Goal: Obtain resource: Download file/media

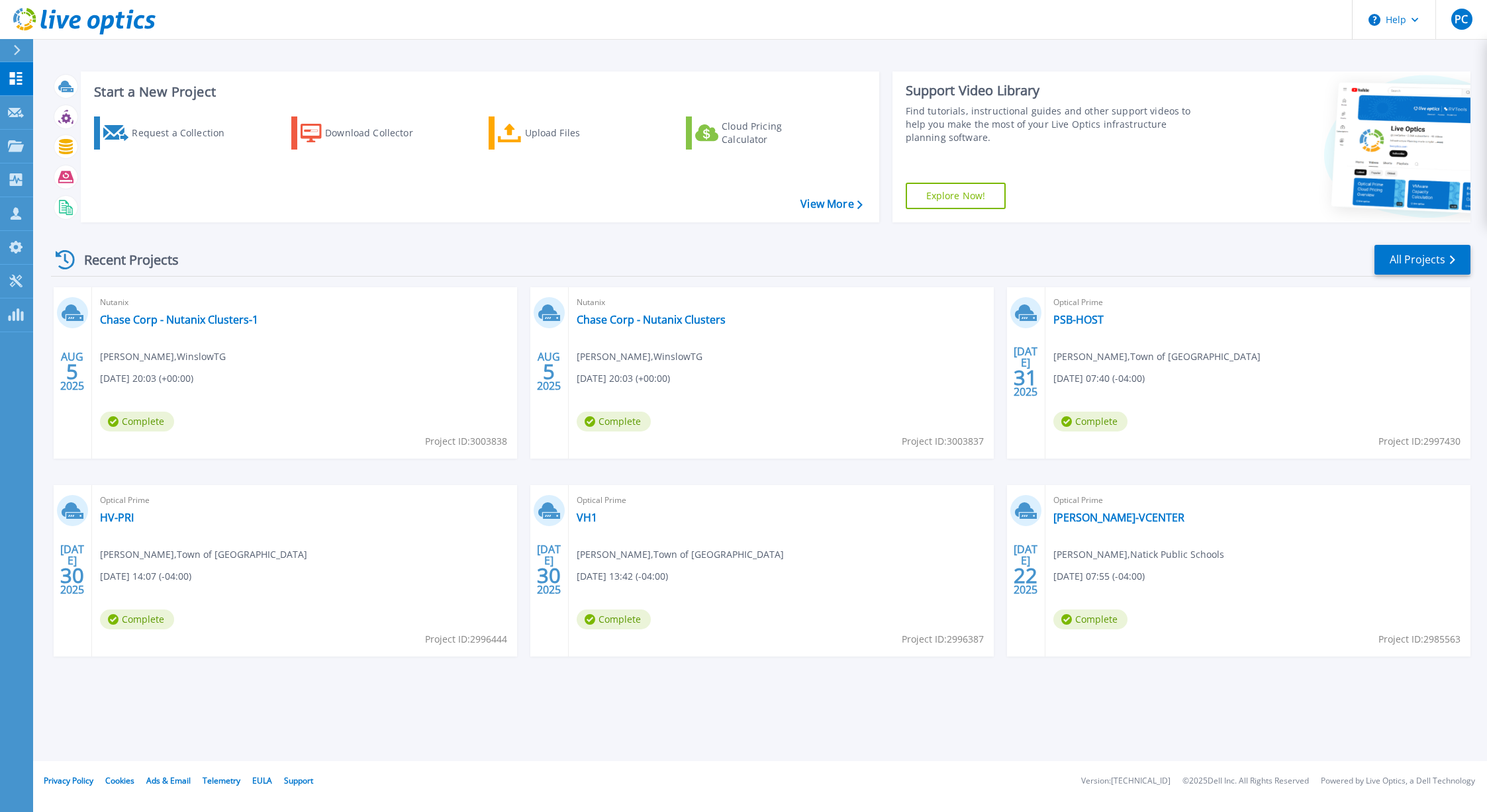
click at [450, 562] on div "Optical Prime HV-PRI Paul Everett , Town of Skowhegan 07/30/2025, 14:07 (-04:00…" at bounding box center [304, 570] width 425 height 171
click at [589, 517] on link "VH1" at bounding box center [586, 517] width 21 height 13
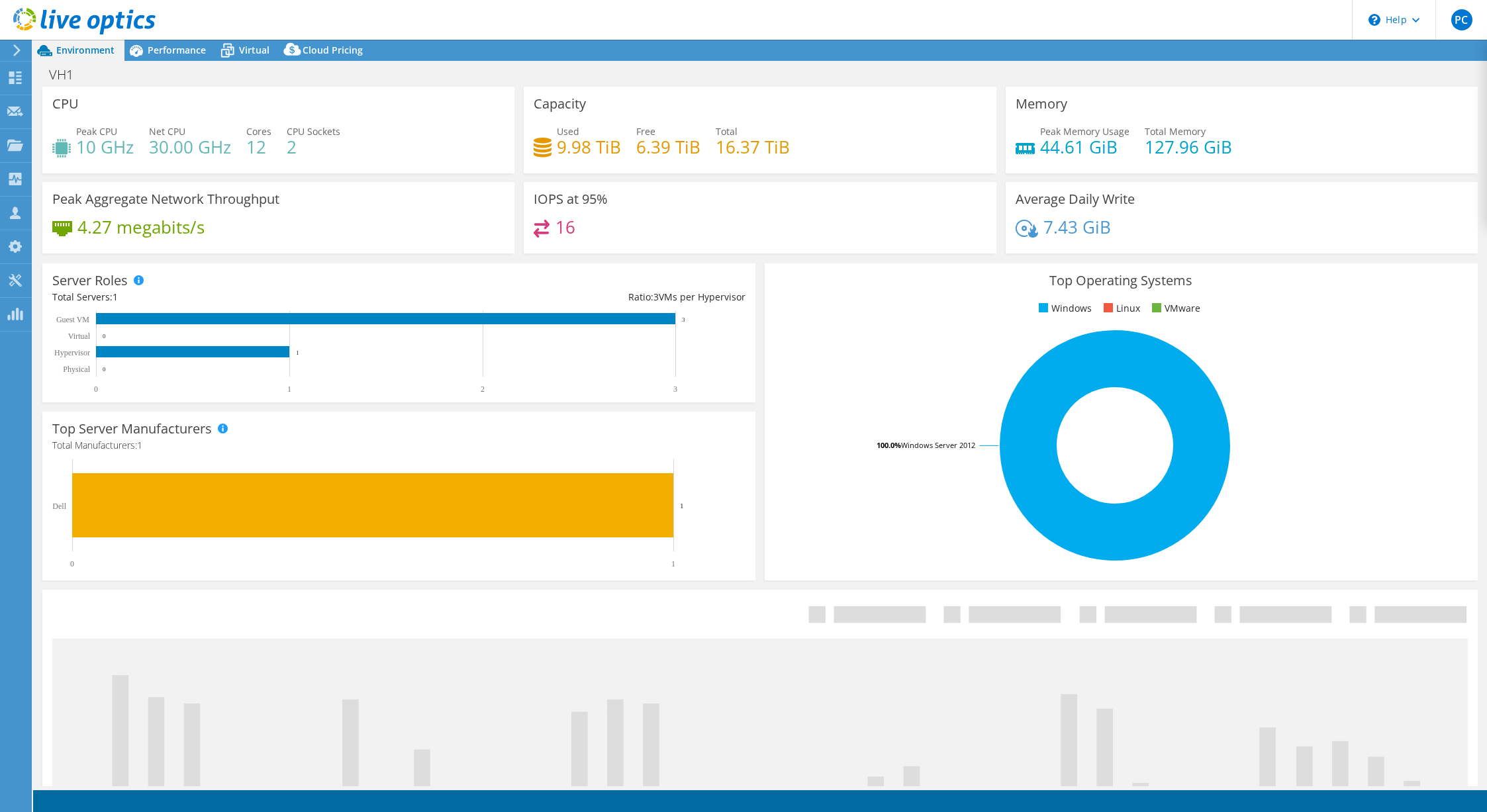
select select "USD"
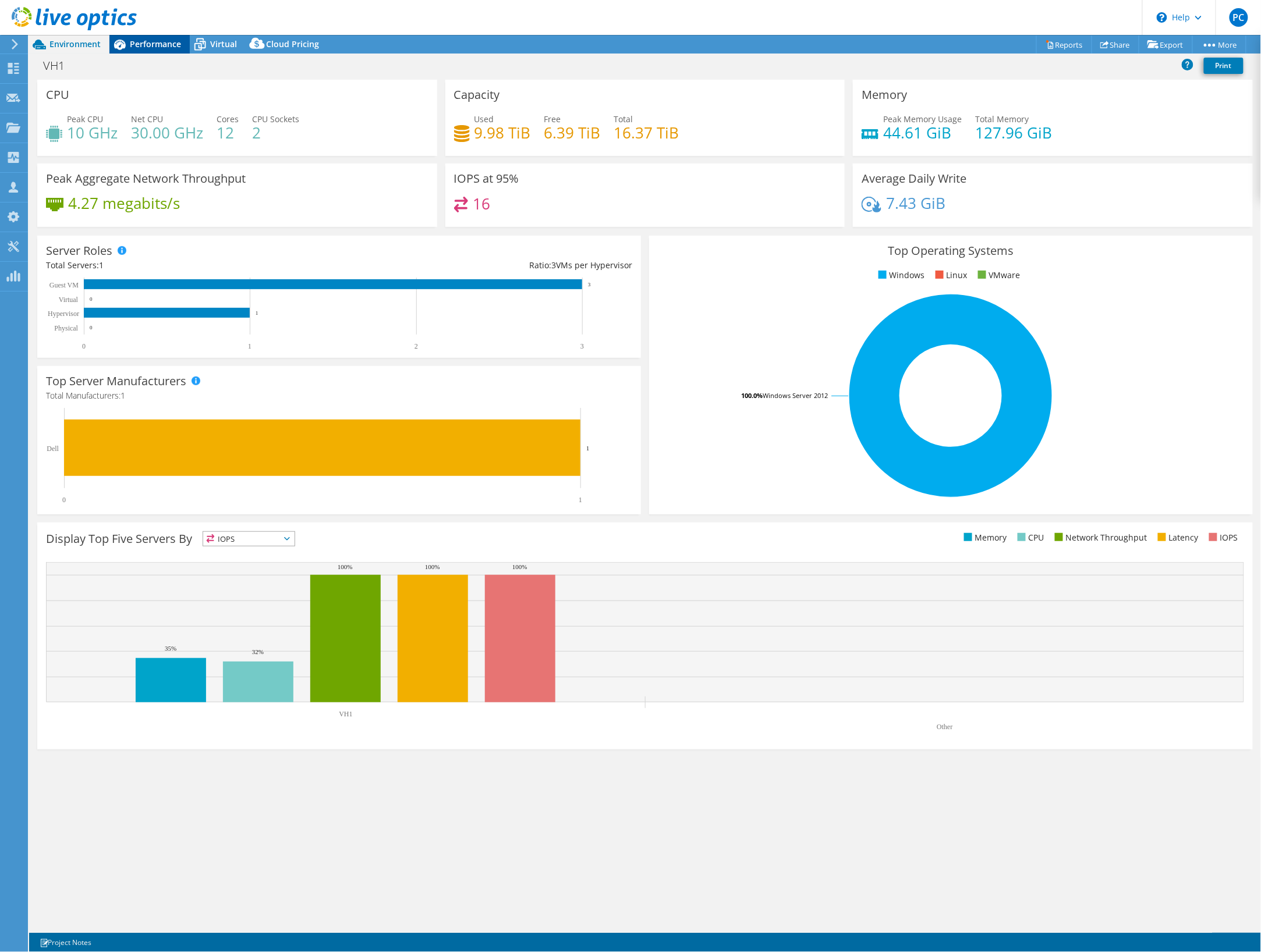
click at [150, 43] on span "Performance" at bounding box center [155, 44] width 51 height 11
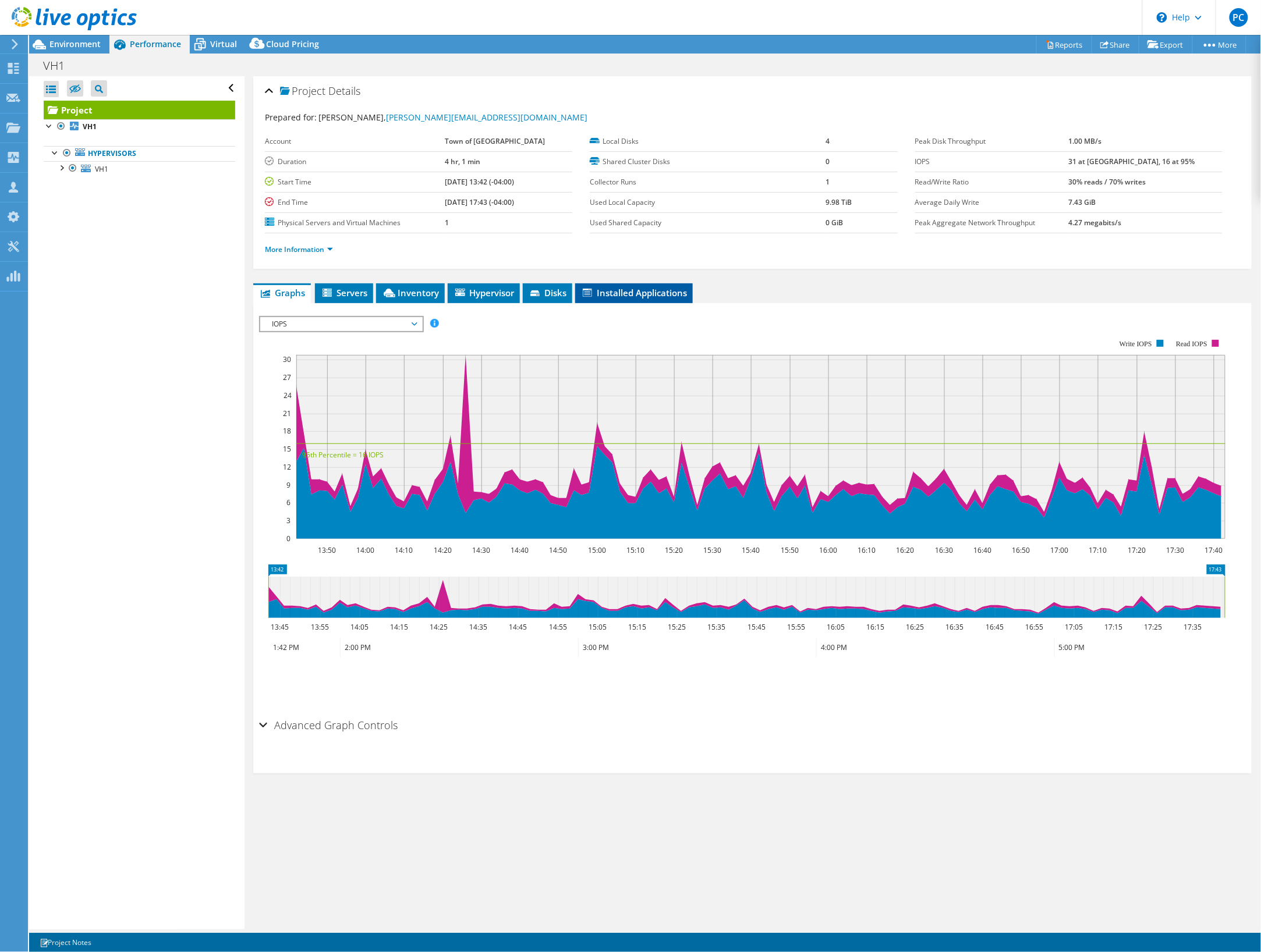
click at [662, 296] on span "Installed Applications" at bounding box center [634, 293] width 106 height 11
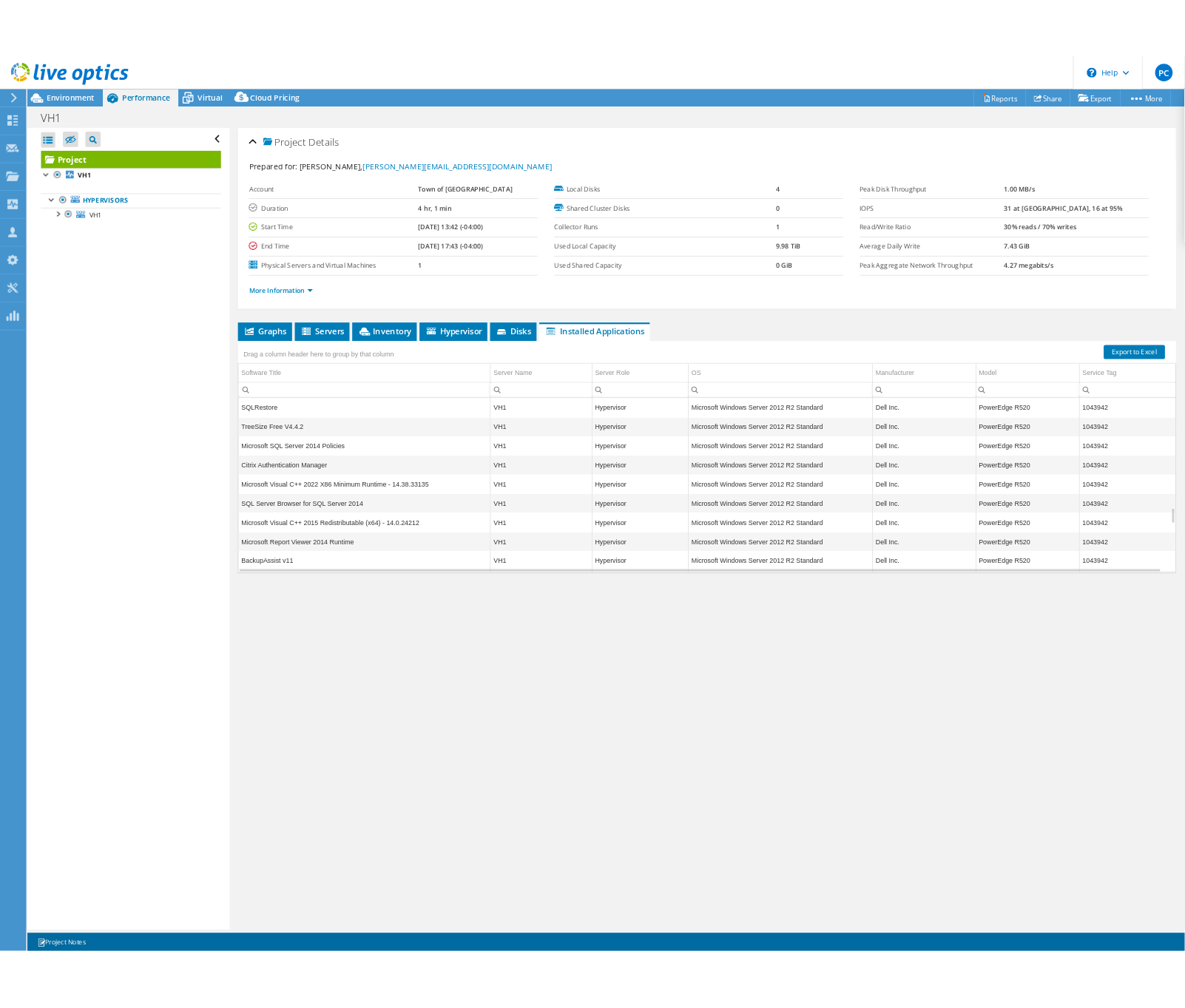
scroll to position [829, 0]
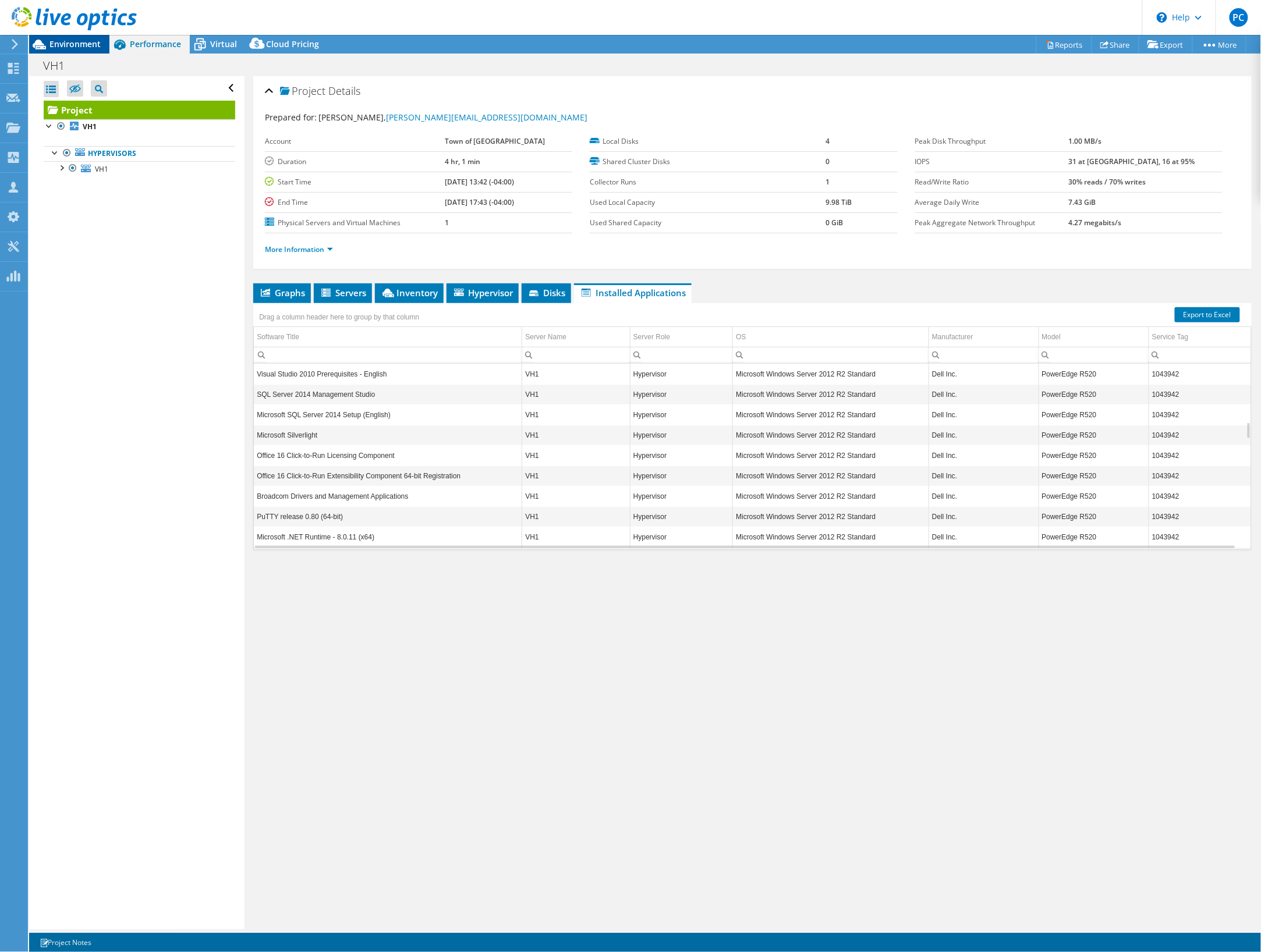
click at [84, 47] on span "Environment" at bounding box center [75, 44] width 51 height 11
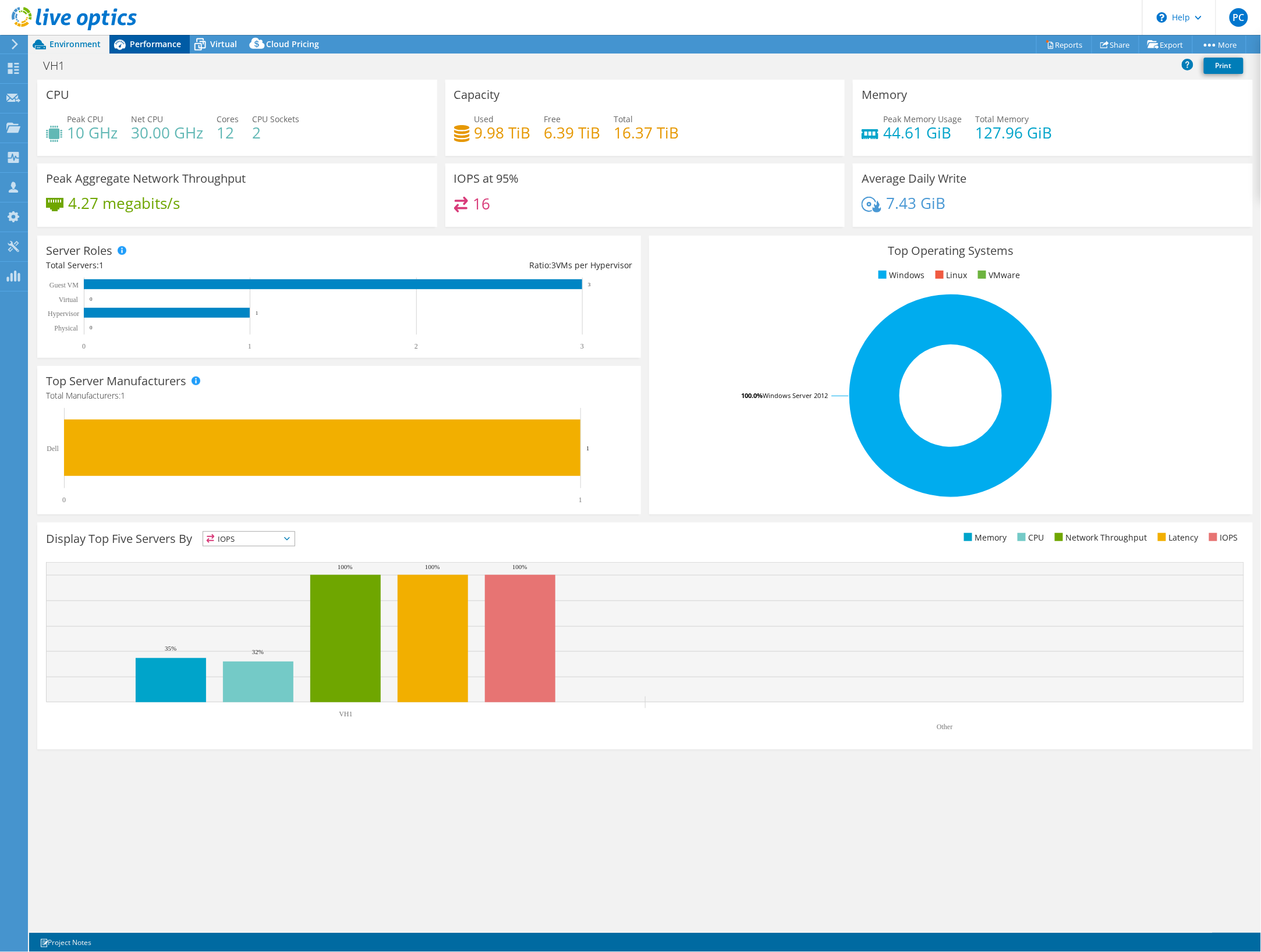
click at [154, 43] on span "Performance" at bounding box center [155, 44] width 51 height 11
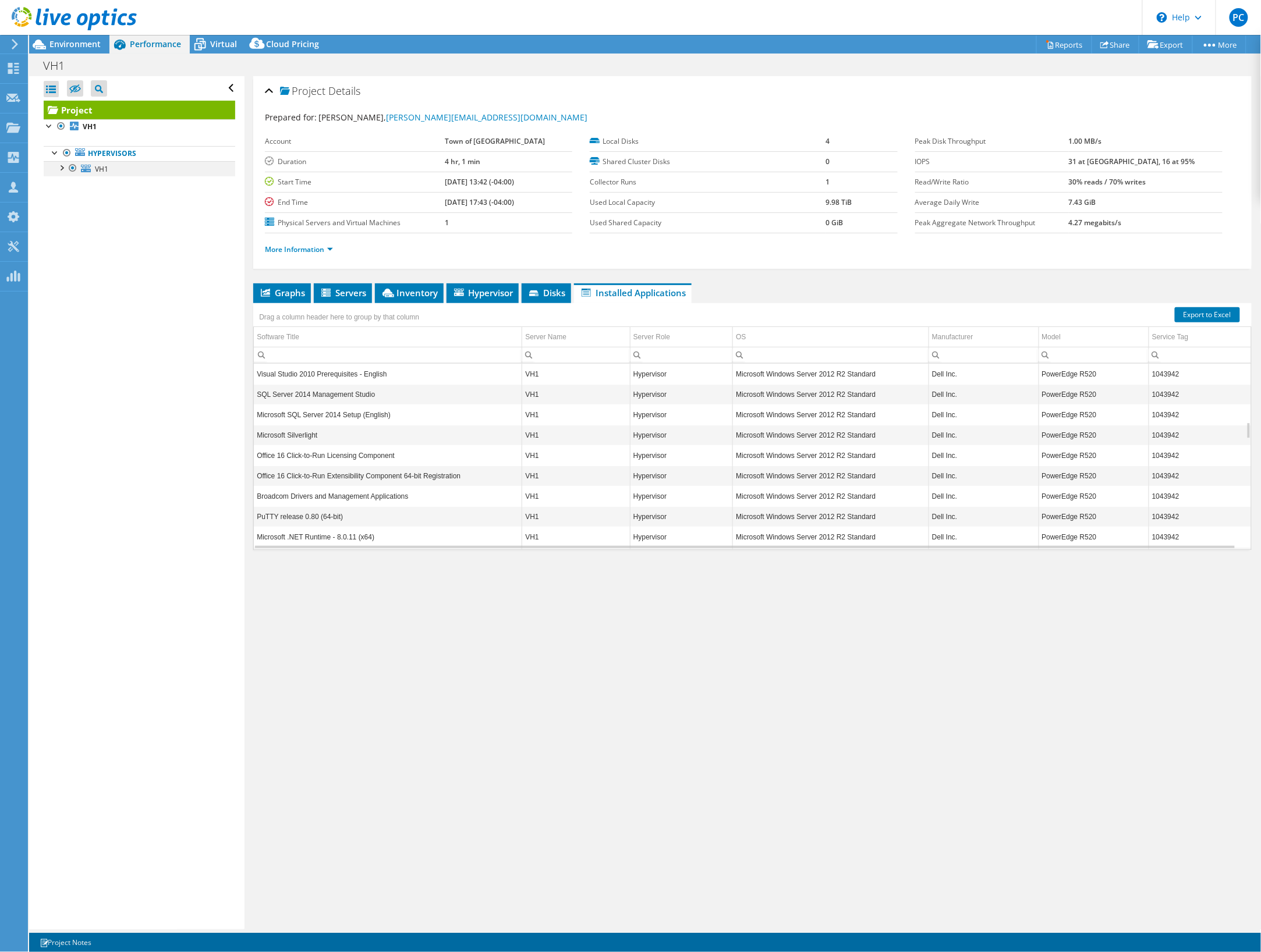
click at [61, 169] on div at bounding box center [61, 167] width 11 height 11
click at [301, 247] on link "More Information" at bounding box center [299, 249] width 68 height 10
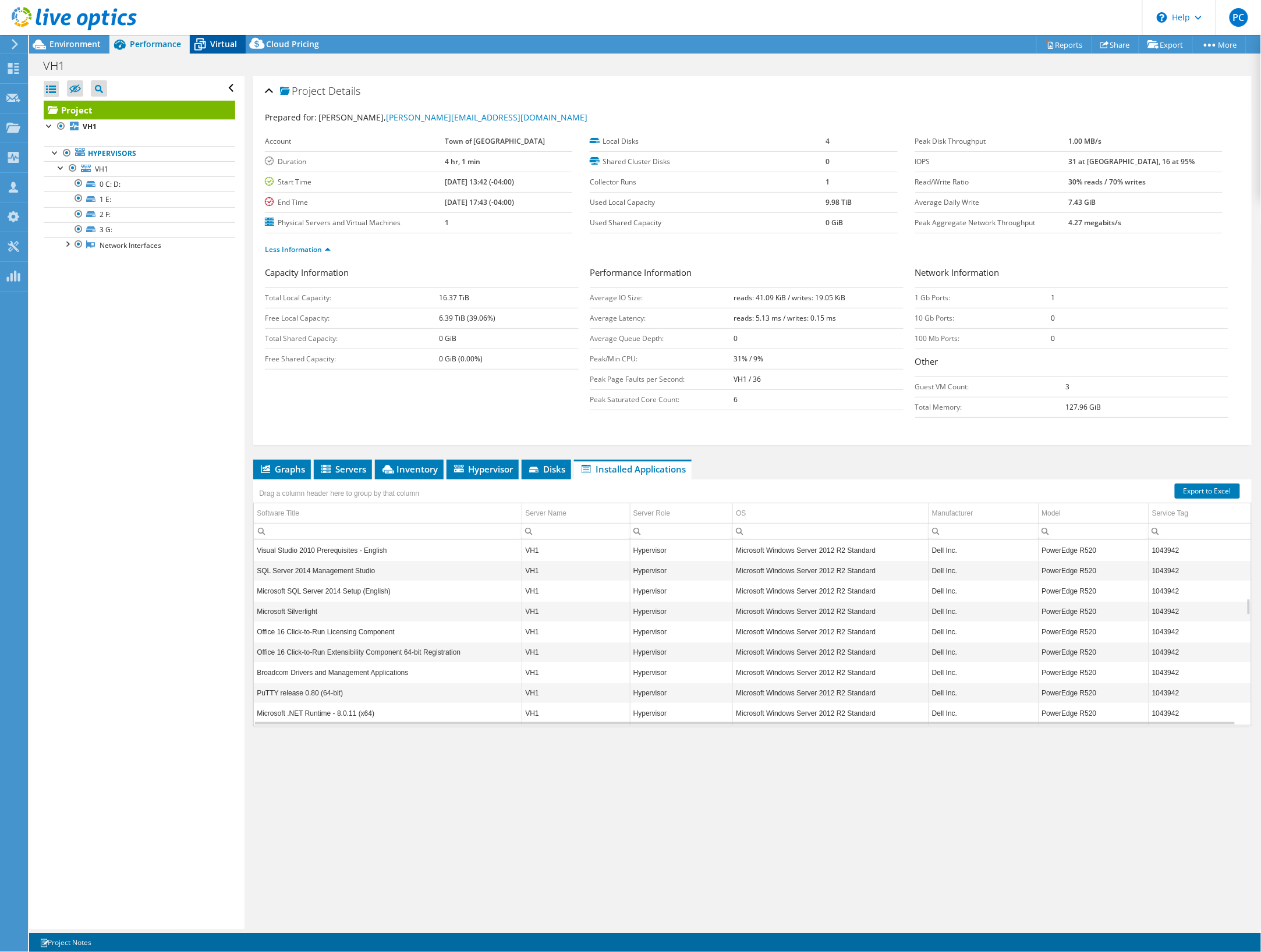
click at [226, 47] on span "Virtual" at bounding box center [224, 44] width 27 height 11
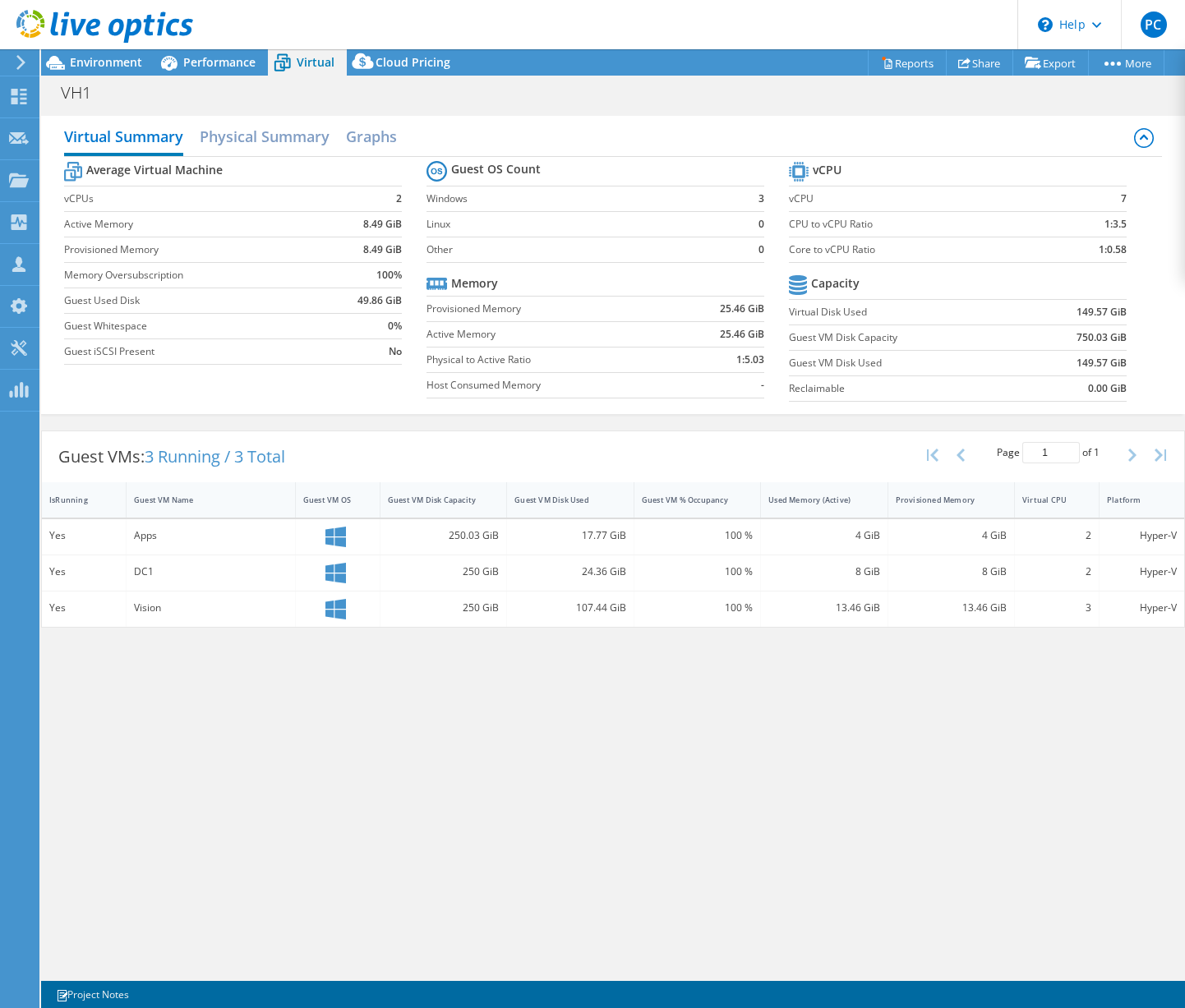
drag, startPoint x: 19, startPoint y: 738, endPoint x: 36, endPoint y: 707, distance: 35.4
click at [373, 136] on h2 "Graphs" at bounding box center [371, 138] width 51 height 36
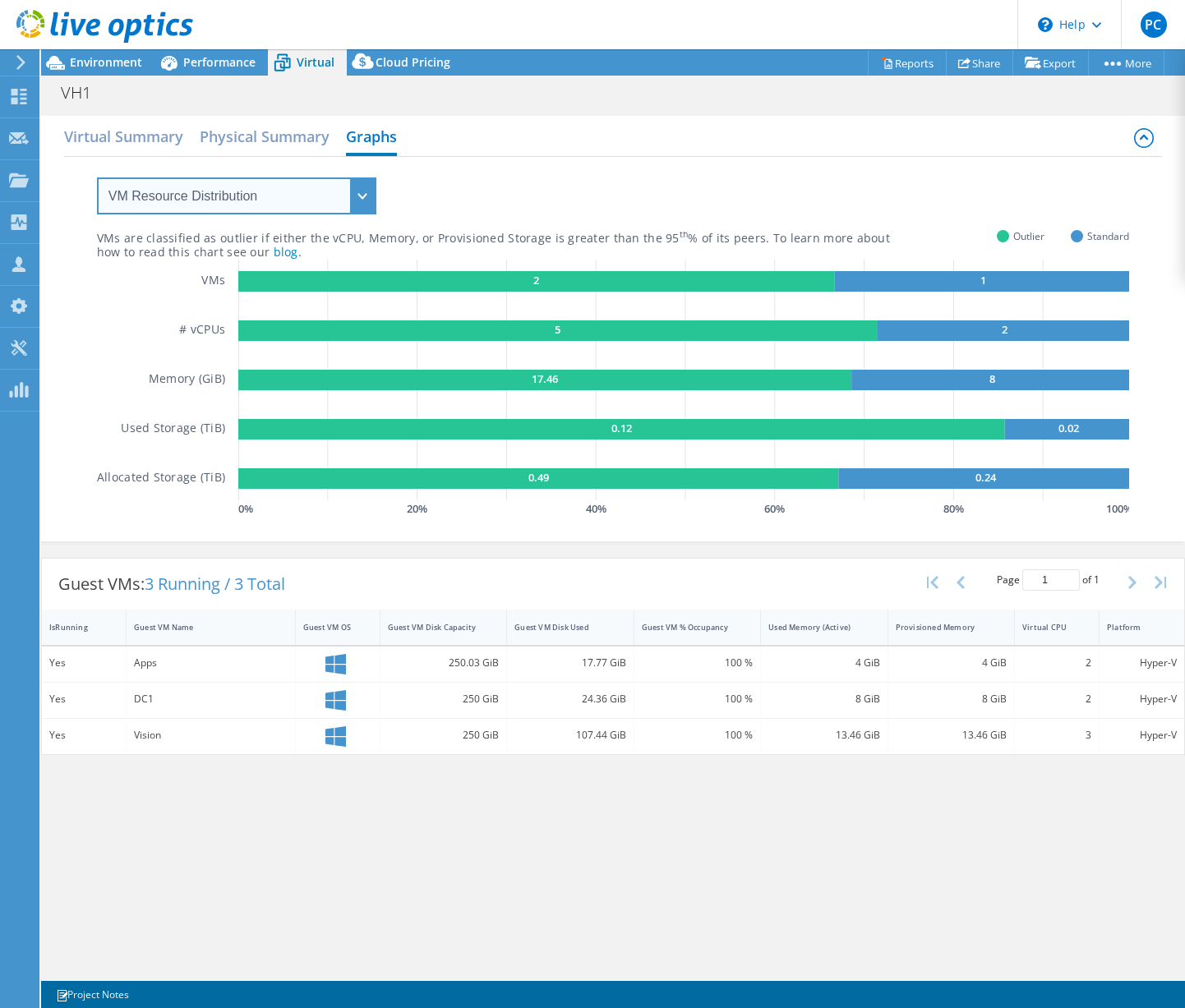
click at [364, 193] on select "VM Resource Distribution Provisioning Contrast Over Provisioning" at bounding box center [237, 195] width 280 height 37
select select "Over Provisioning"
click at [97, 177] on select "VM Resource Distribution Provisioning Contrast Over Provisioning" at bounding box center [237, 195] width 280 height 37
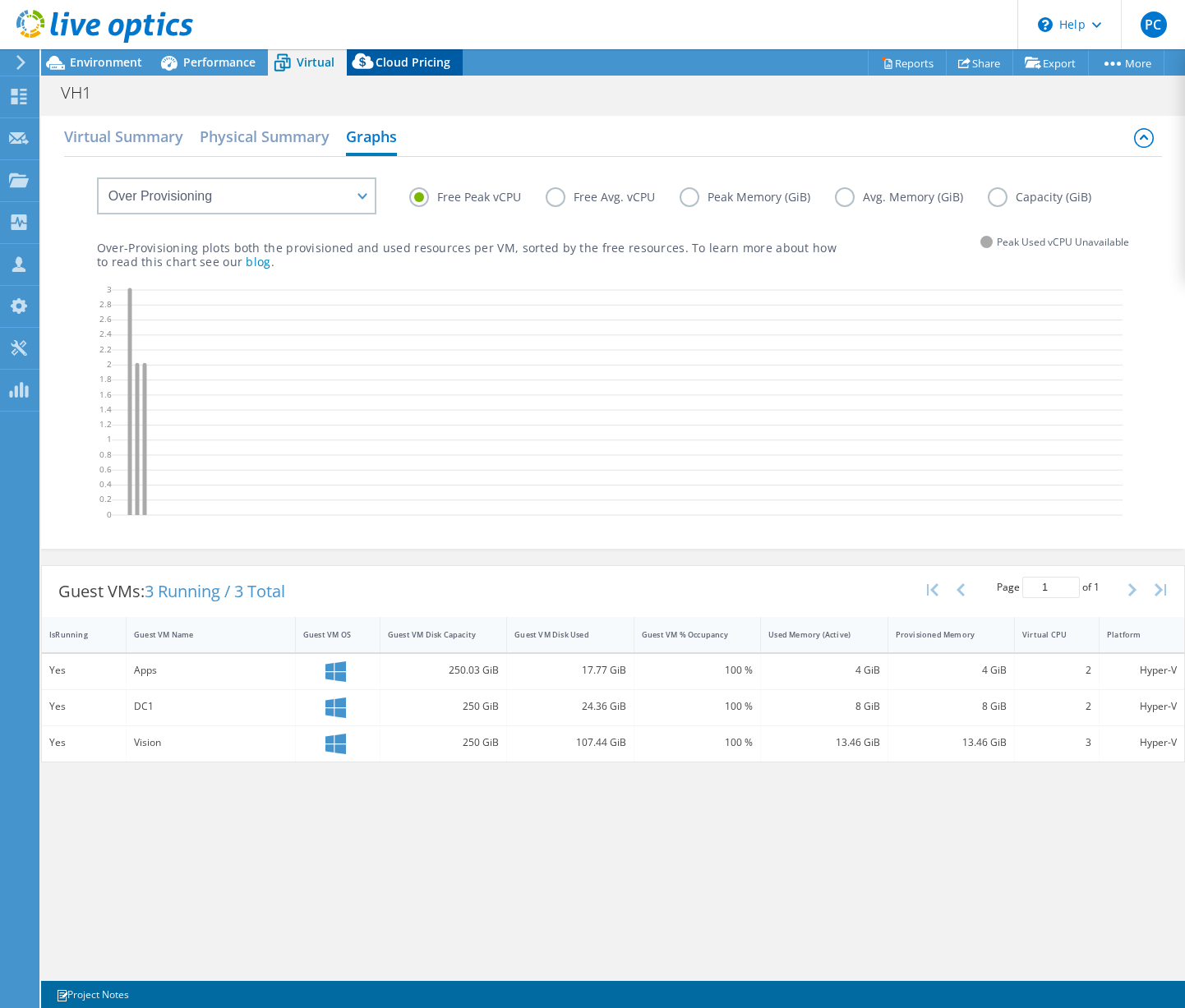
click at [386, 56] on span "Cloud Pricing" at bounding box center [413, 62] width 74 height 15
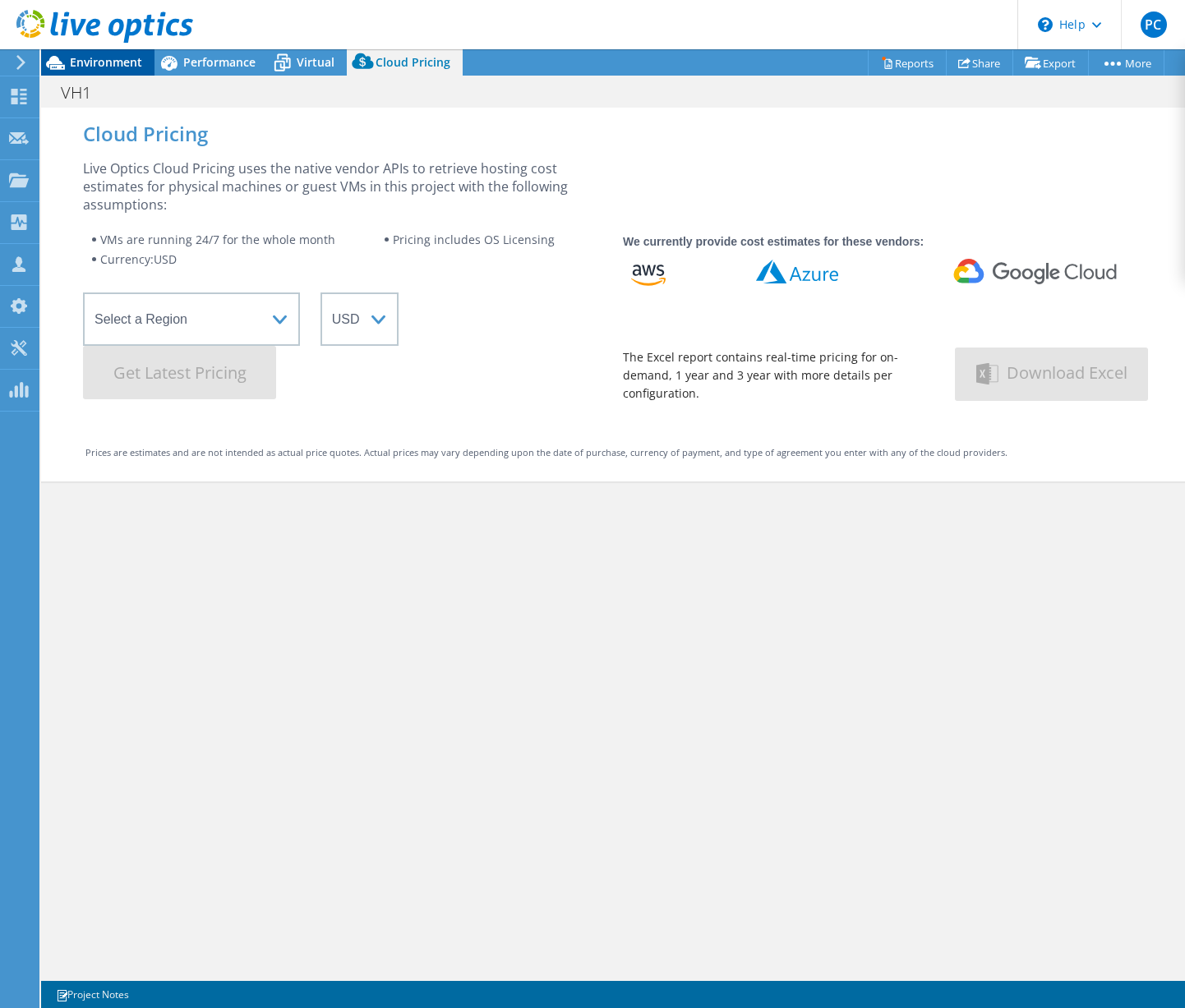
click at [106, 57] on span "Environment" at bounding box center [106, 62] width 73 height 15
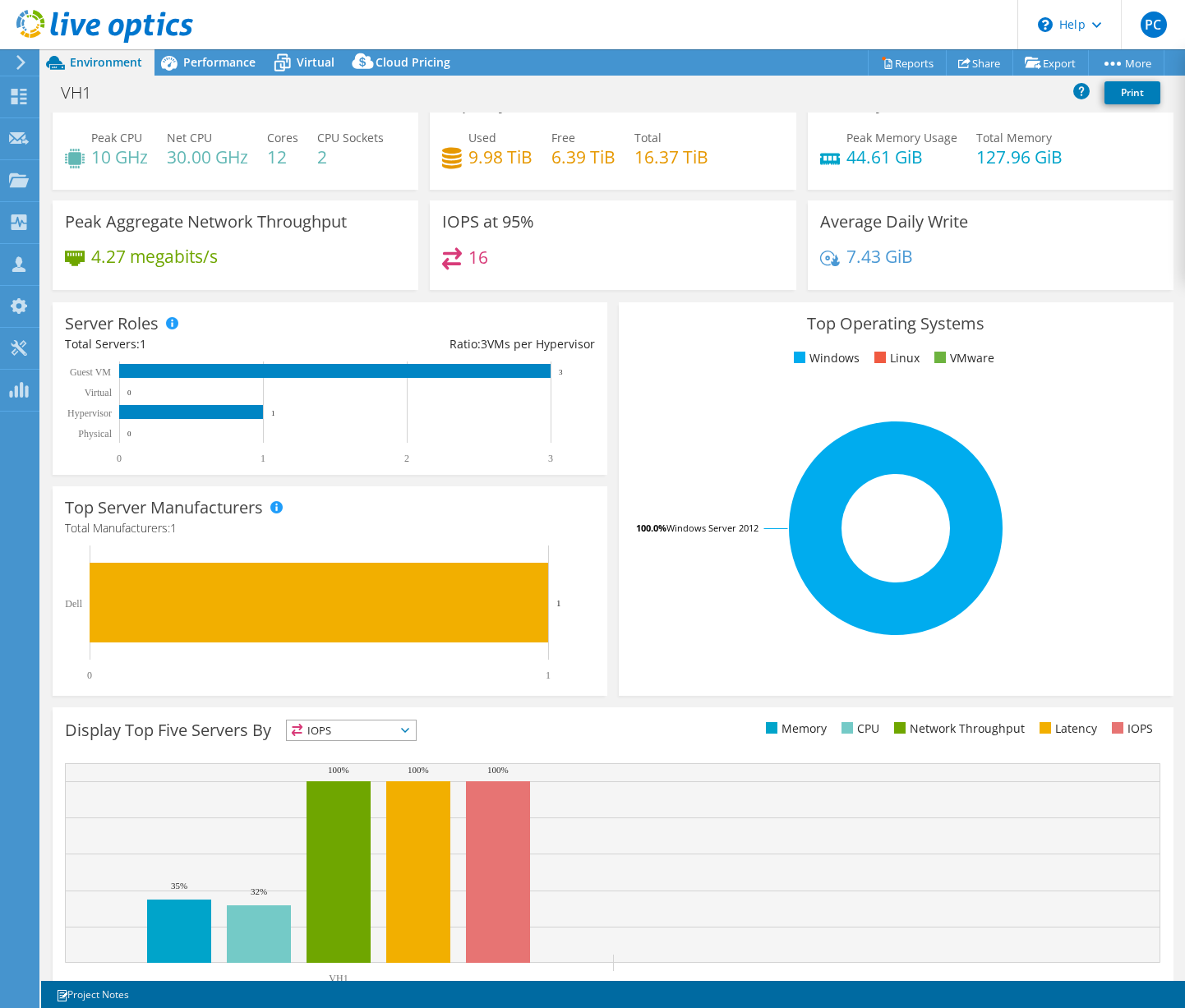
scroll to position [0, 0]
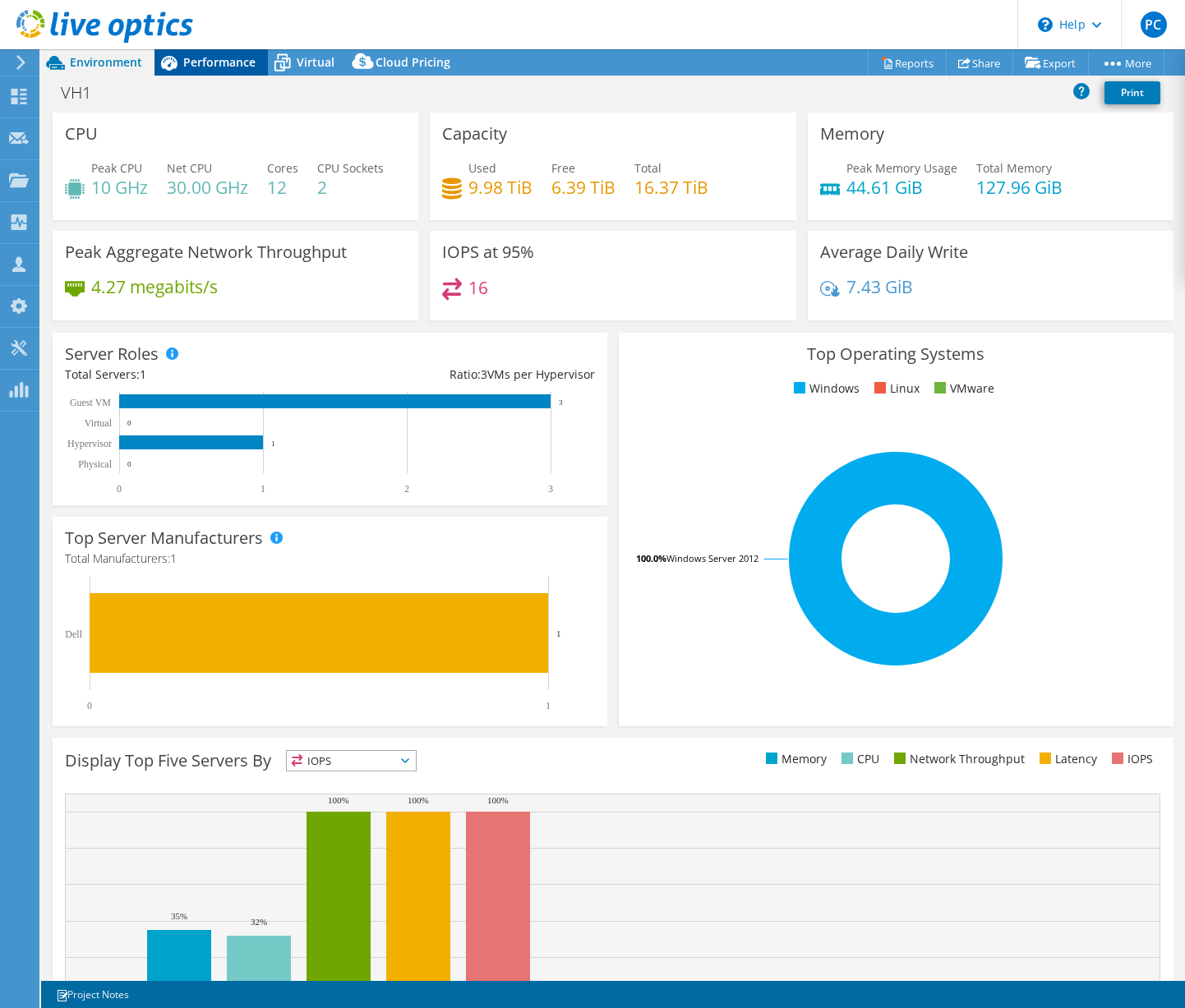
click at [217, 67] on span "Performance" at bounding box center [219, 62] width 73 height 15
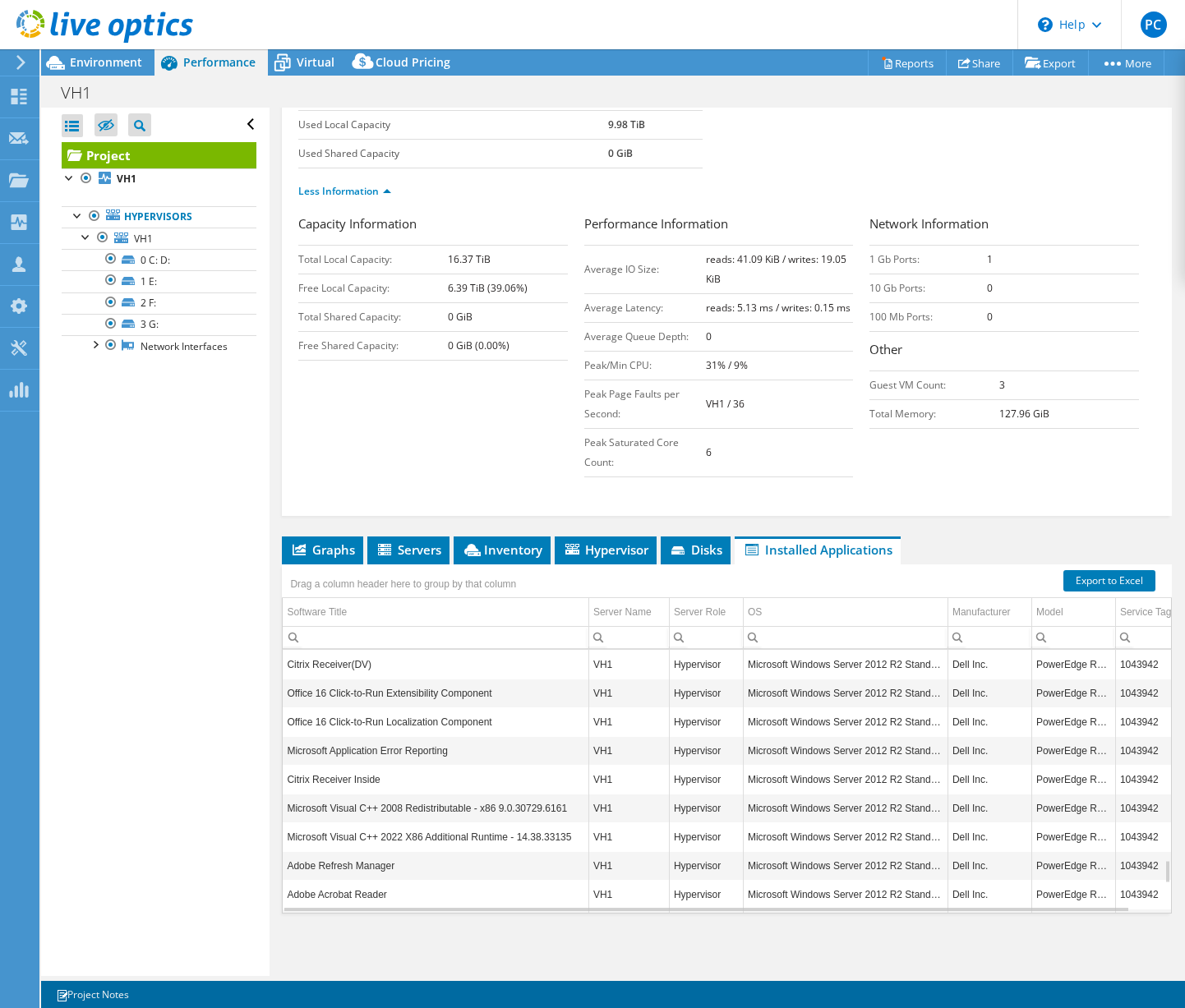
scroll to position [2620, 0]
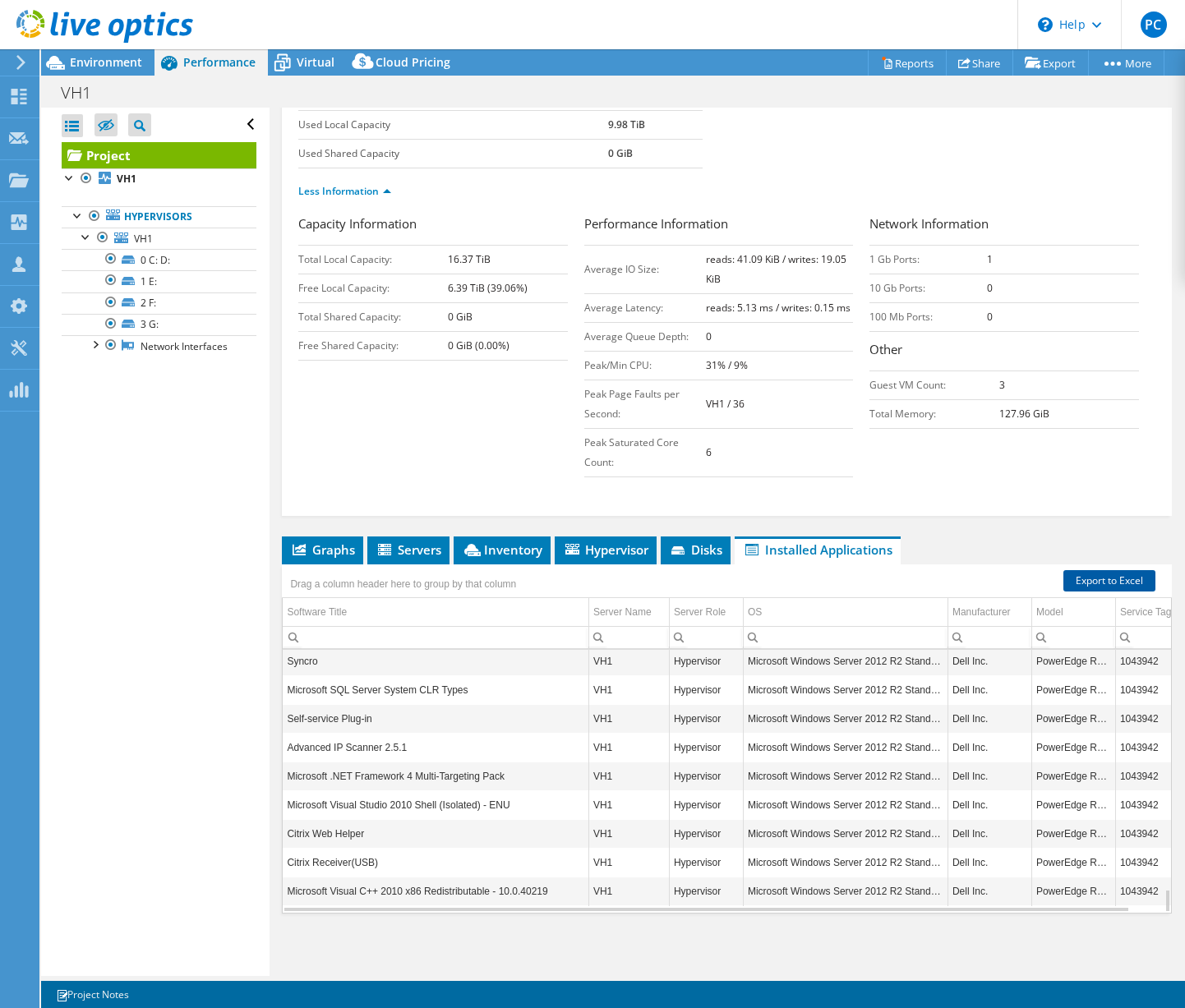
click at [1119, 579] on link "Export to Excel" at bounding box center [1110, 581] width 92 height 21
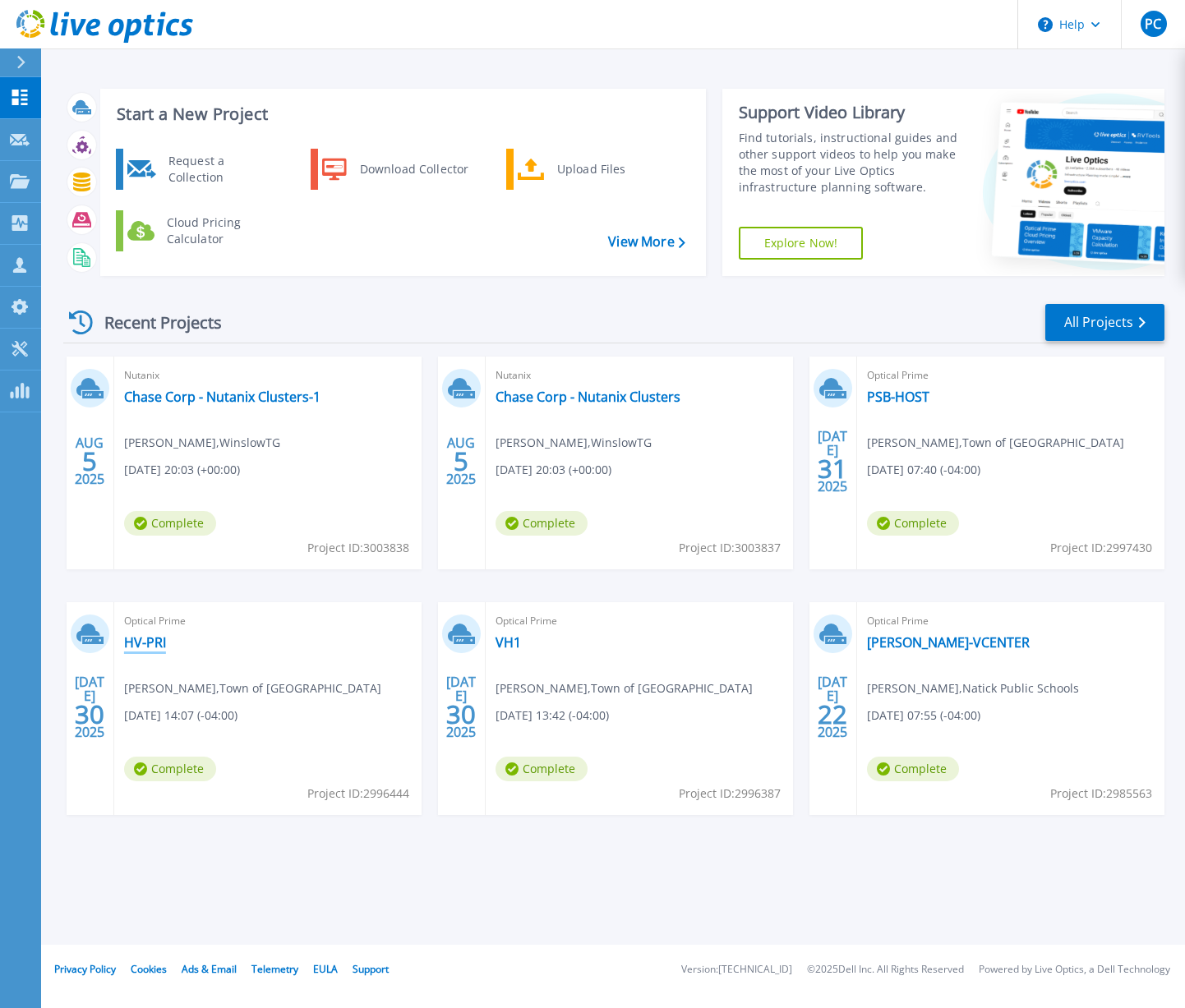
click at [145, 642] on link "HV-PRI" at bounding box center [145, 642] width 42 height 16
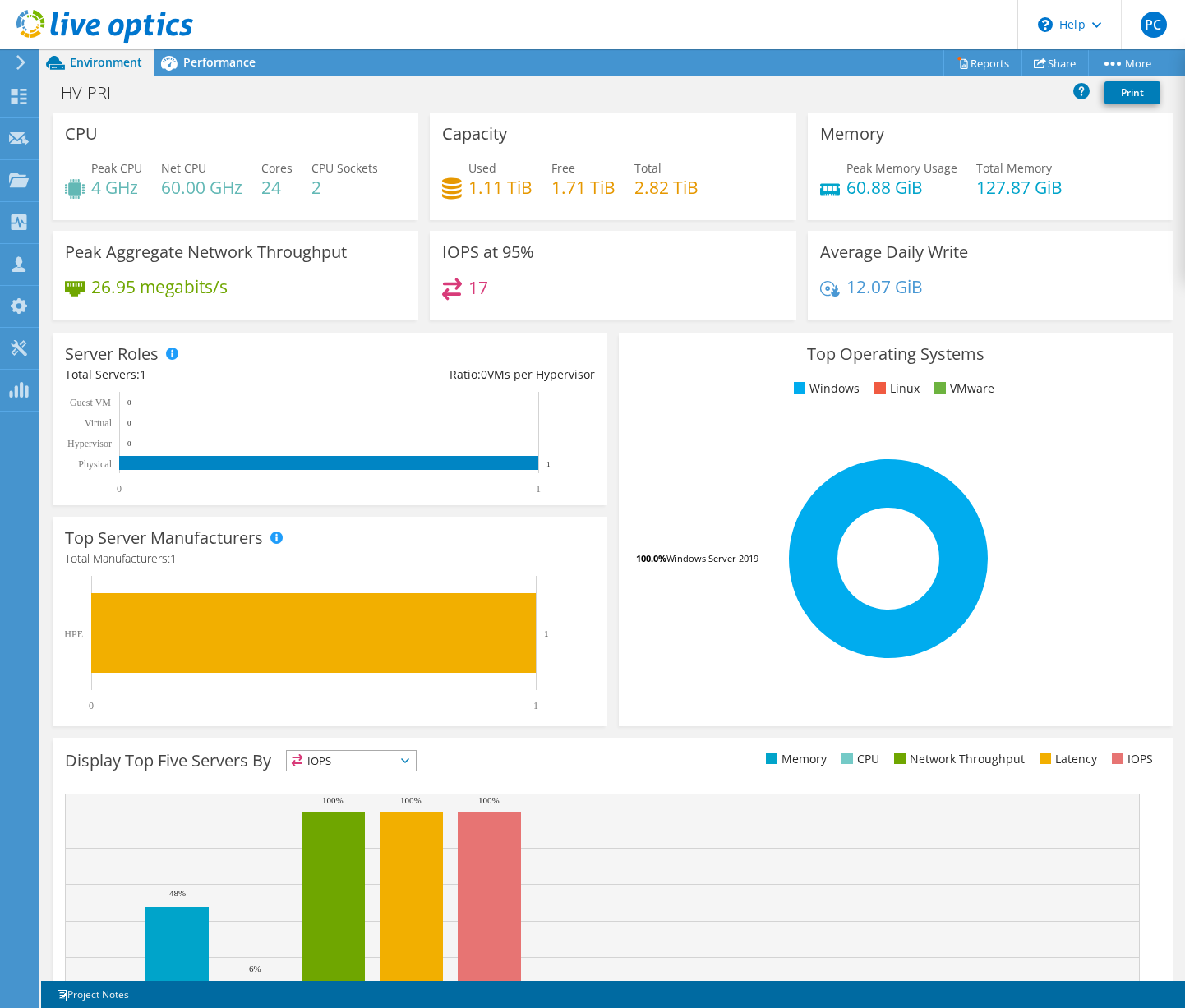
scroll to position [288, 0]
click at [205, 60] on span "Performance" at bounding box center [219, 62] width 73 height 15
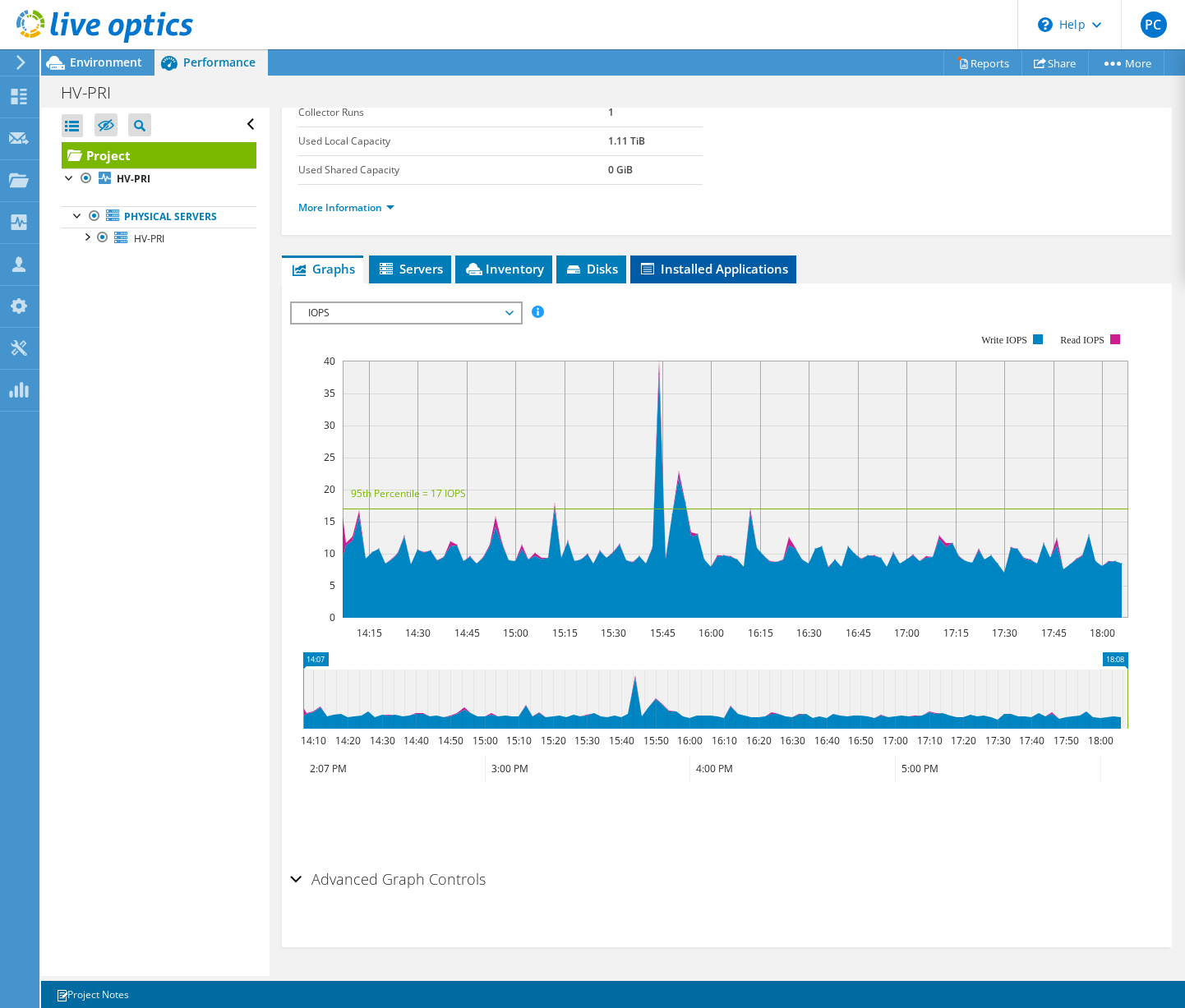
click at [685, 278] on li "Installed Applications" at bounding box center [714, 269] width 166 height 28
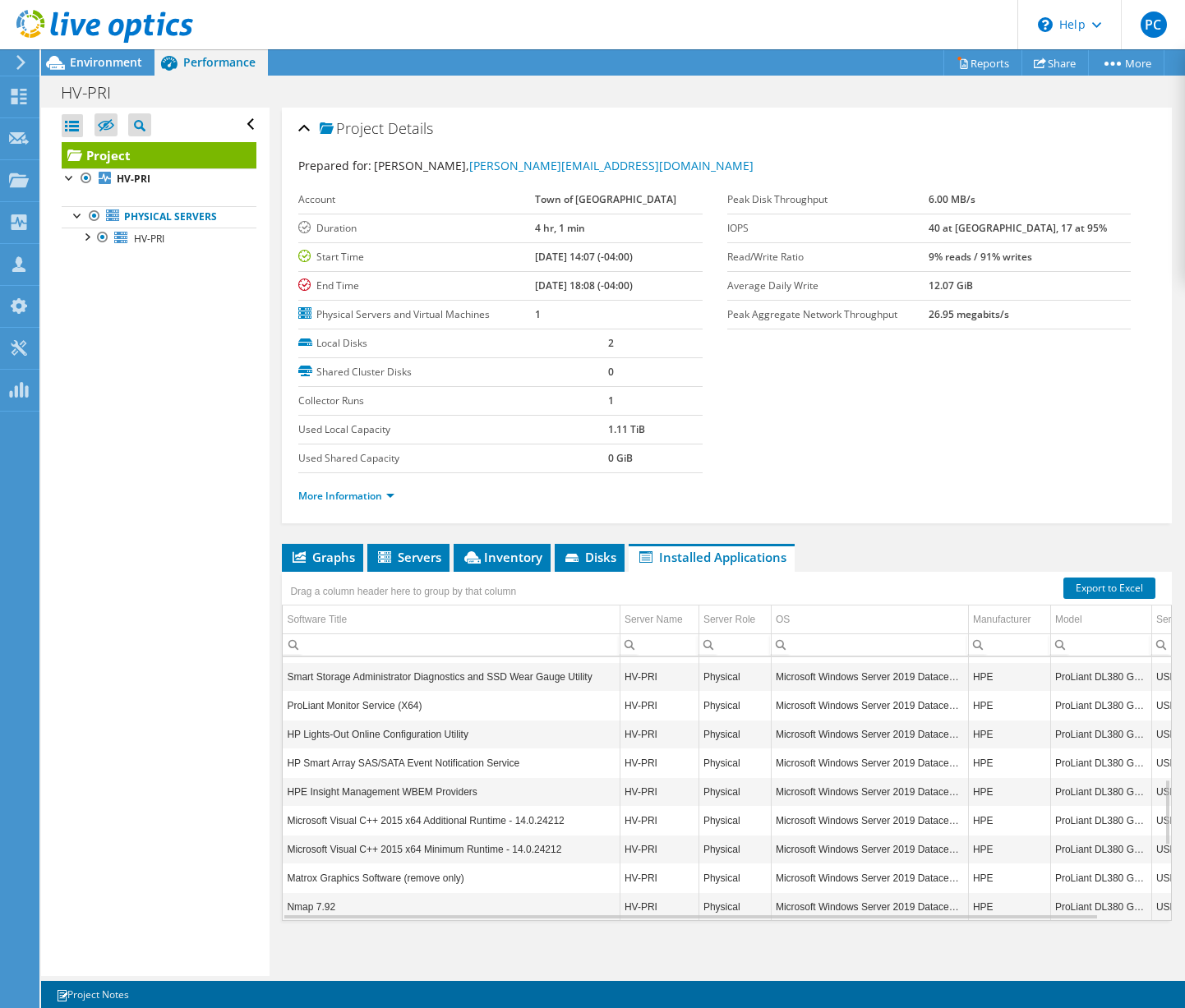
scroll to position [287, 0]
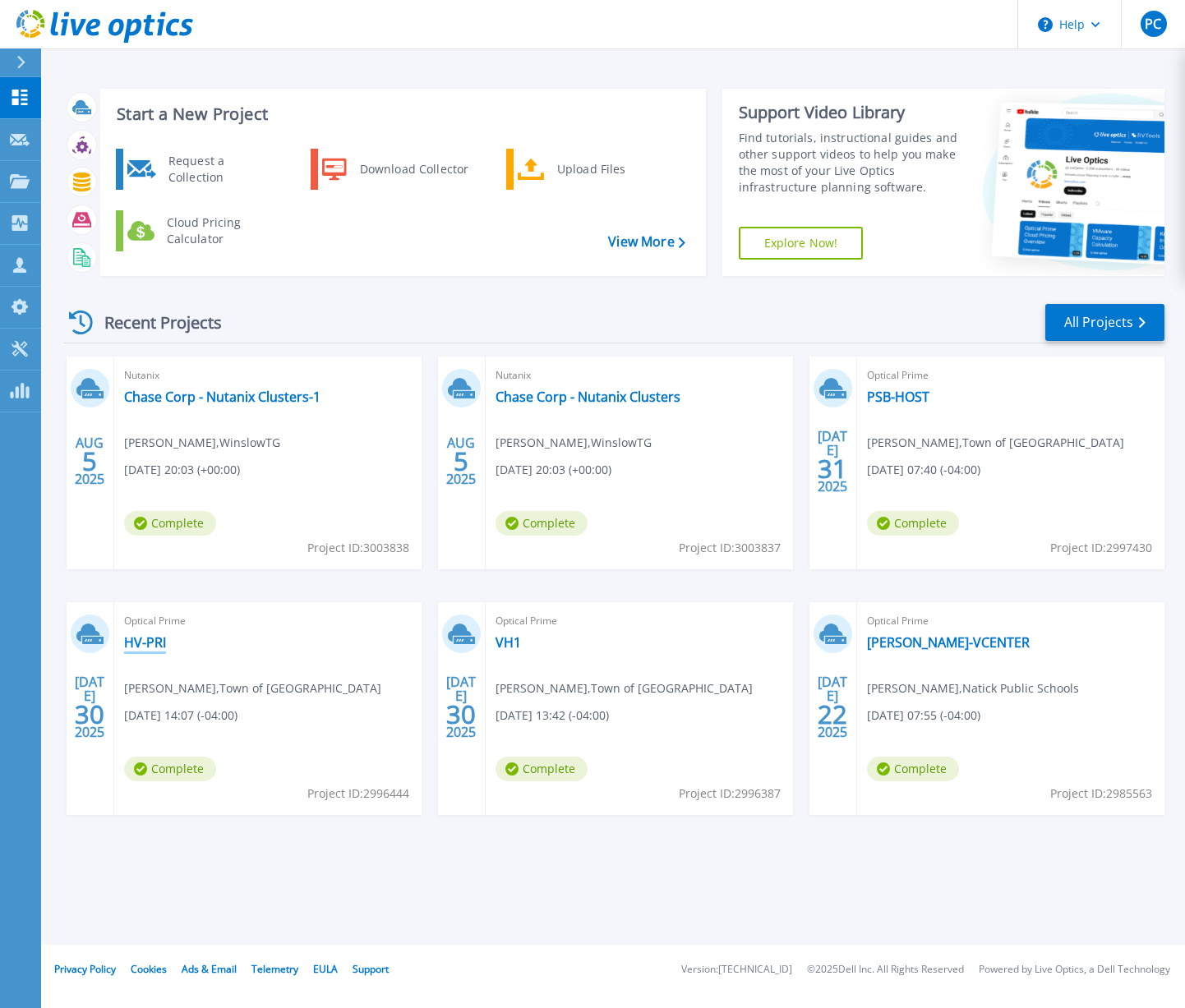
click at [141, 641] on link "HV-PRI" at bounding box center [145, 642] width 42 height 16
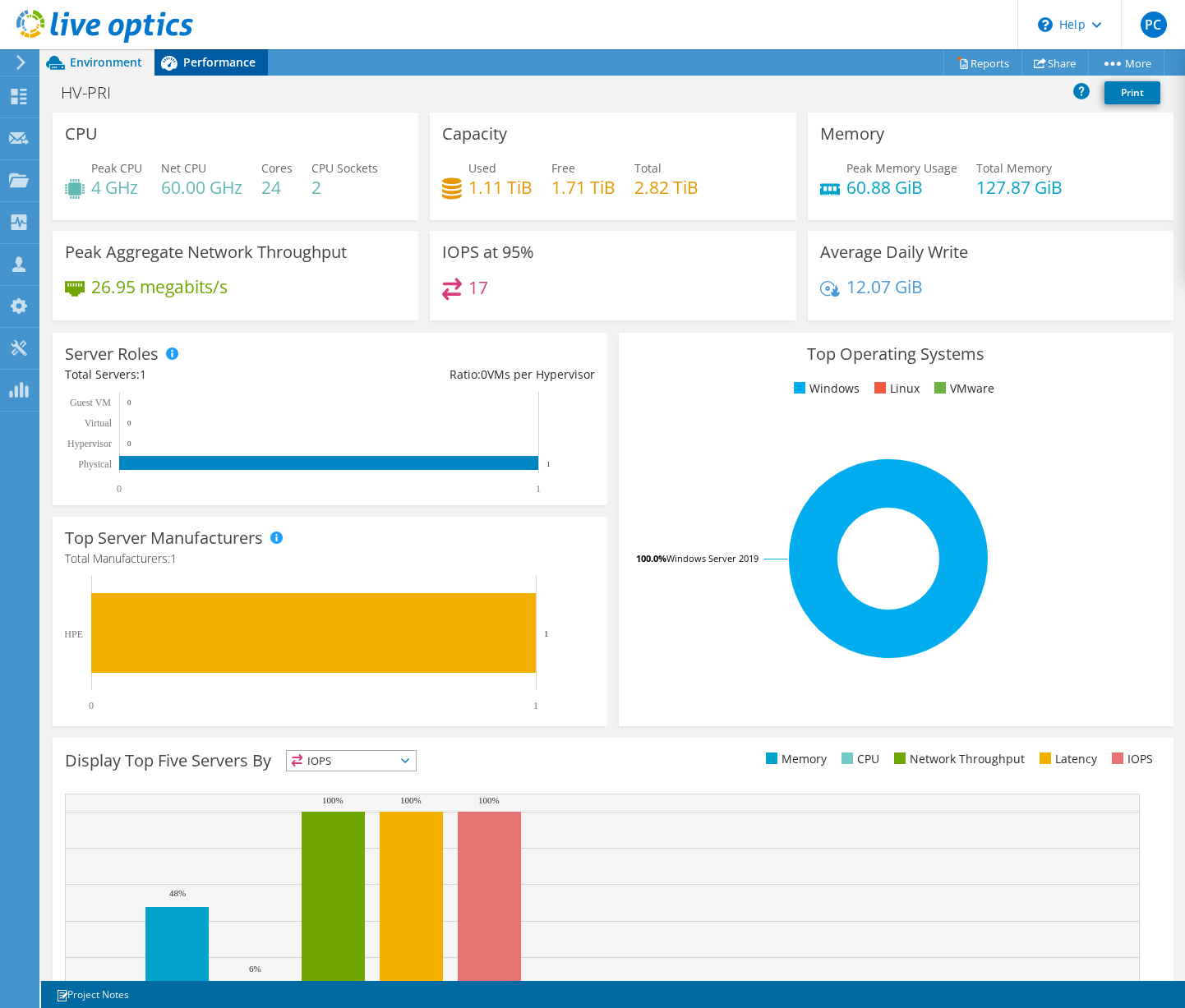
click at [224, 67] on span "Performance" at bounding box center [219, 62] width 73 height 15
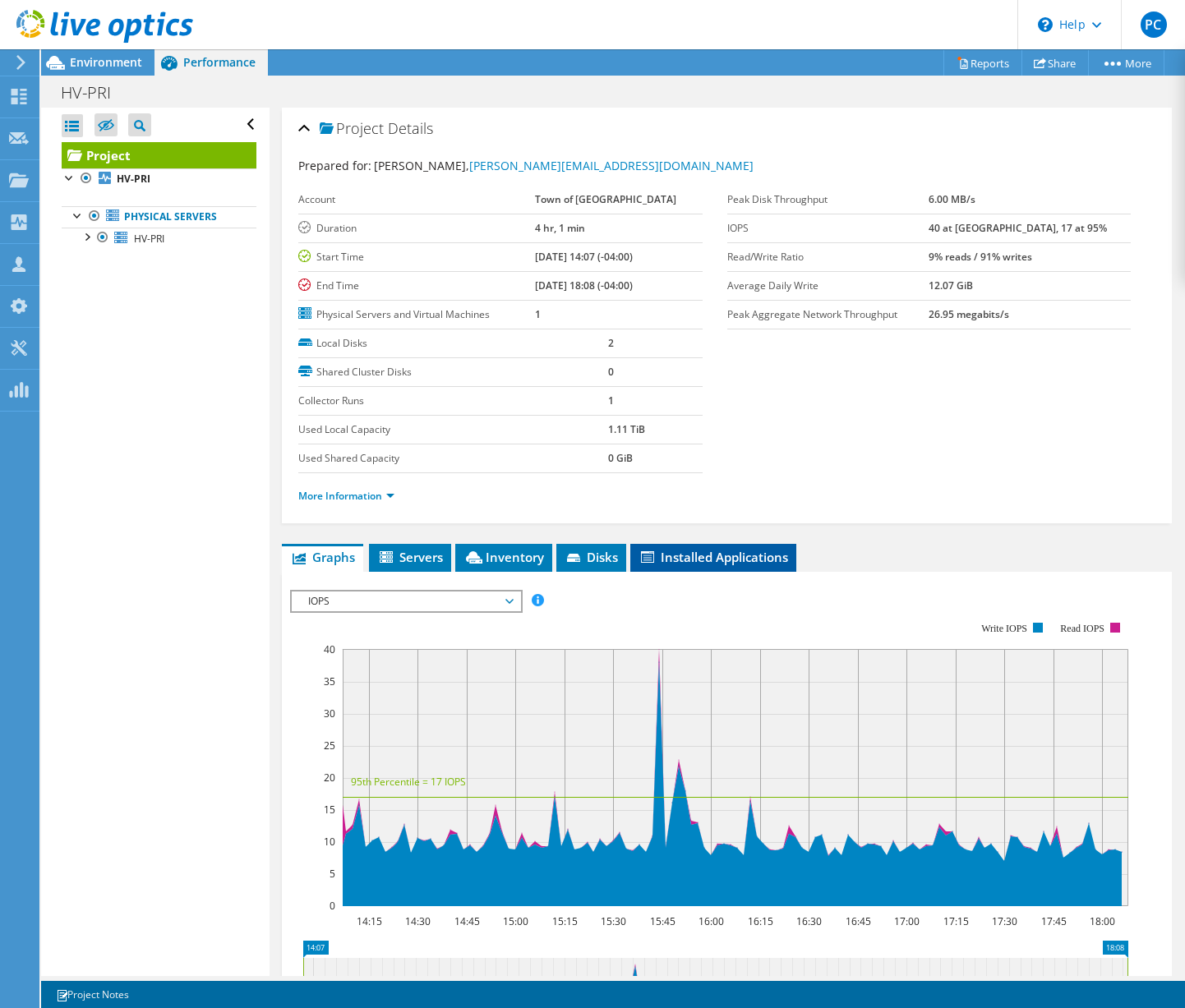
click at [674, 559] on span "Installed Applications" at bounding box center [713, 556] width 150 height 16
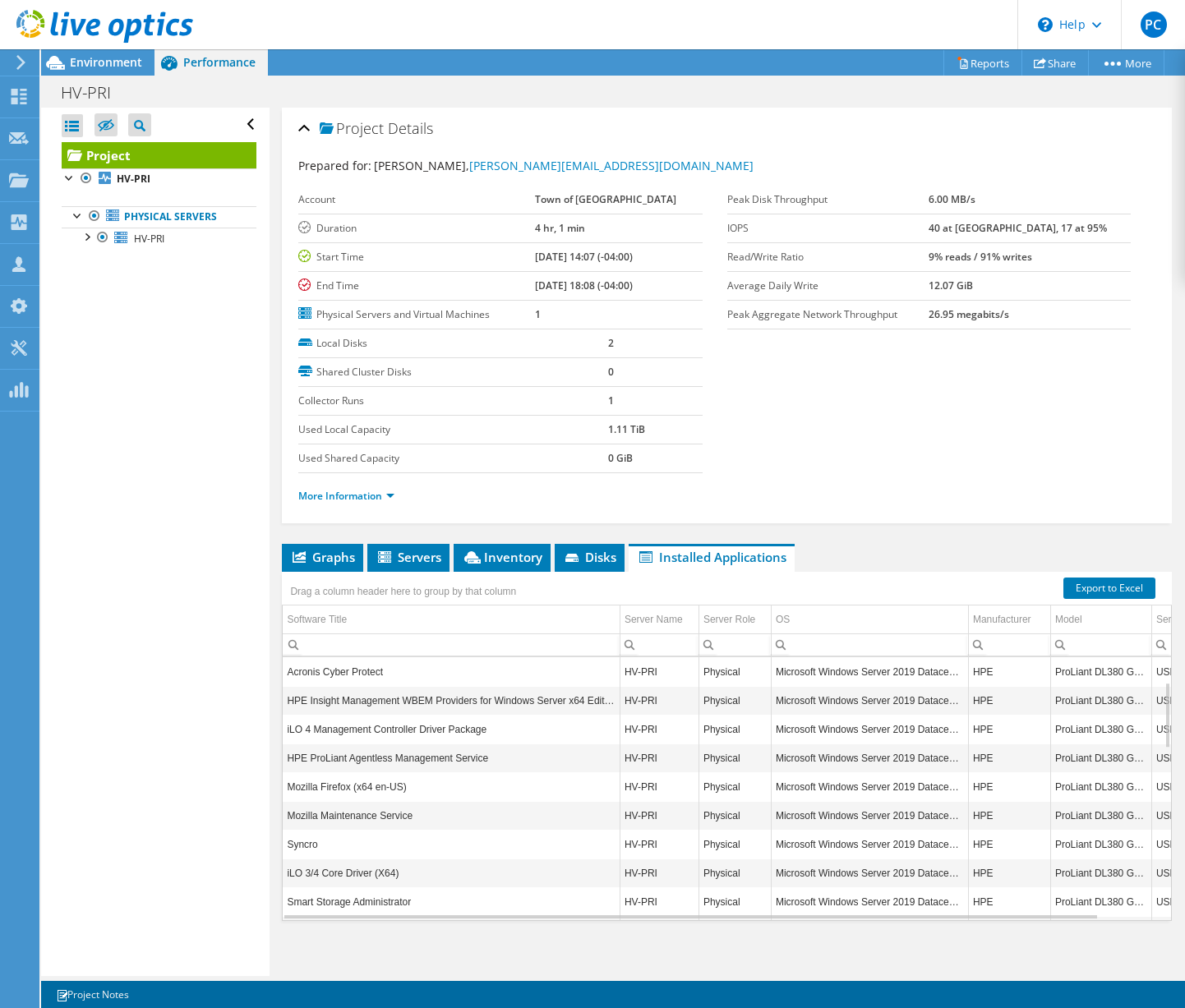
scroll to position [8, 0]
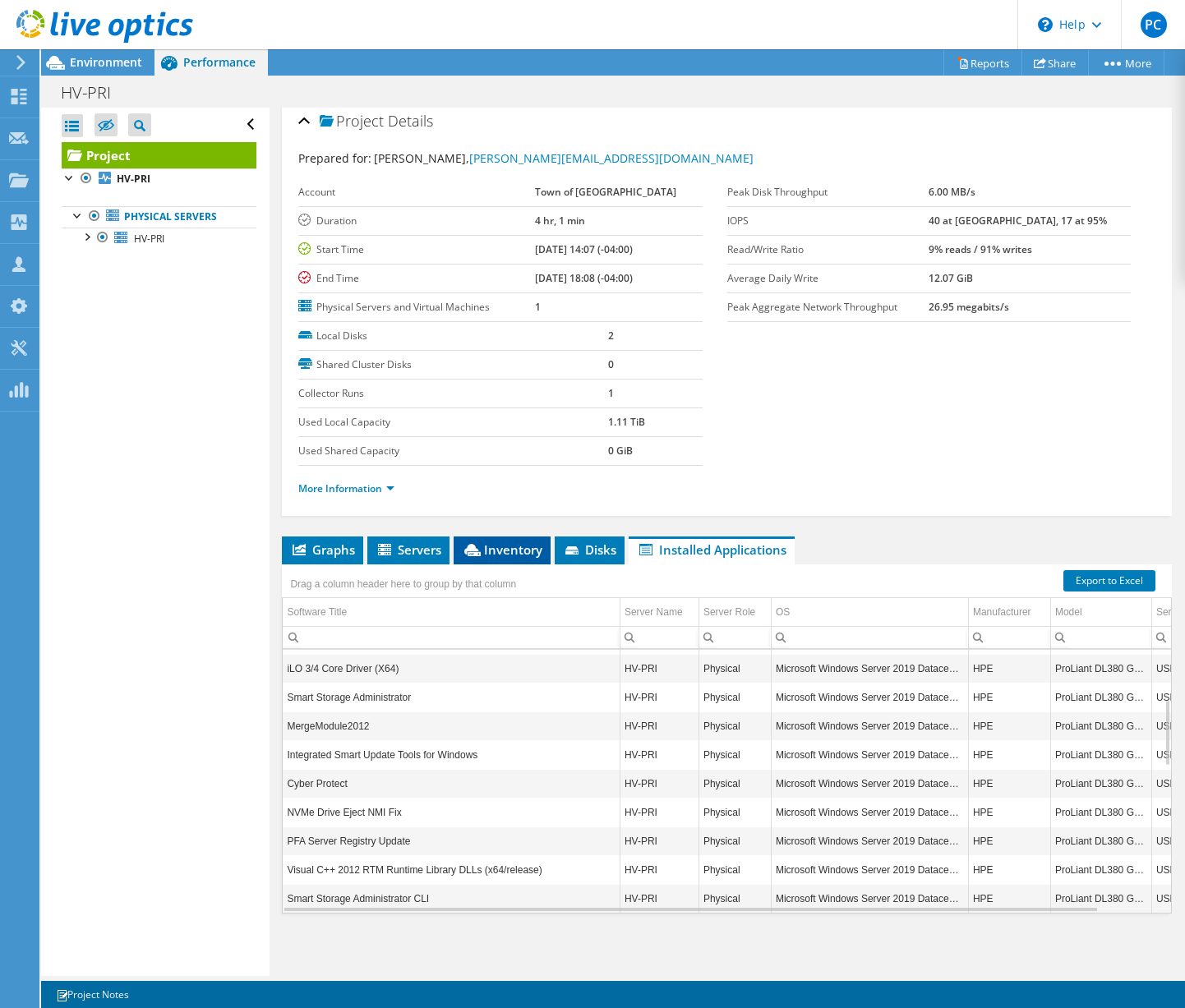
click at [488, 548] on span "Inventory" at bounding box center [502, 549] width 80 height 16
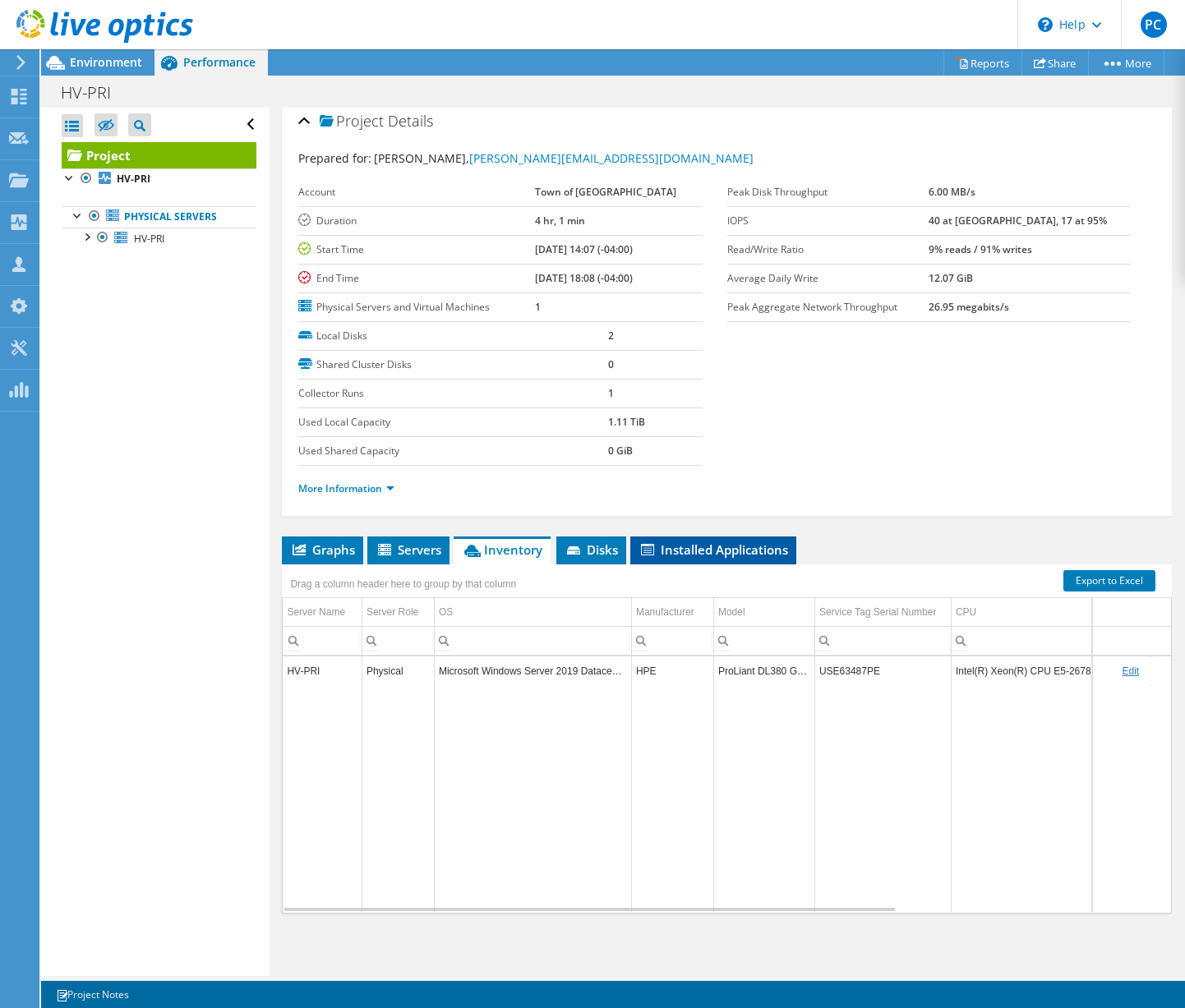
click at [721, 540] on li "Installed Applications" at bounding box center [714, 550] width 166 height 28
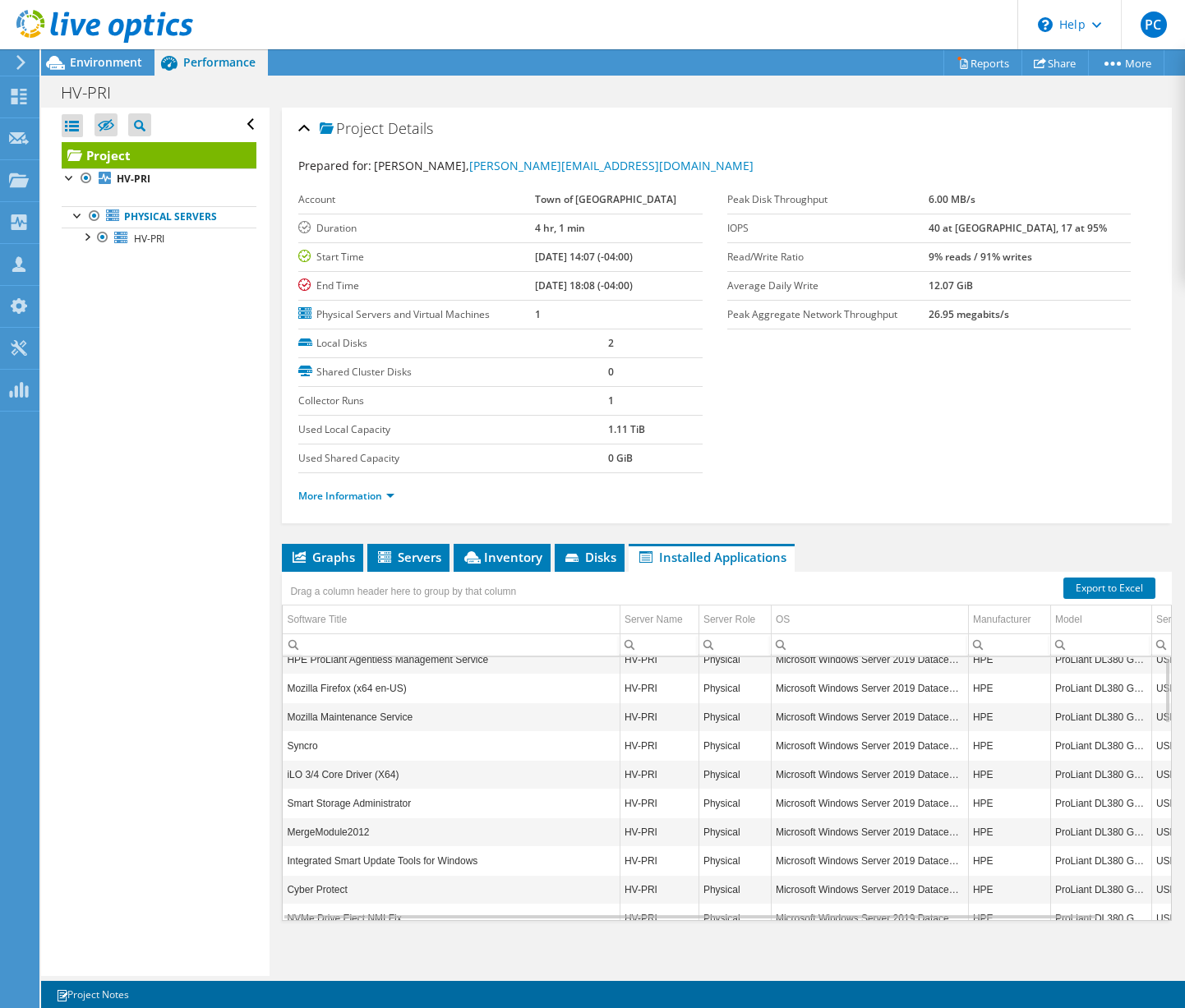
scroll to position [0, 0]
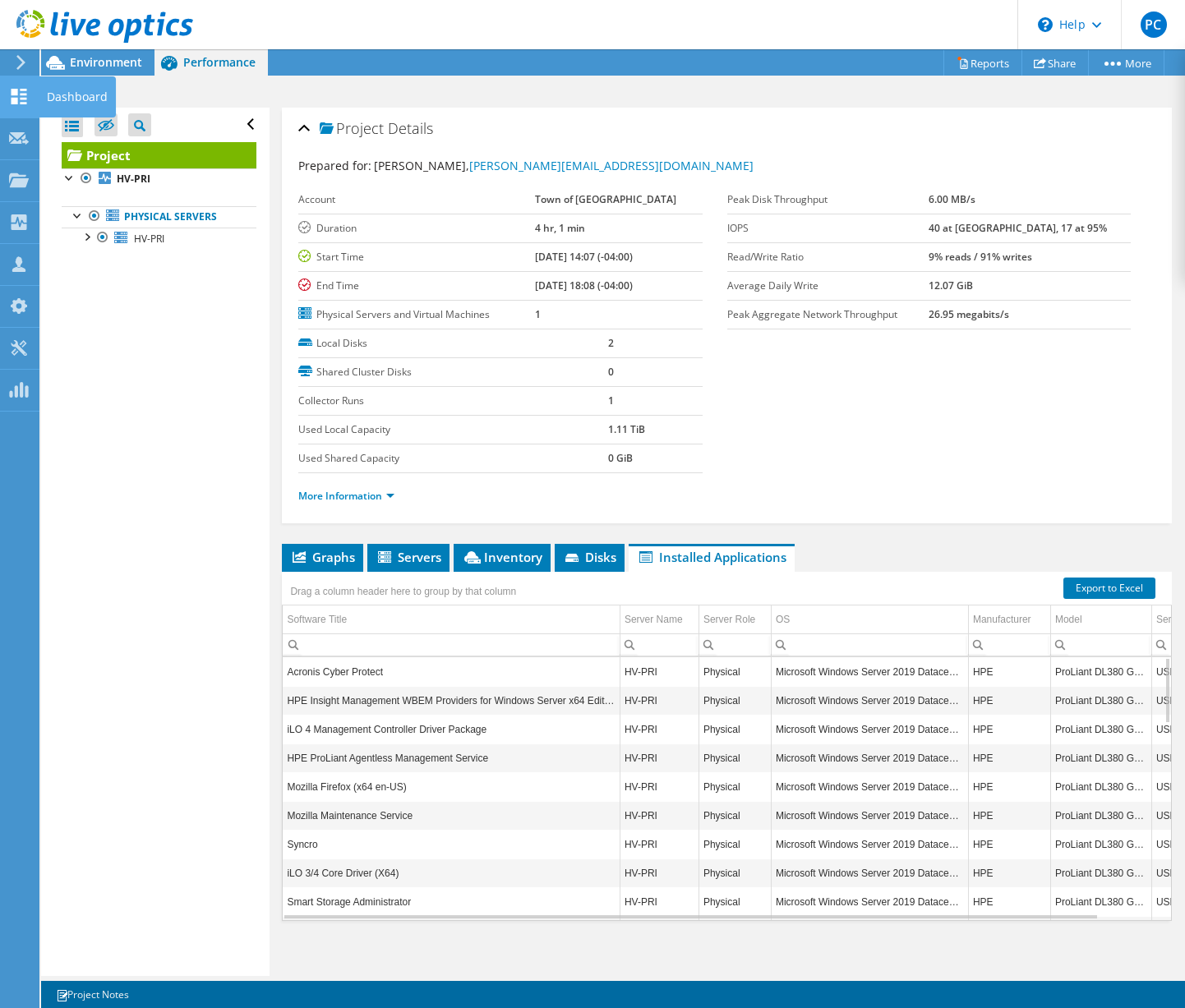
click at [22, 90] on use at bounding box center [19, 96] width 15 height 15
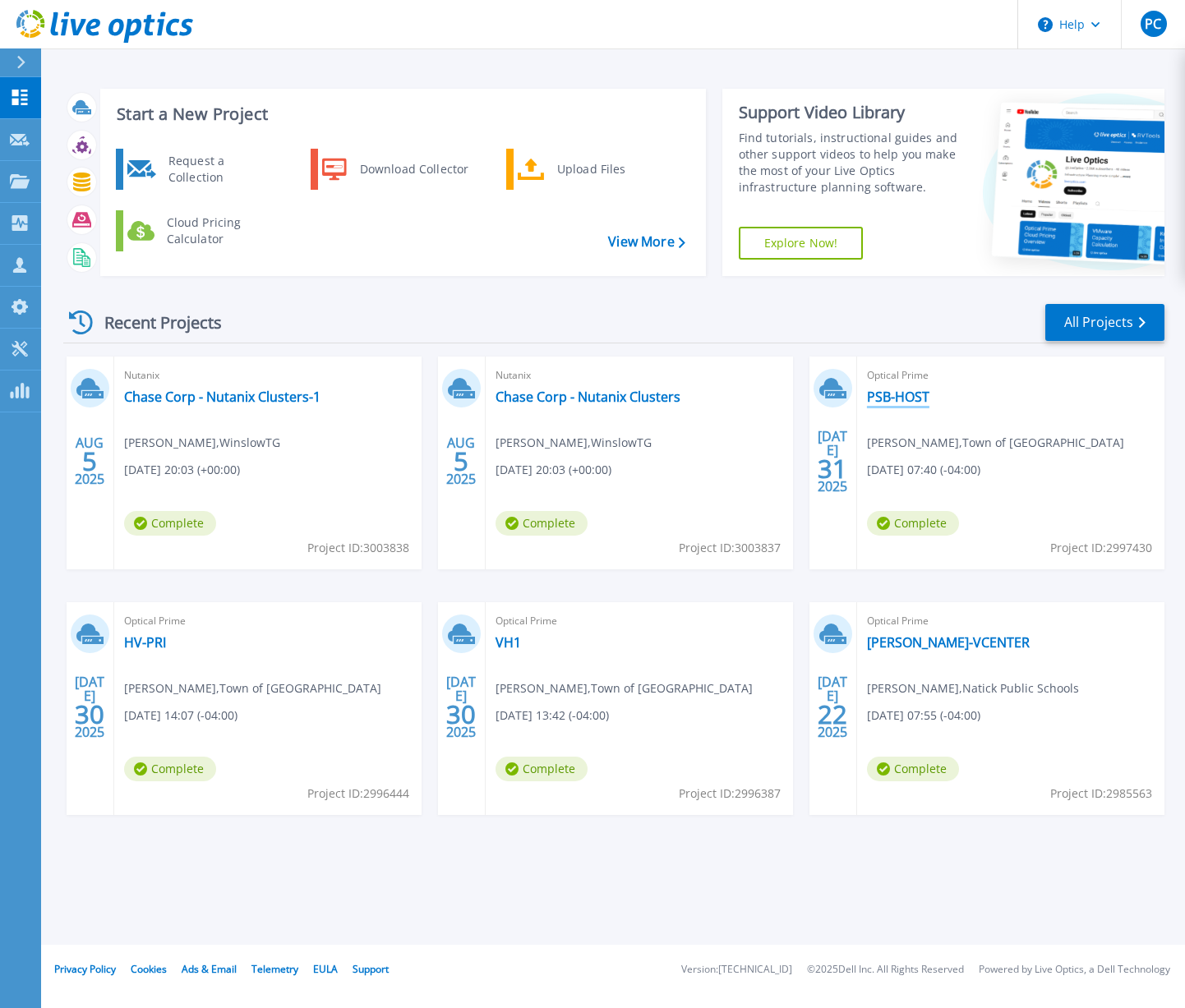
click at [902, 400] on link "PSB-HOST" at bounding box center [898, 396] width 62 height 16
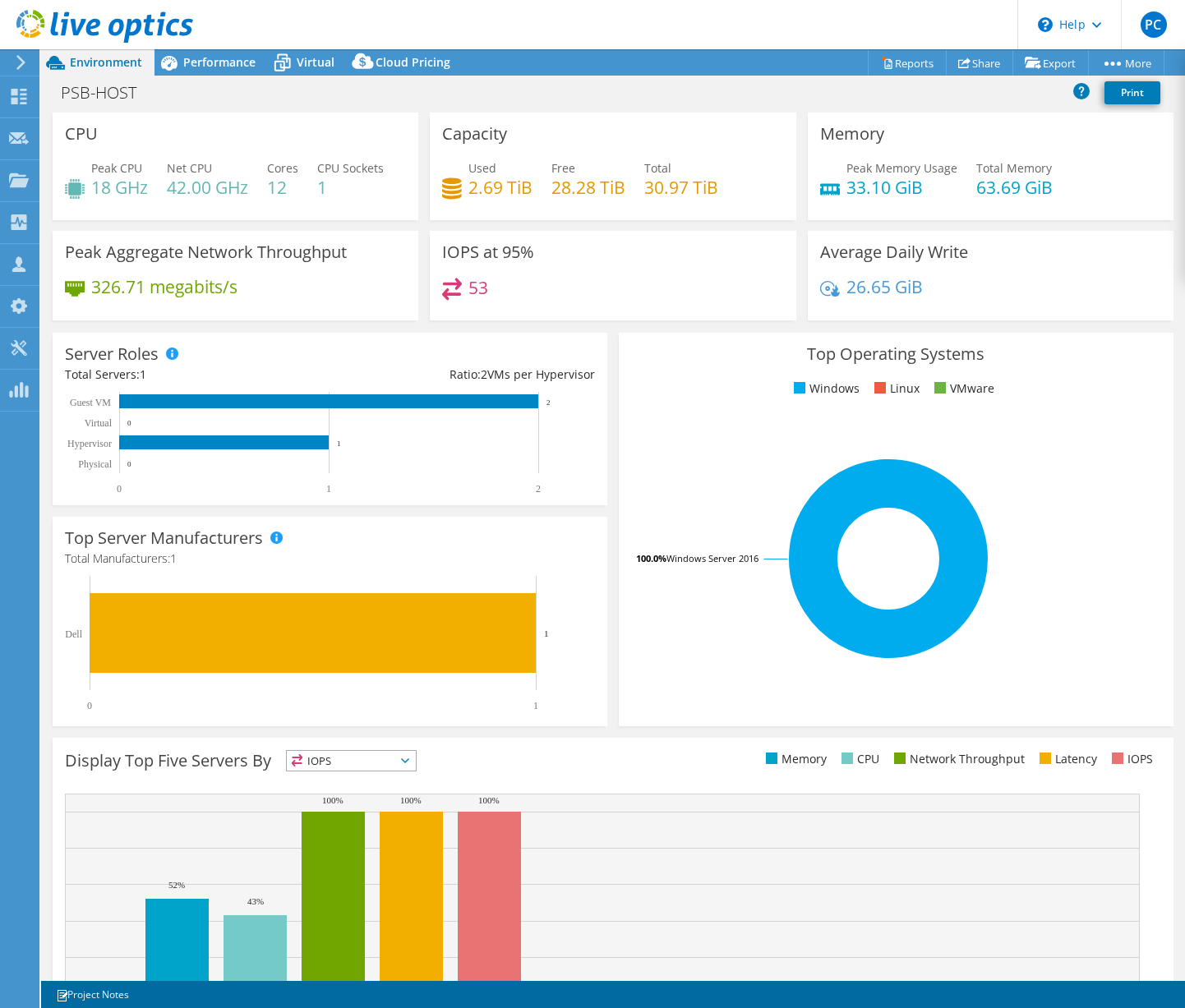
select select "USD"
click at [227, 66] on span "Performance" at bounding box center [219, 62] width 73 height 15
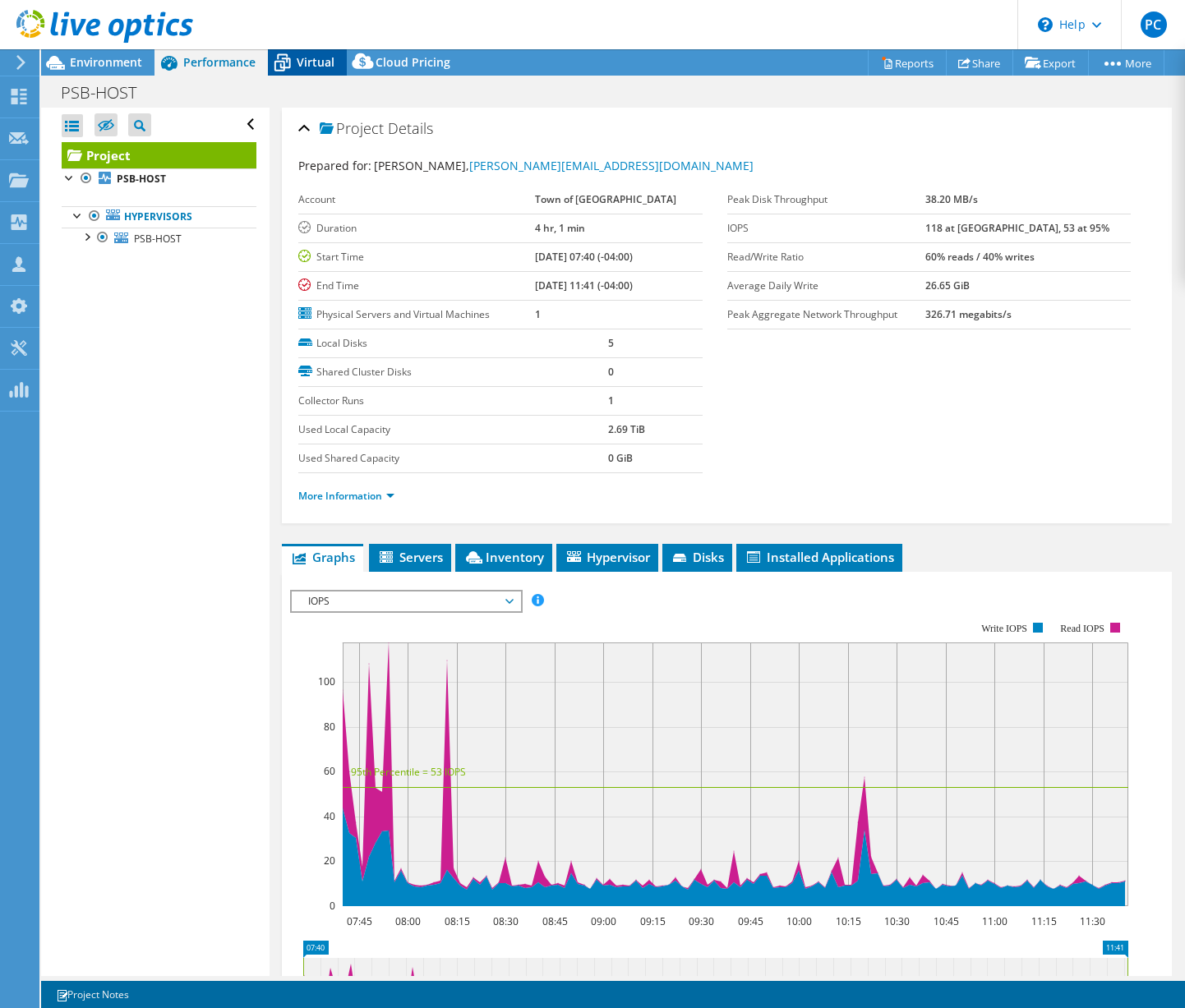
click at [289, 57] on icon at bounding box center [282, 63] width 29 height 29
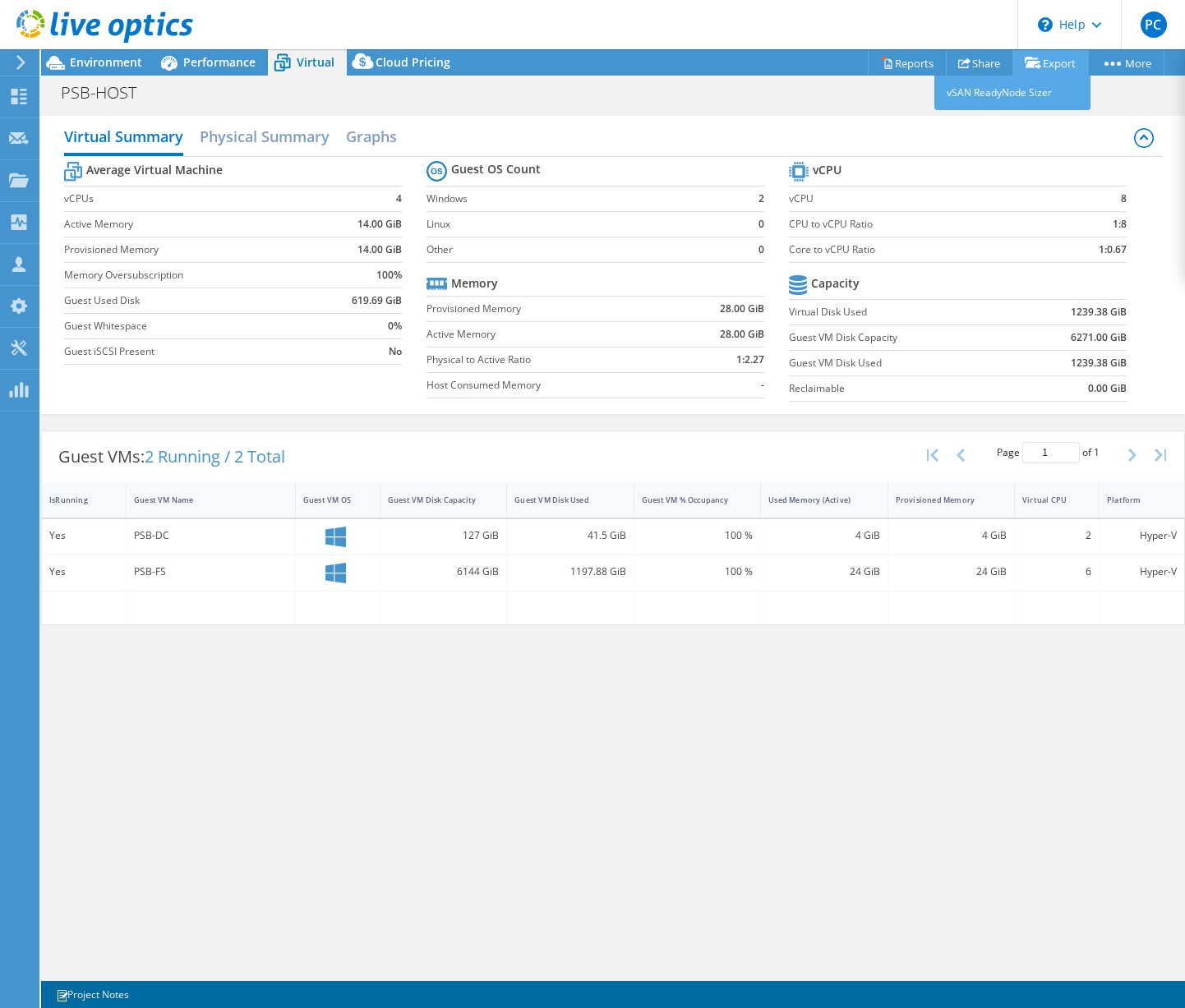
click at [1047, 65] on link "Export" at bounding box center [1050, 63] width 76 height 26
click at [926, 67] on link "Reports" at bounding box center [907, 63] width 79 height 26
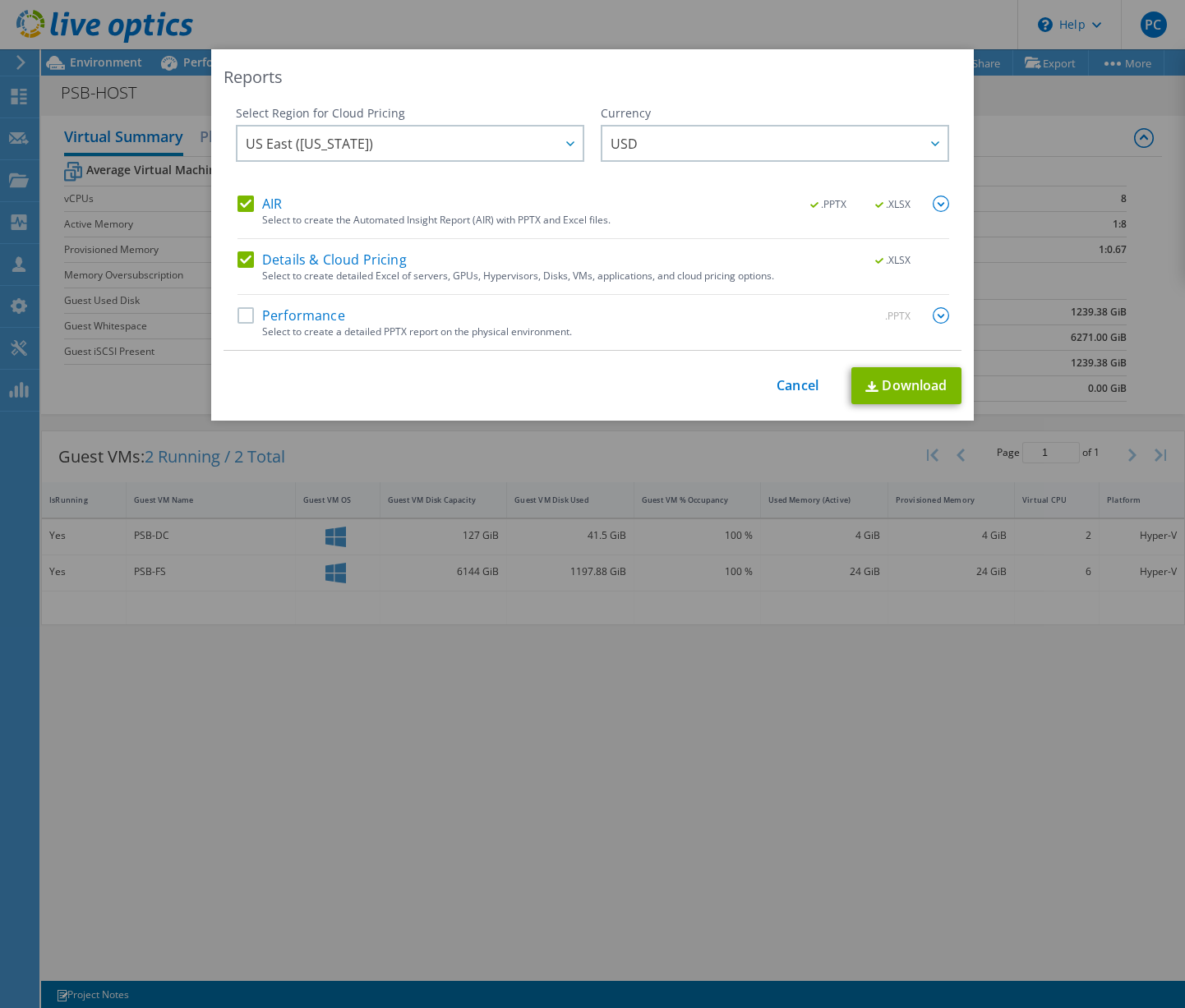
click at [239, 201] on label "AIR" at bounding box center [260, 203] width 45 height 16
click at [0, 0] on input "AIR" at bounding box center [0, 0] width 0 height 0
click at [792, 388] on link "Cancel" at bounding box center [798, 385] width 42 height 15
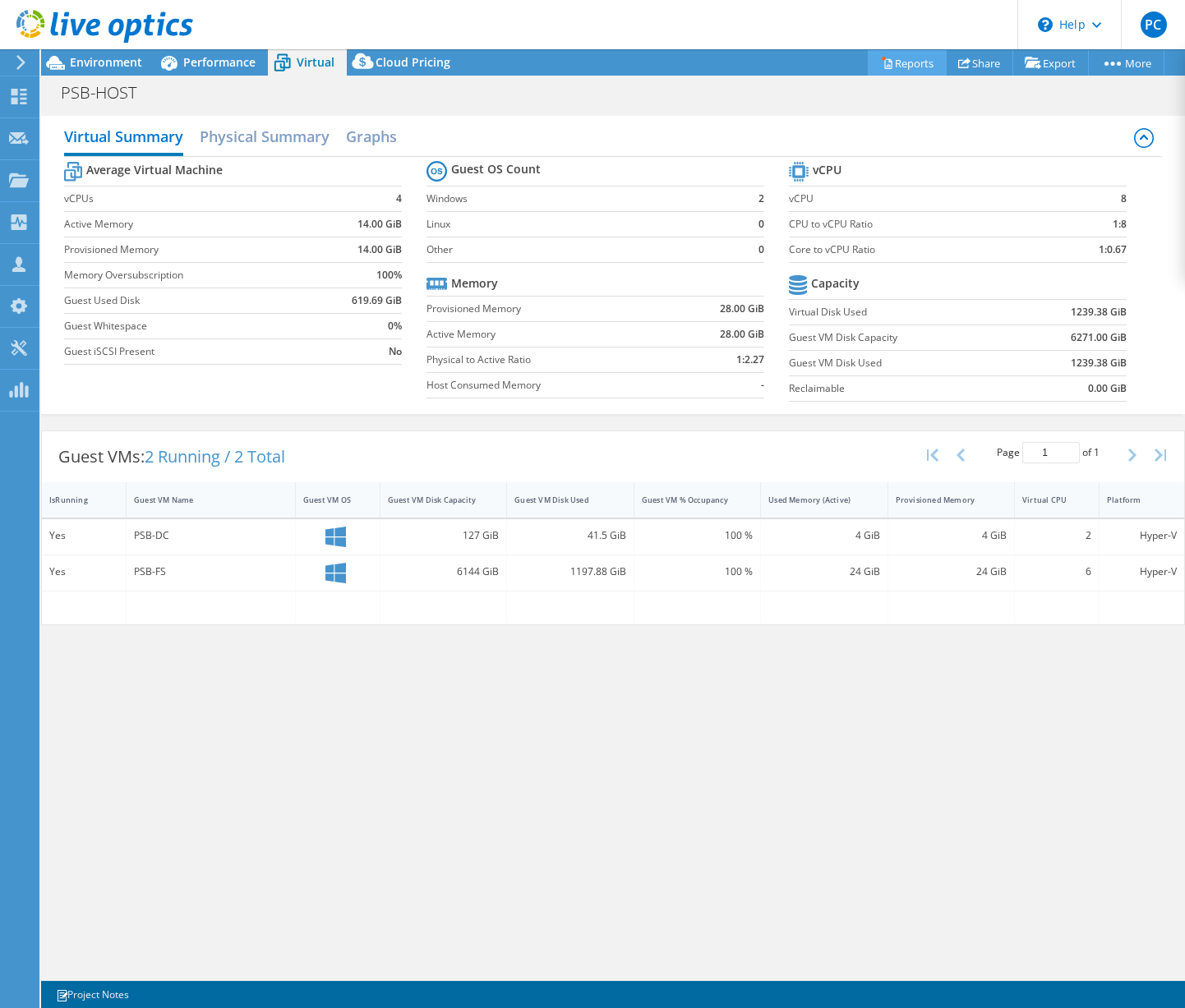
click at [894, 65] on link "Reports" at bounding box center [907, 63] width 79 height 26
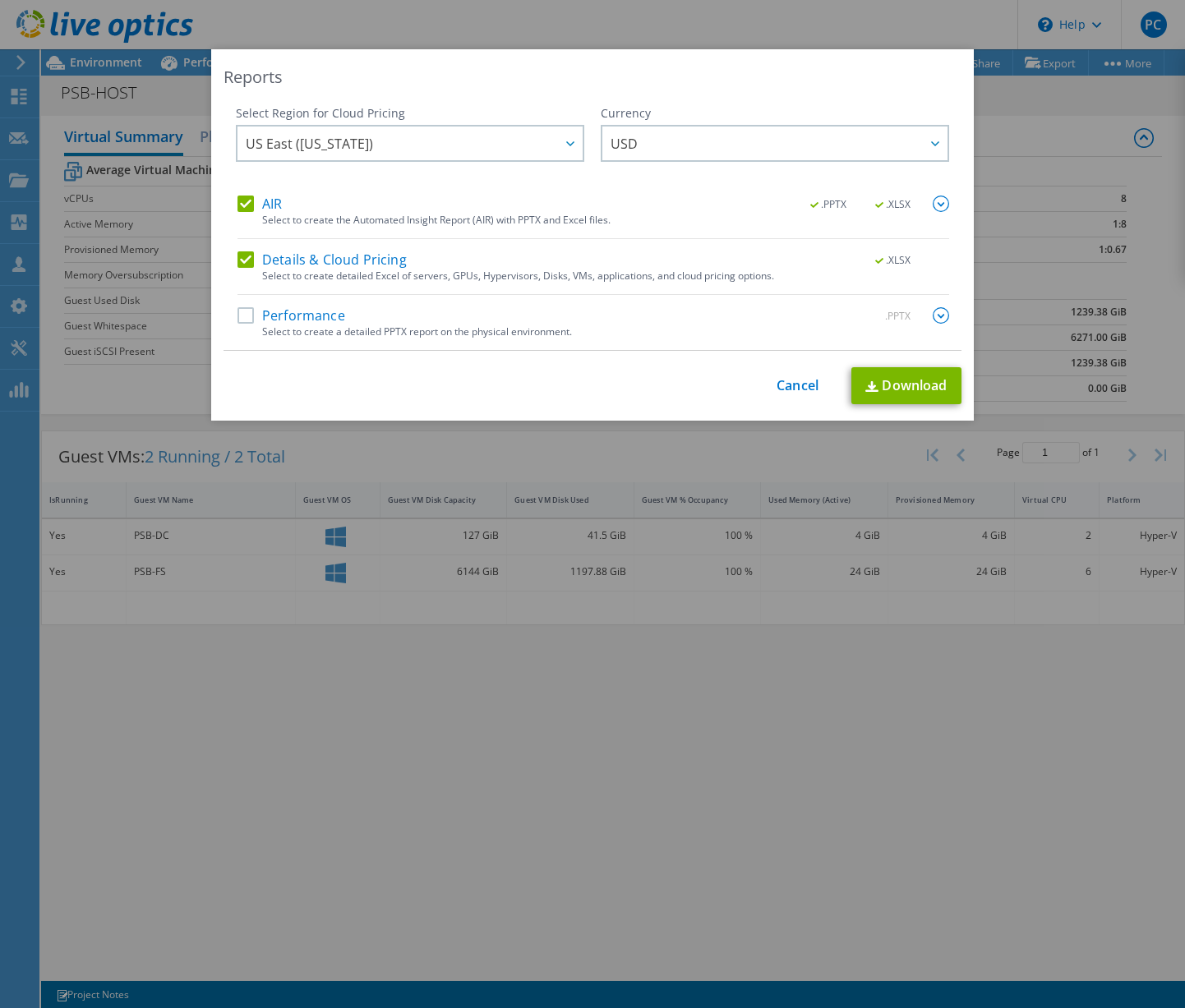
click at [241, 201] on label "AIR" at bounding box center [260, 203] width 45 height 16
click at [0, 0] on input "AIR" at bounding box center [0, 0] width 0 height 0
click at [910, 390] on link "Download" at bounding box center [905, 385] width 110 height 37
click at [780, 385] on link "Cancel" at bounding box center [798, 385] width 42 height 15
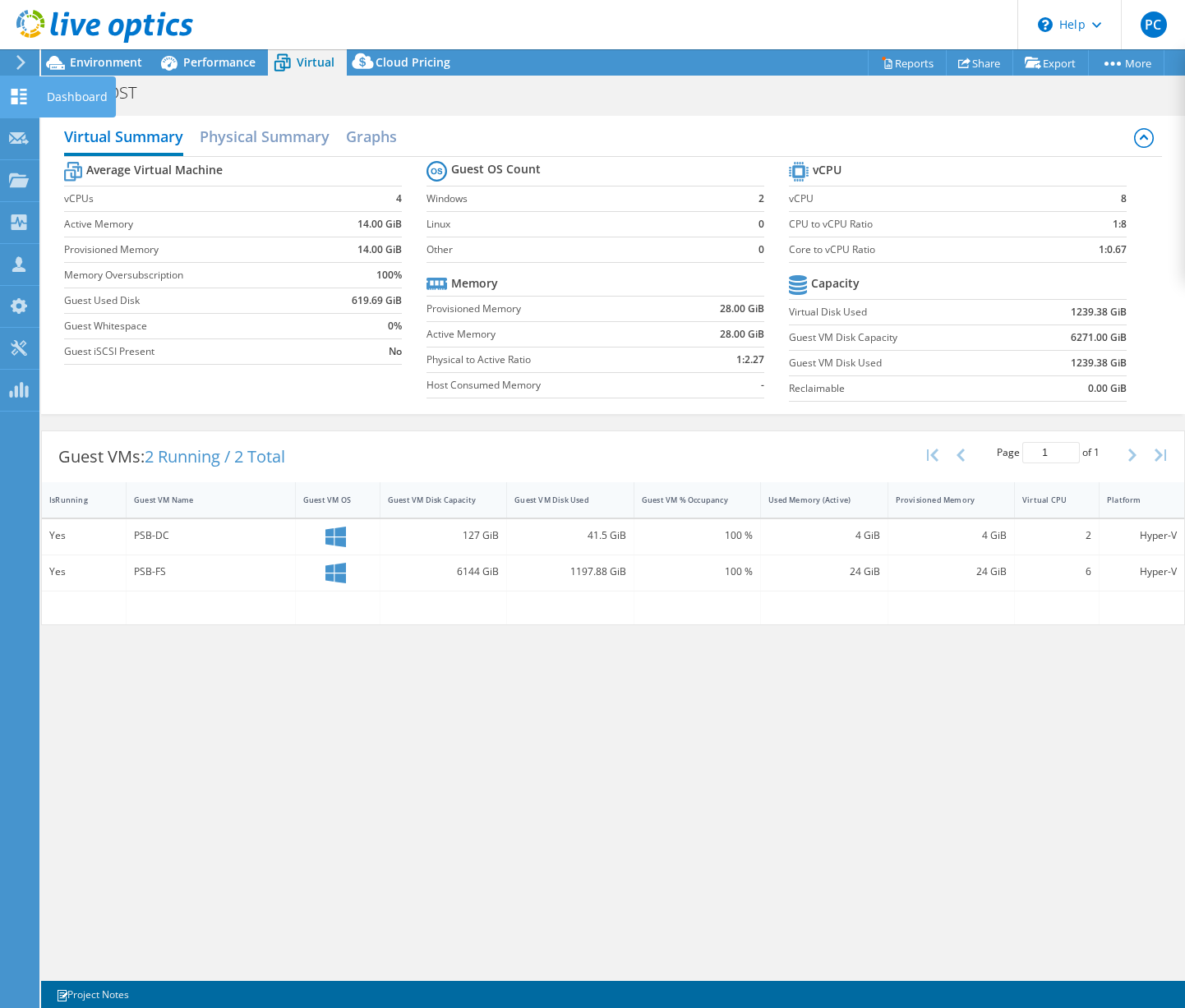
click at [21, 95] on icon at bounding box center [18, 96] width 20 height 15
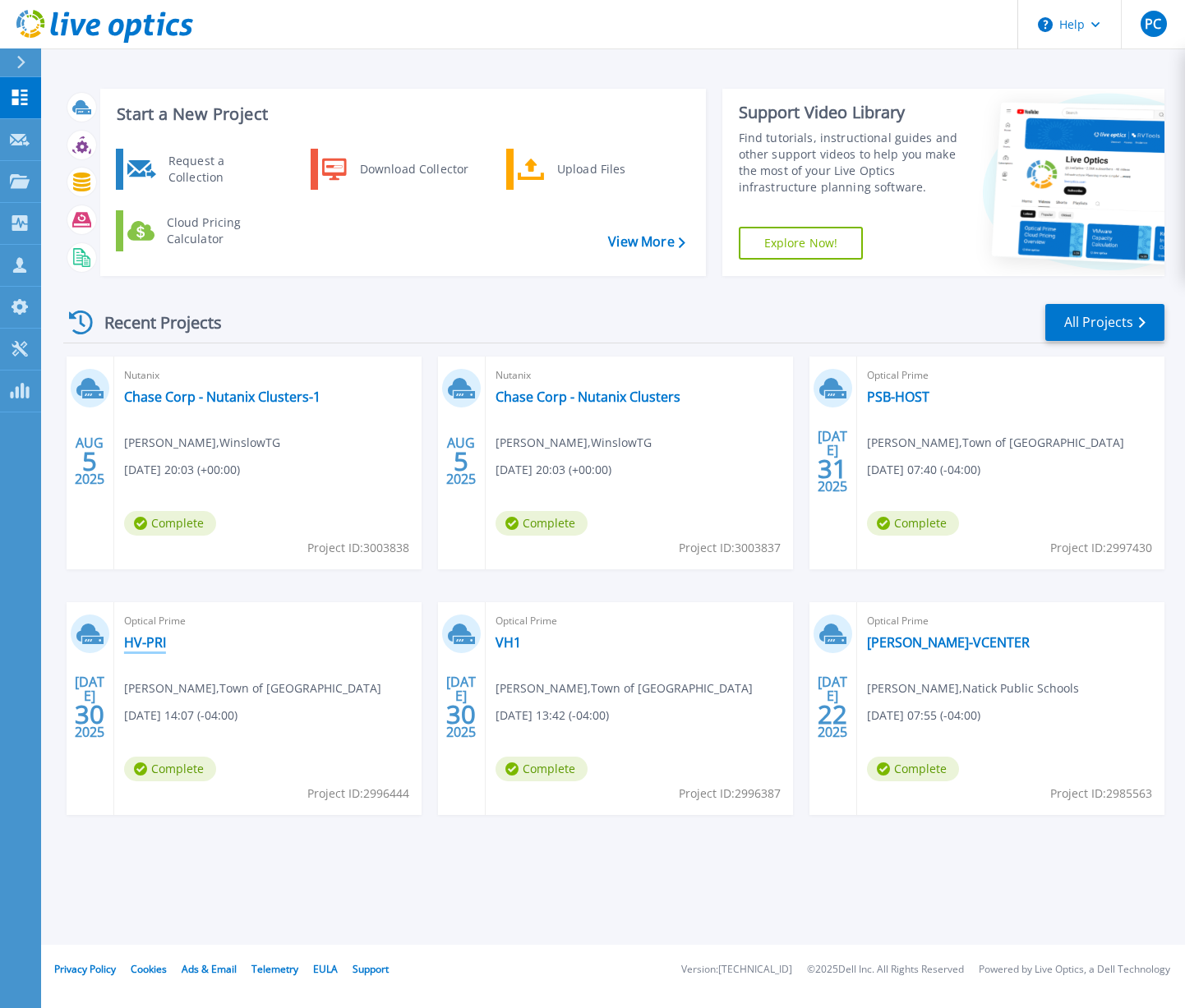
click at [137, 640] on link "HV-PRI" at bounding box center [145, 642] width 42 height 16
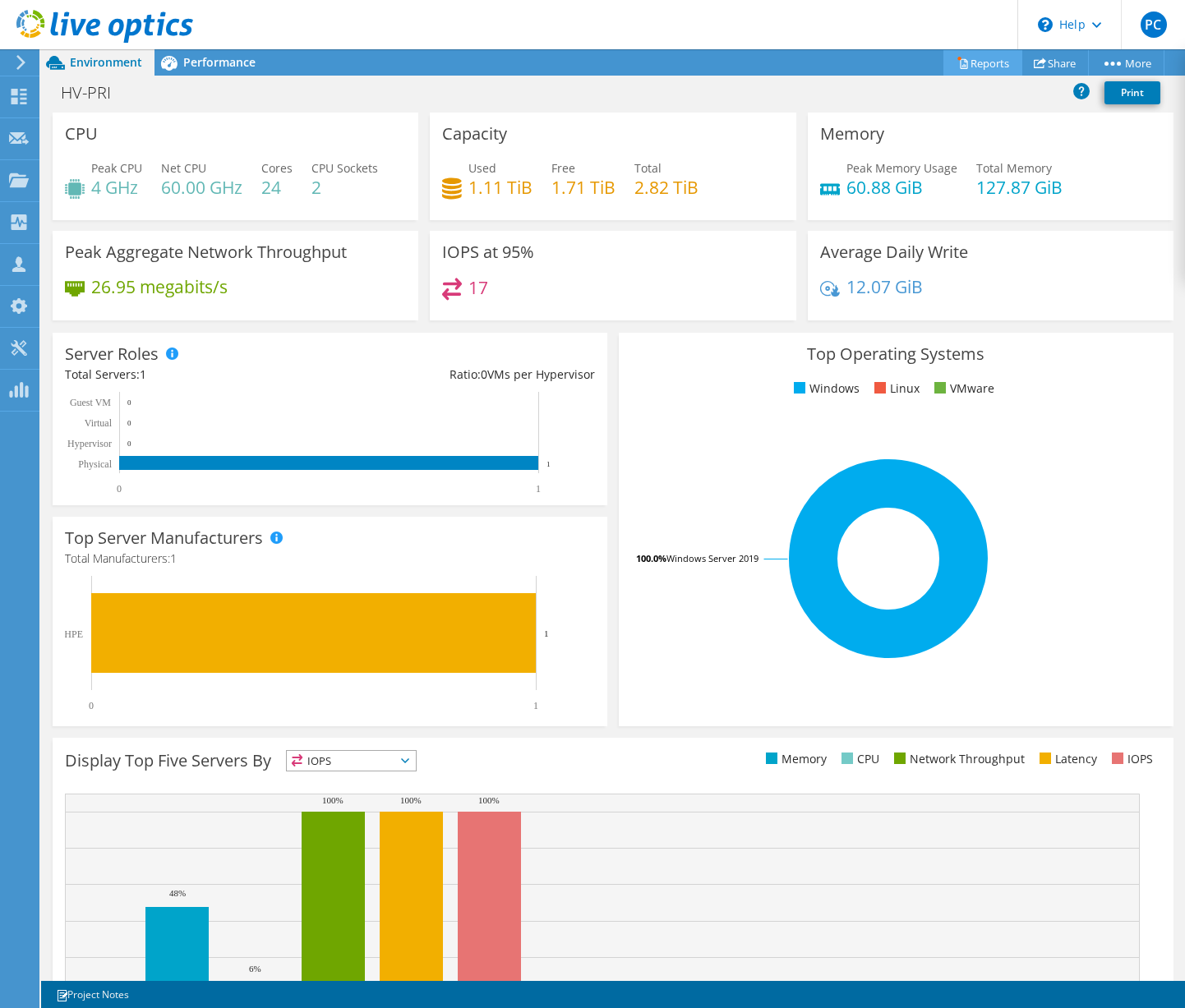
click at [985, 60] on link "Reports" at bounding box center [983, 63] width 79 height 26
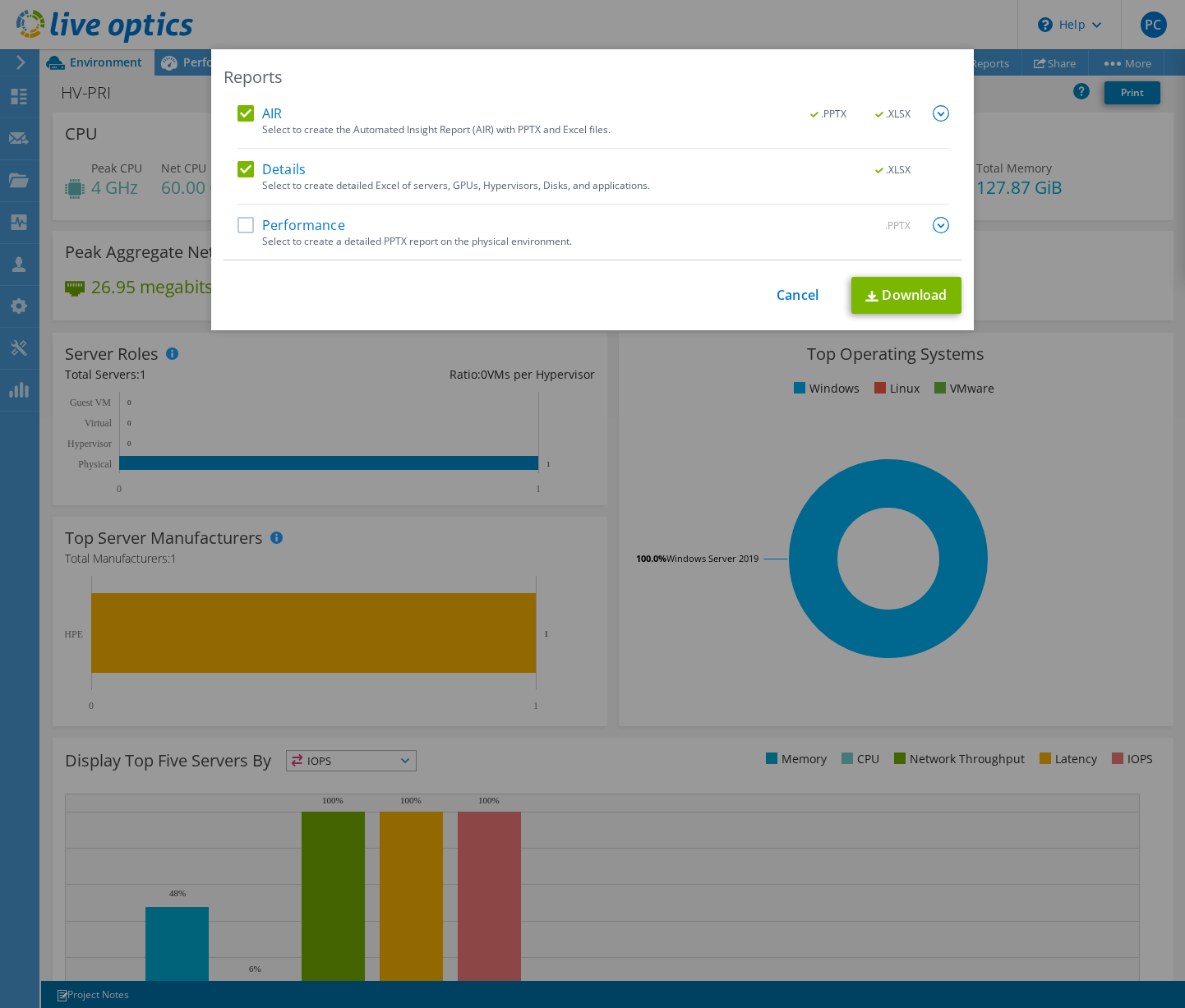
click at [248, 117] on label "AIR" at bounding box center [260, 113] width 45 height 16
click at [0, 0] on input "AIR" at bounding box center [0, 0] width 0 height 0
click at [900, 299] on link "Download" at bounding box center [905, 295] width 110 height 37
click at [788, 291] on link "Cancel" at bounding box center [798, 296] width 42 height 15
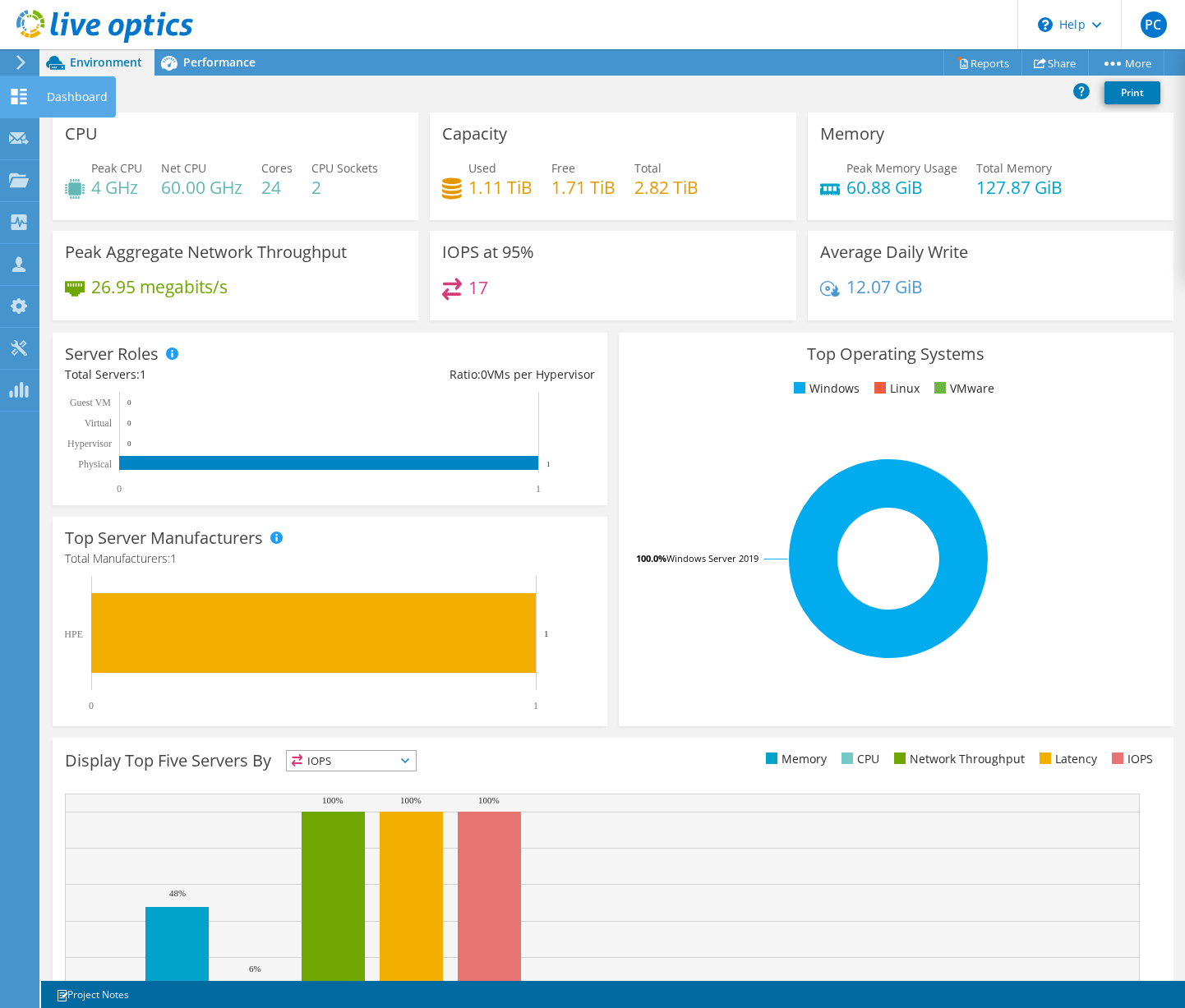
click at [20, 100] on icon at bounding box center [18, 96] width 20 height 15
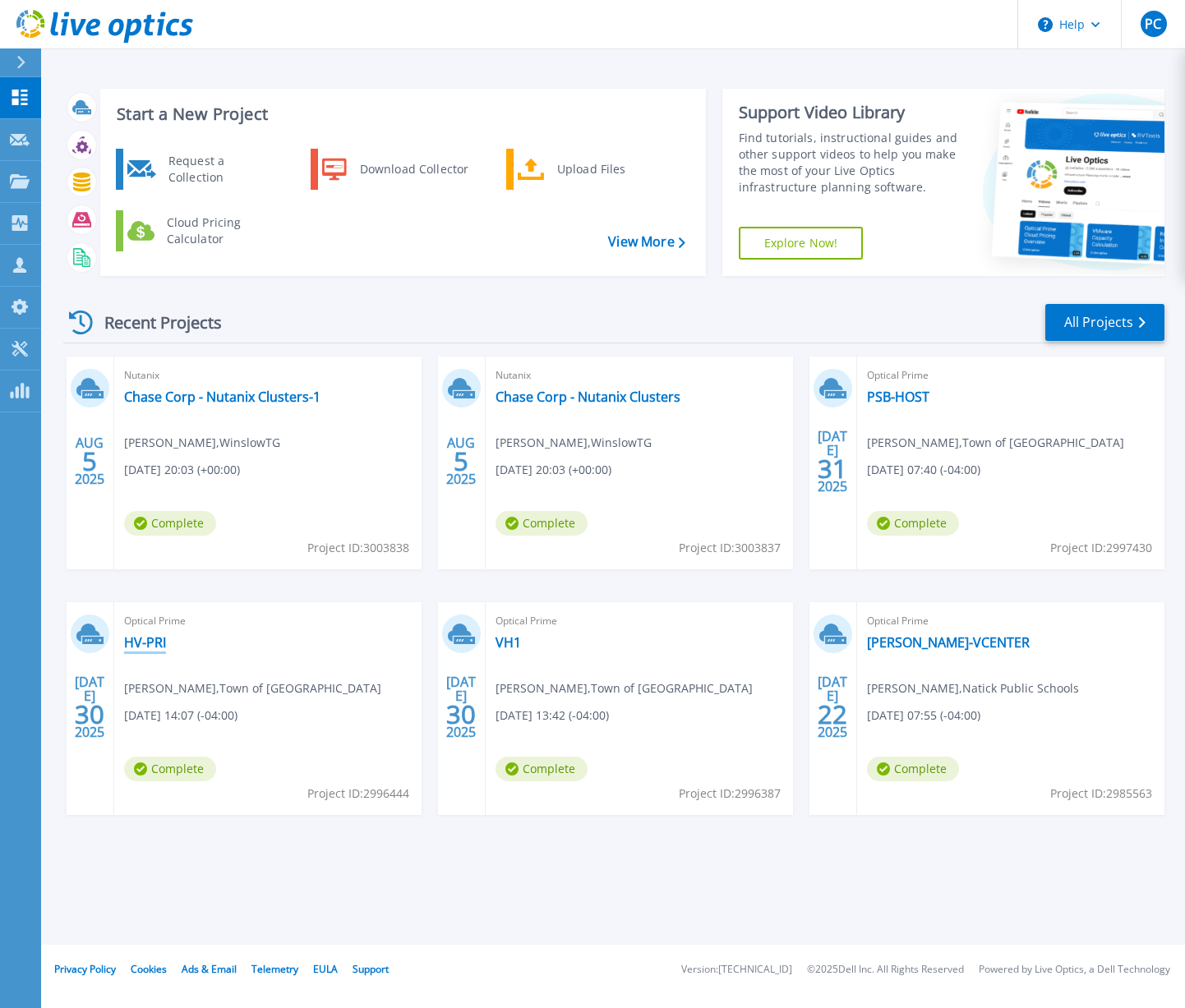
click at [135, 644] on link "HV-PRI" at bounding box center [145, 642] width 42 height 16
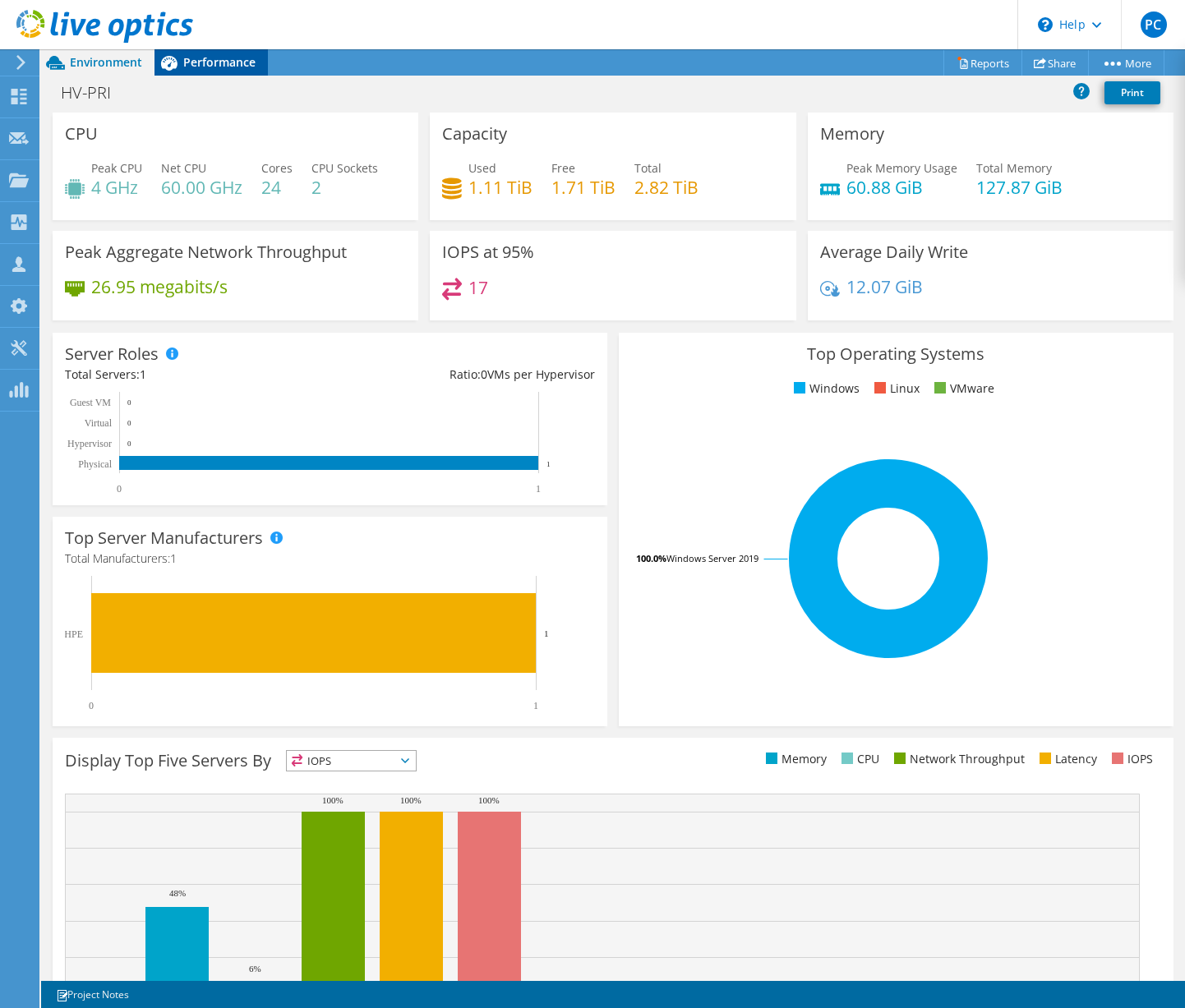
click at [234, 67] on span "Performance" at bounding box center [219, 62] width 73 height 15
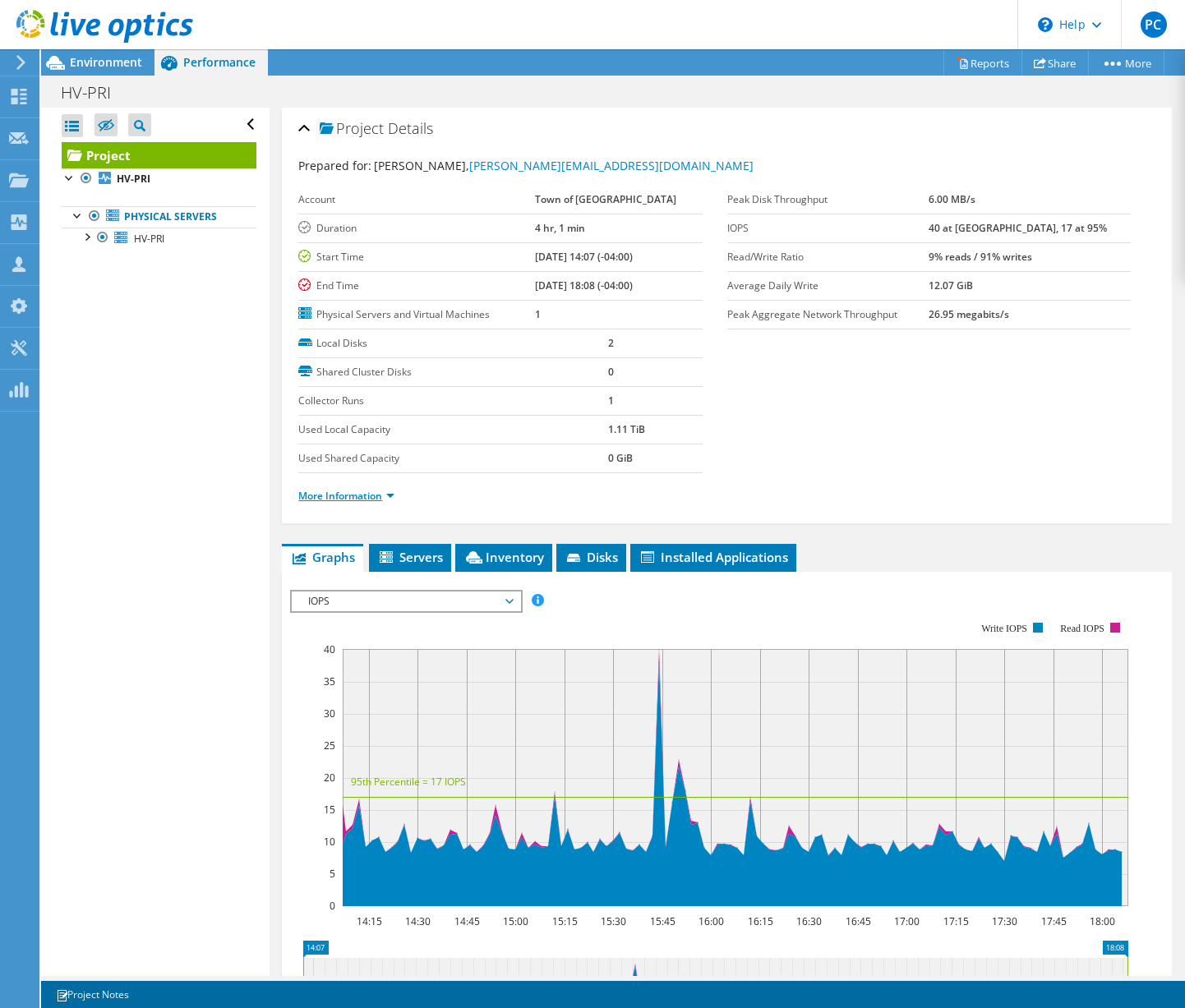
click at [357, 502] on link "More Information" at bounding box center [346, 496] width 96 height 14
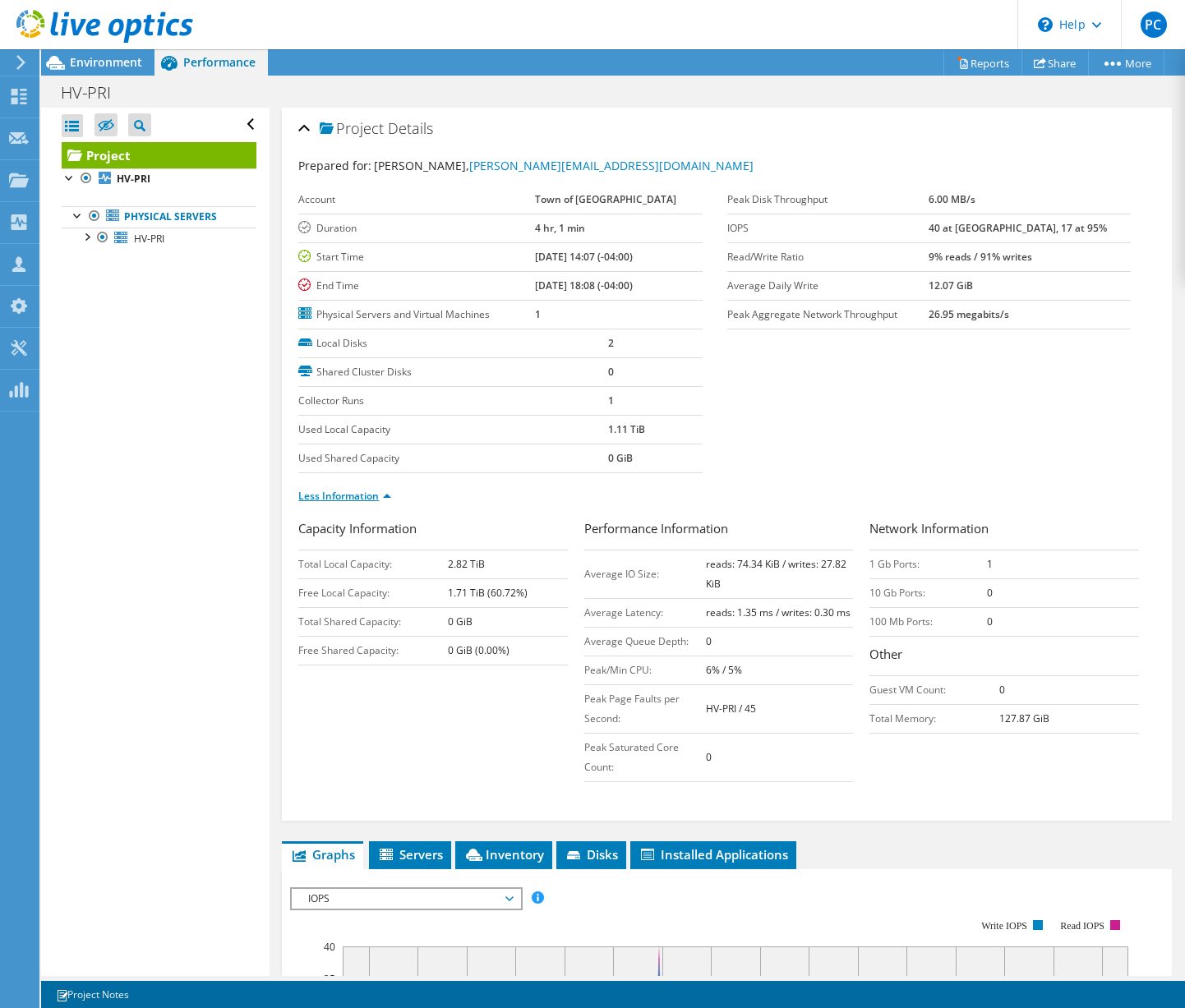
click at [357, 495] on link "Less Information" at bounding box center [344, 496] width 93 height 14
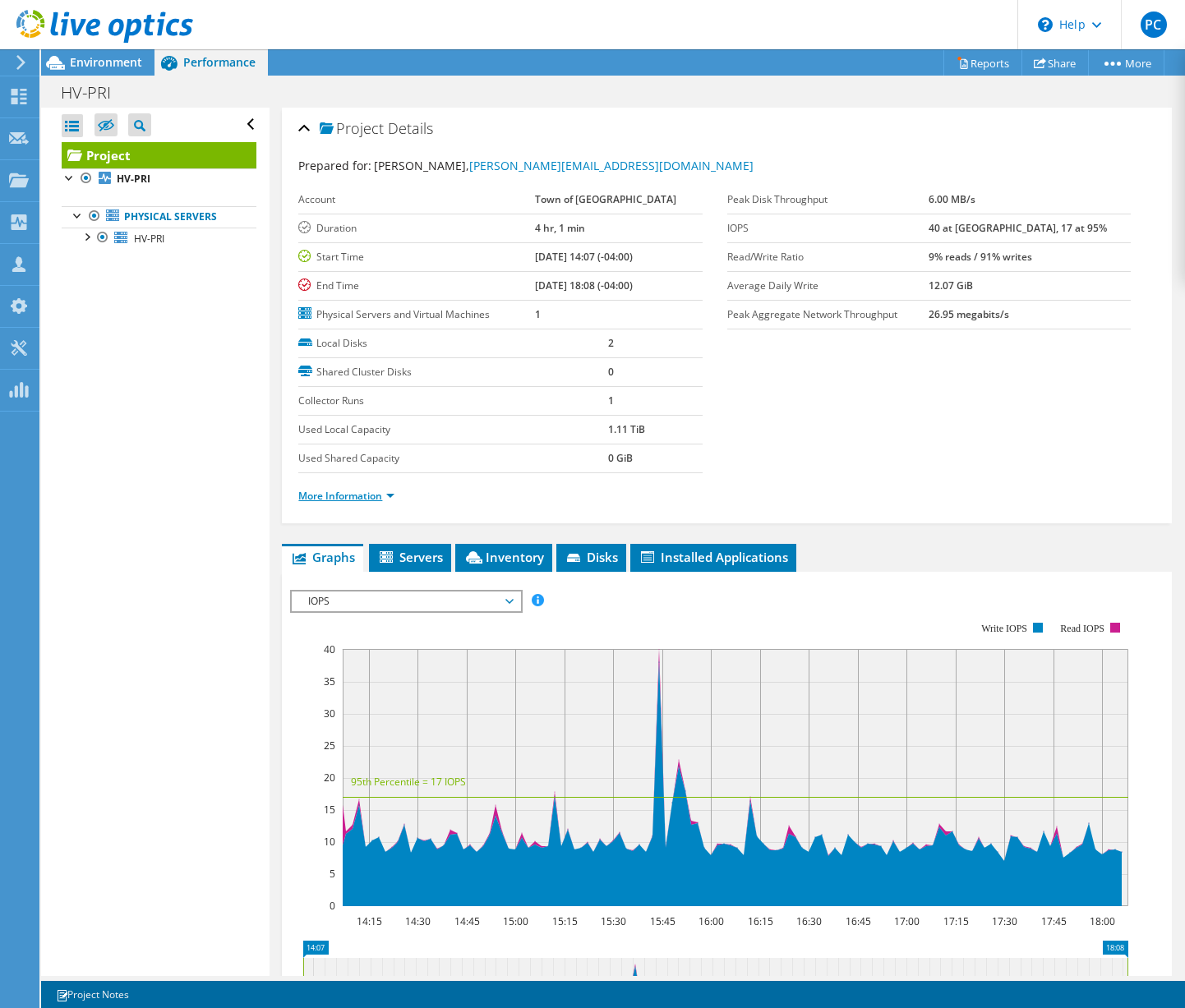
click at [369, 494] on link "More Information" at bounding box center [346, 496] width 96 height 14
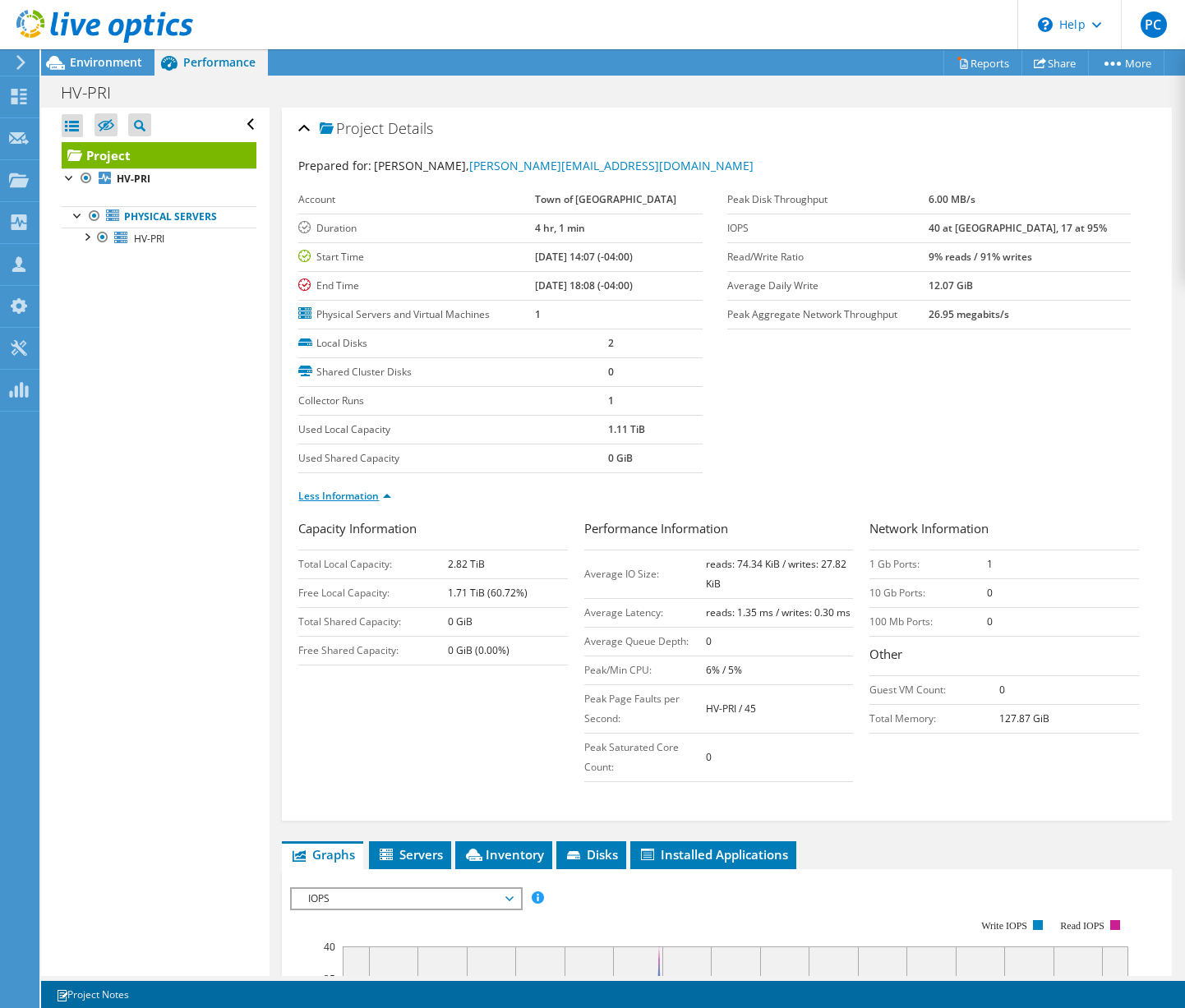
click at [369, 494] on link "Less Information" at bounding box center [344, 496] width 93 height 14
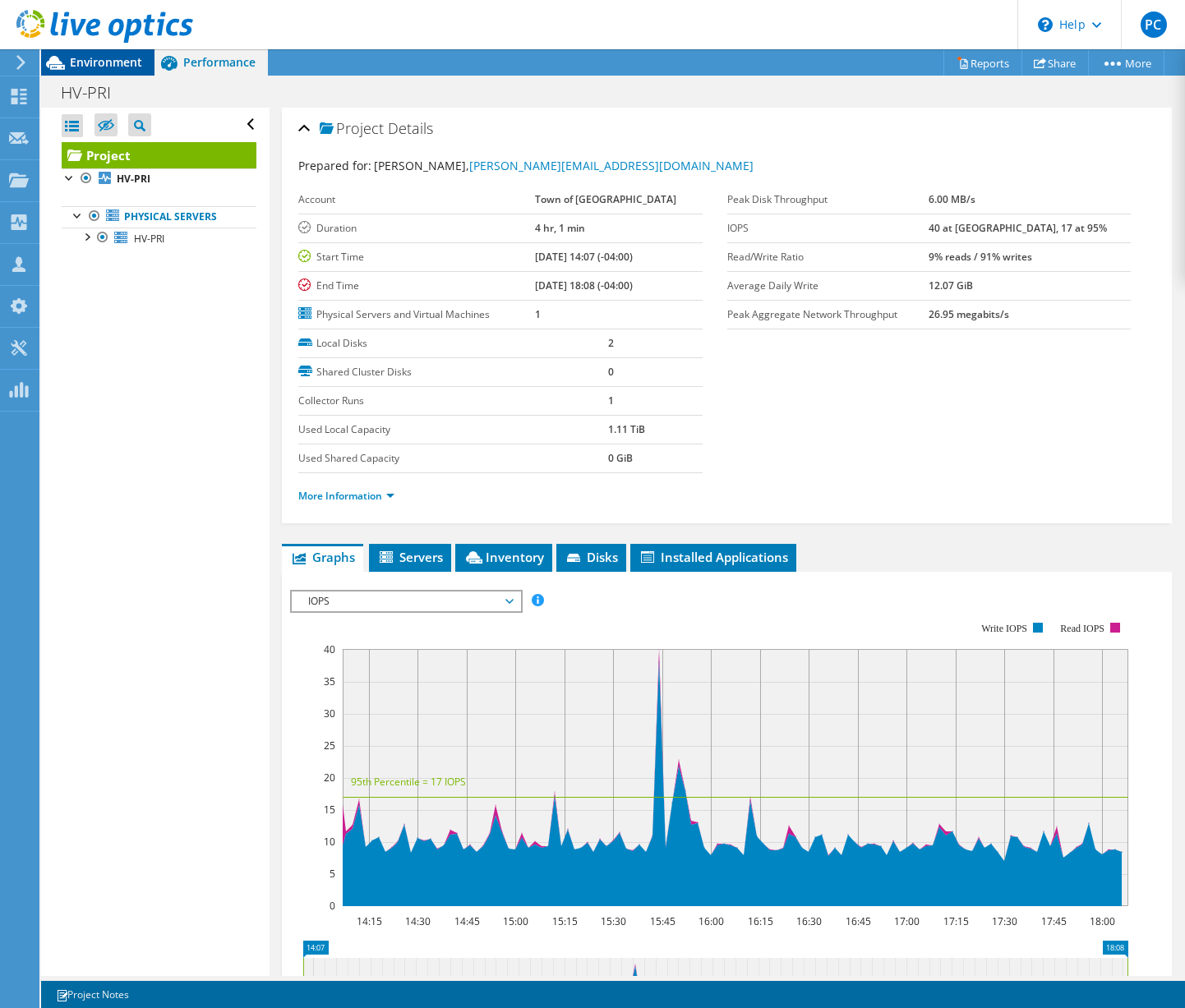
click at [104, 63] on span "Environment" at bounding box center [106, 62] width 73 height 15
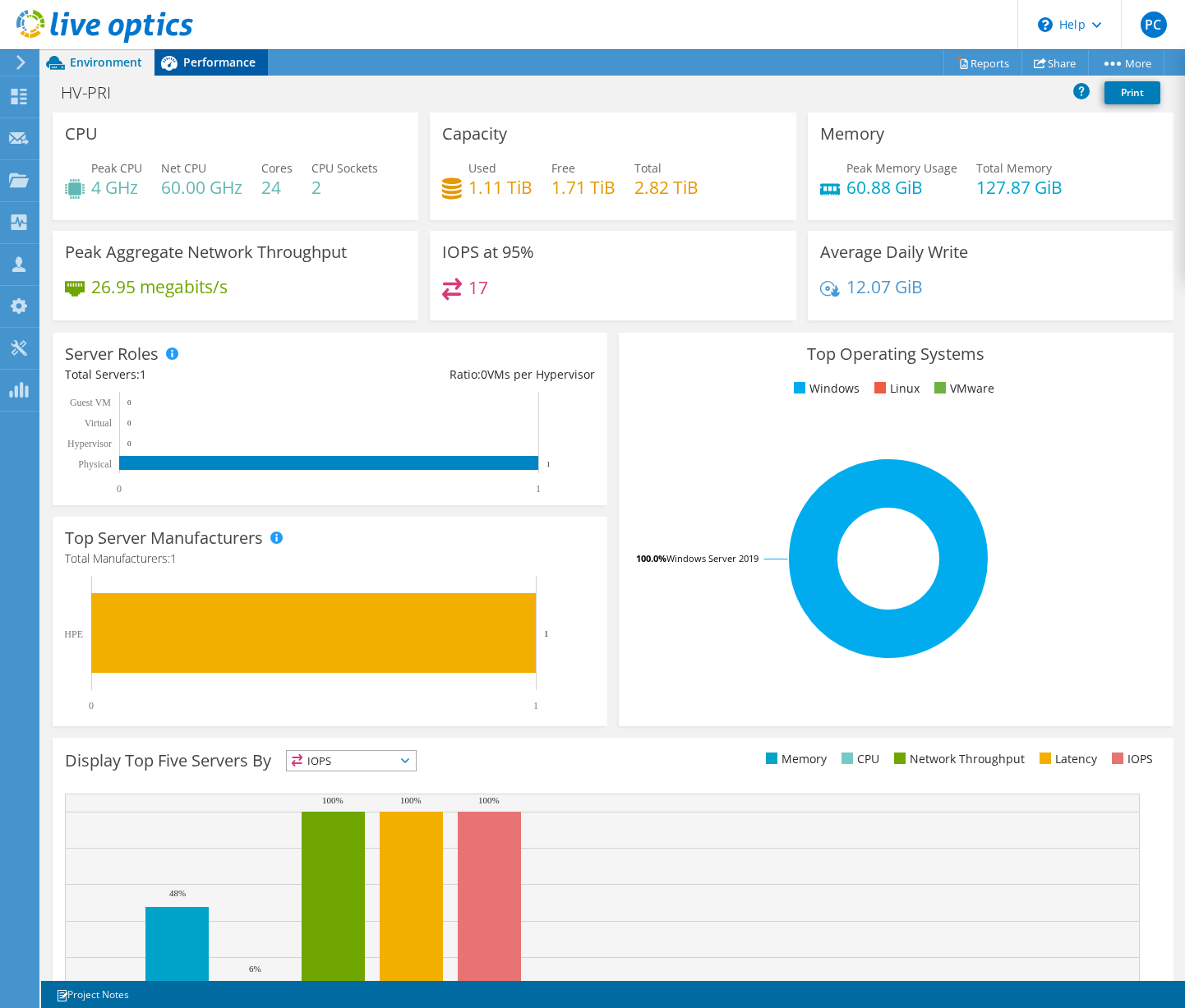
click at [256, 52] on div "Performance" at bounding box center [211, 63] width 114 height 27
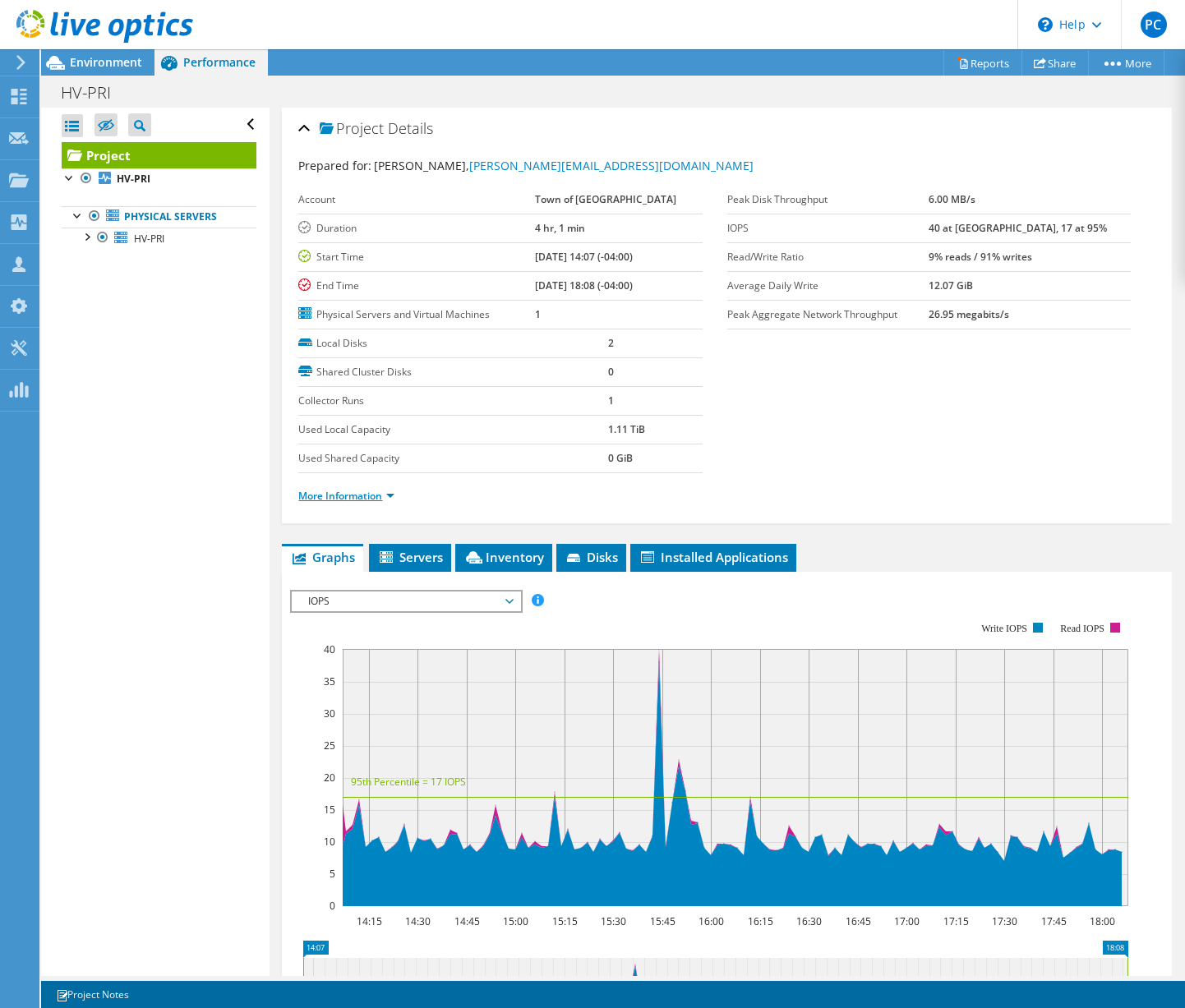
click at [386, 501] on link "More Information" at bounding box center [346, 496] width 96 height 14
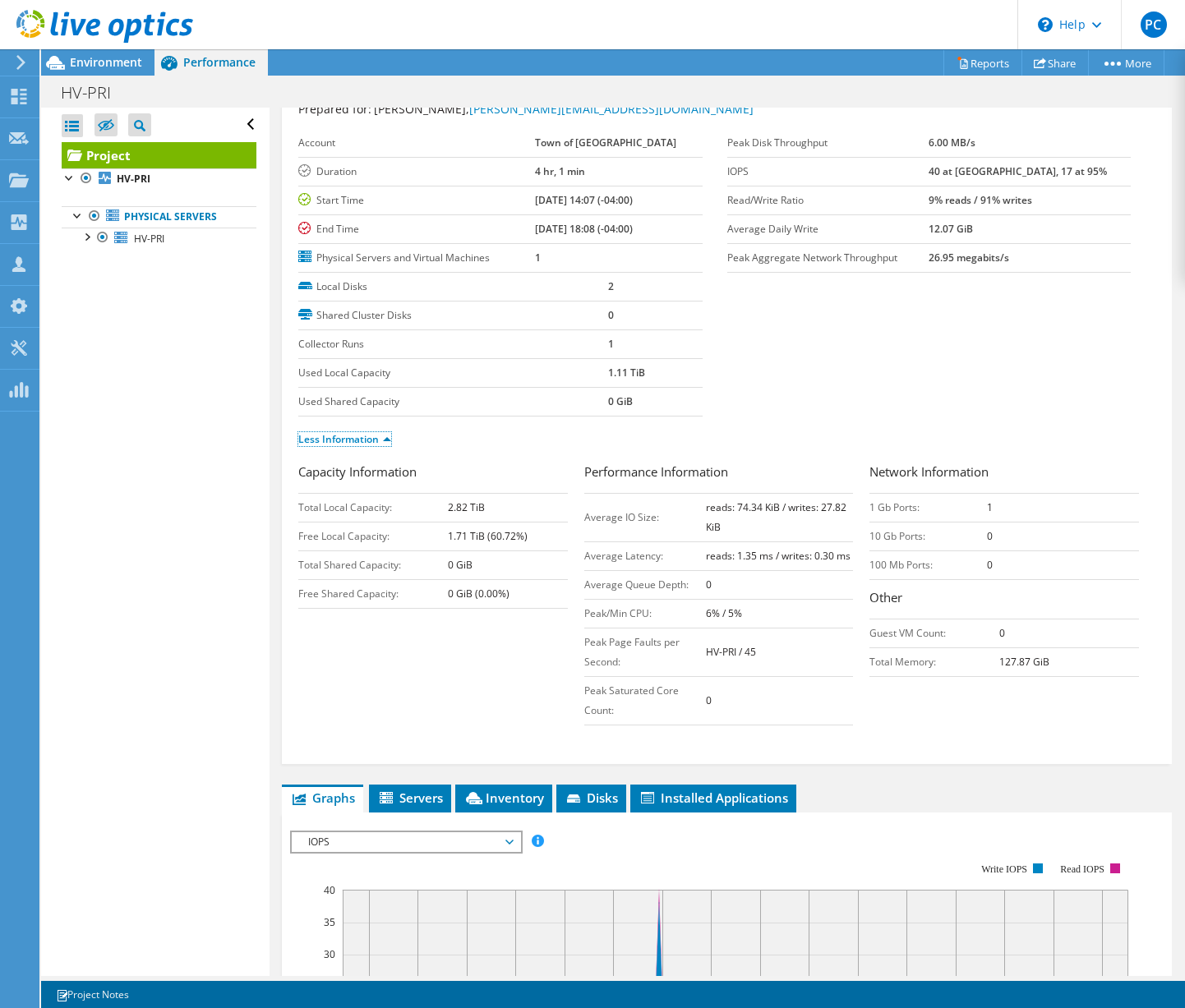
scroll to position [82, 0]
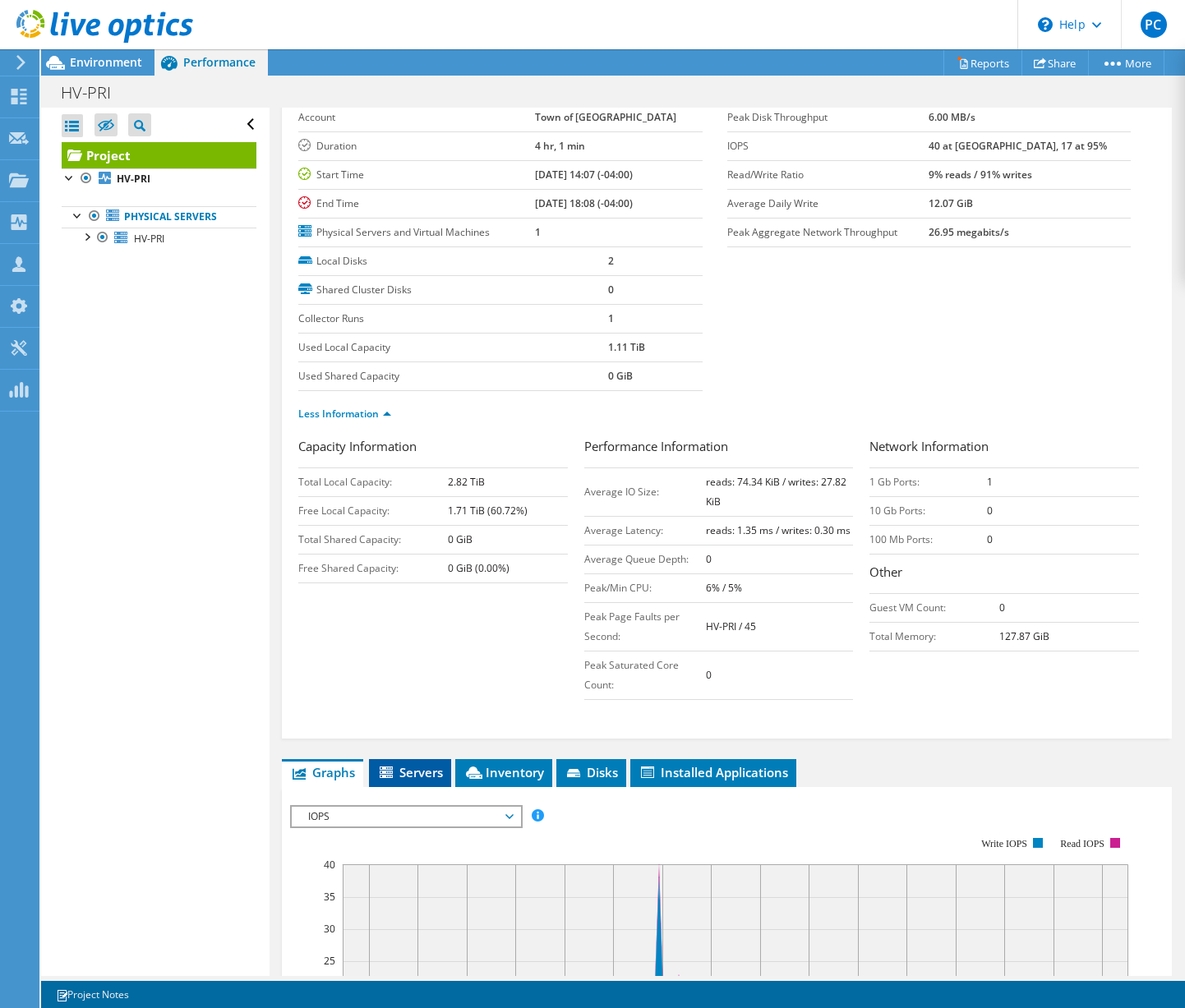
click at [413, 774] on span "Servers" at bounding box center [409, 771] width 66 height 16
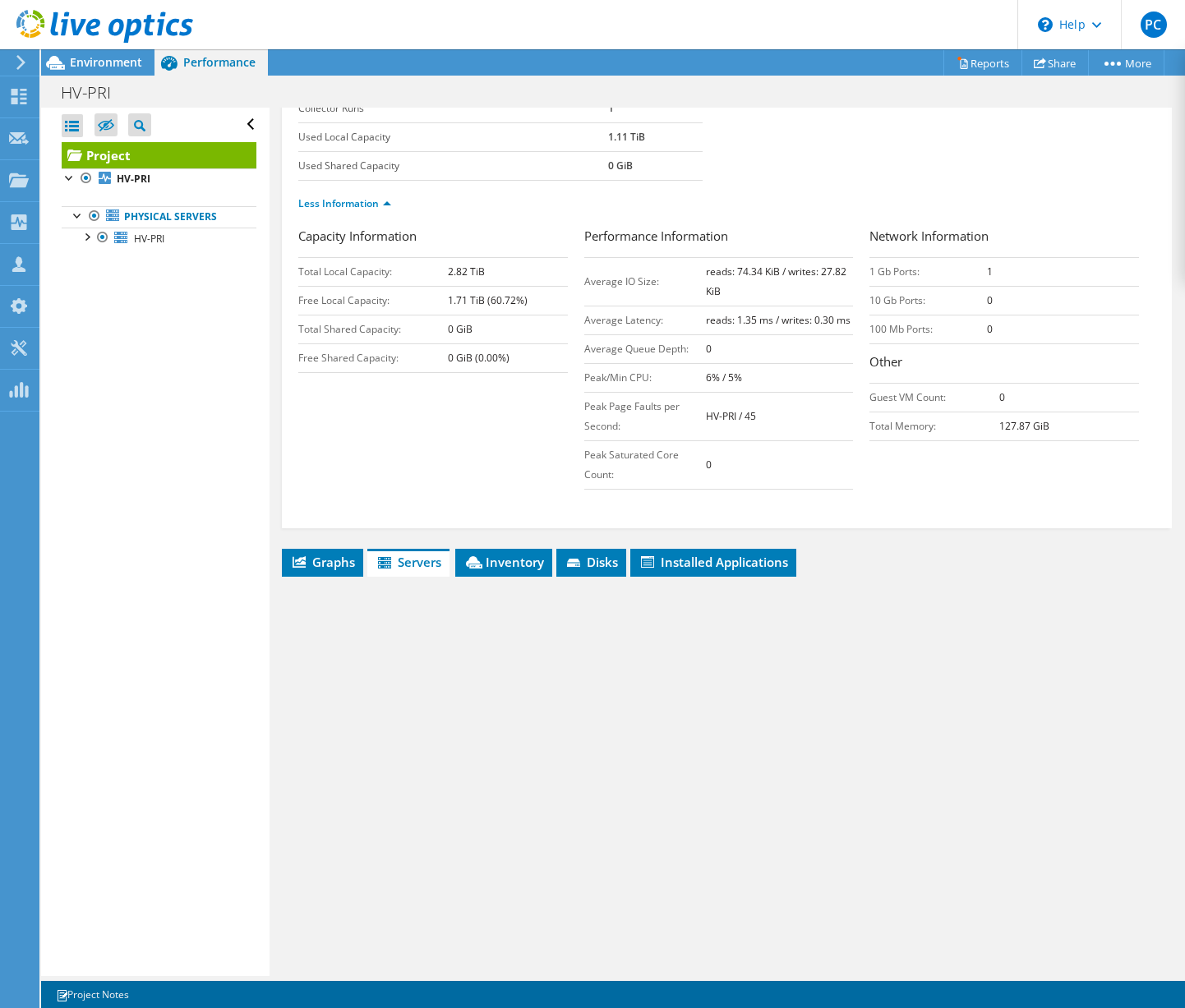
scroll to position [305, 0]
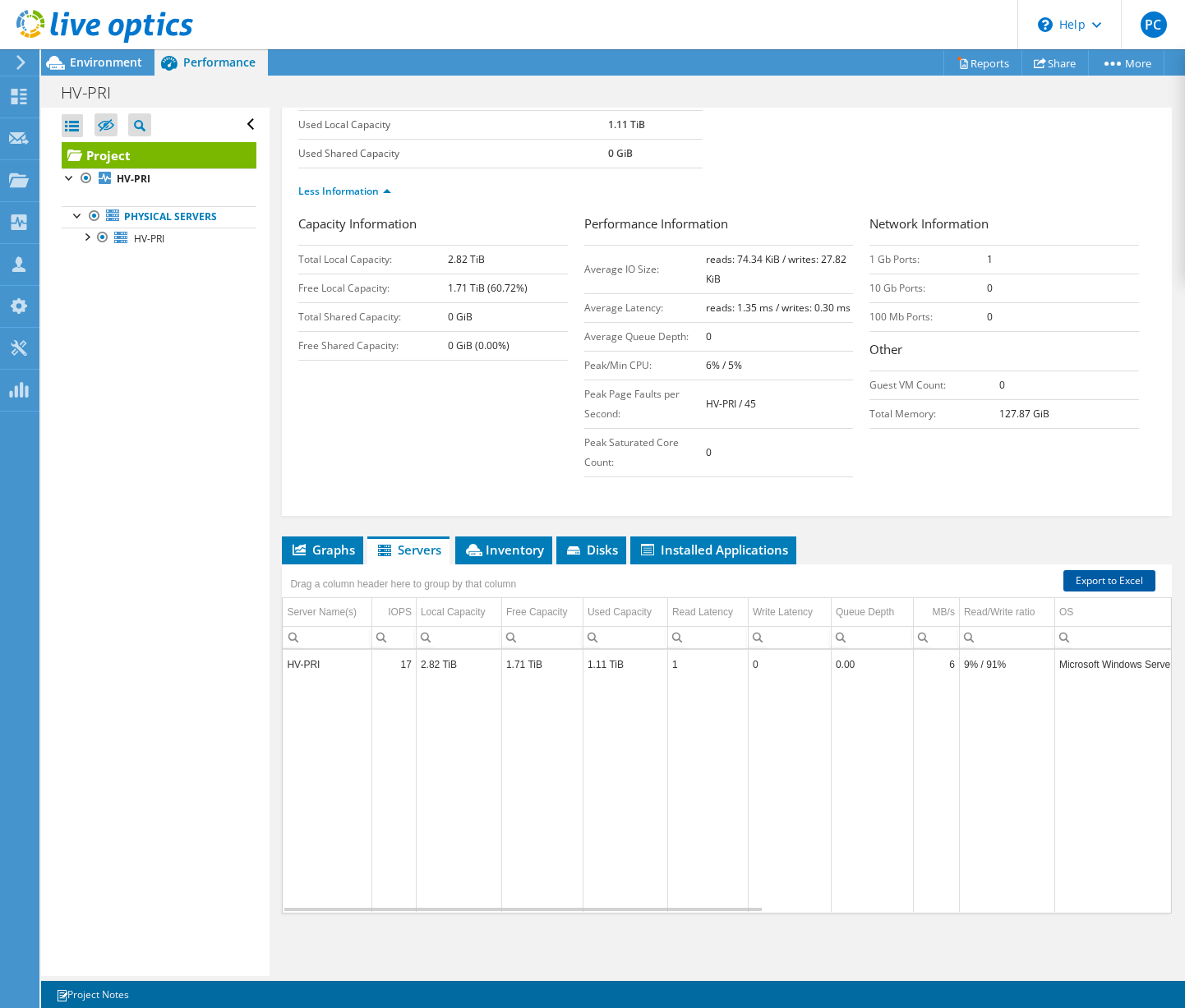
click at [1096, 577] on link "Export to Excel" at bounding box center [1110, 581] width 92 height 21
click at [62, 318] on div "My Profile" at bounding box center [73, 306] width 71 height 41
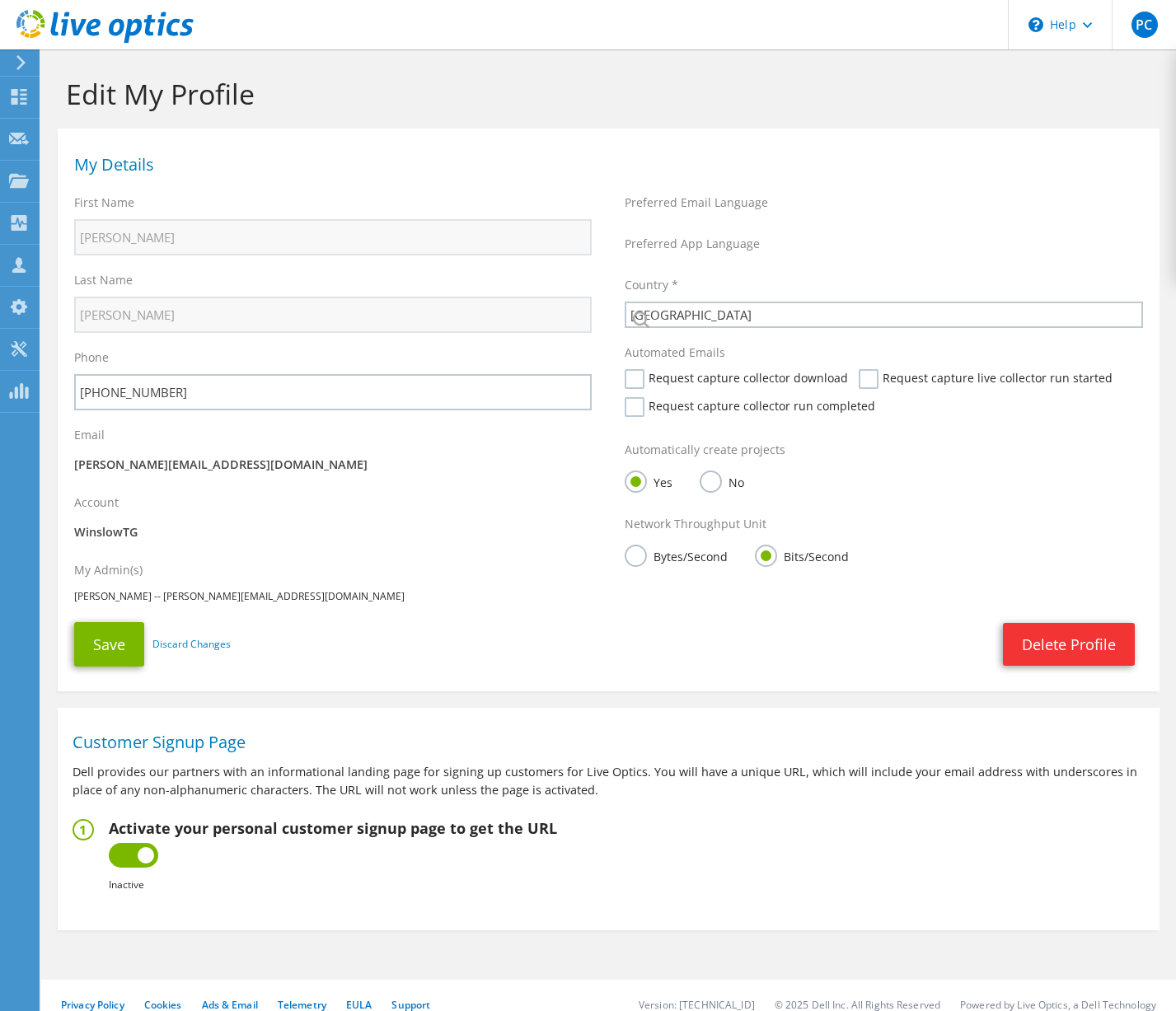
select select "224"
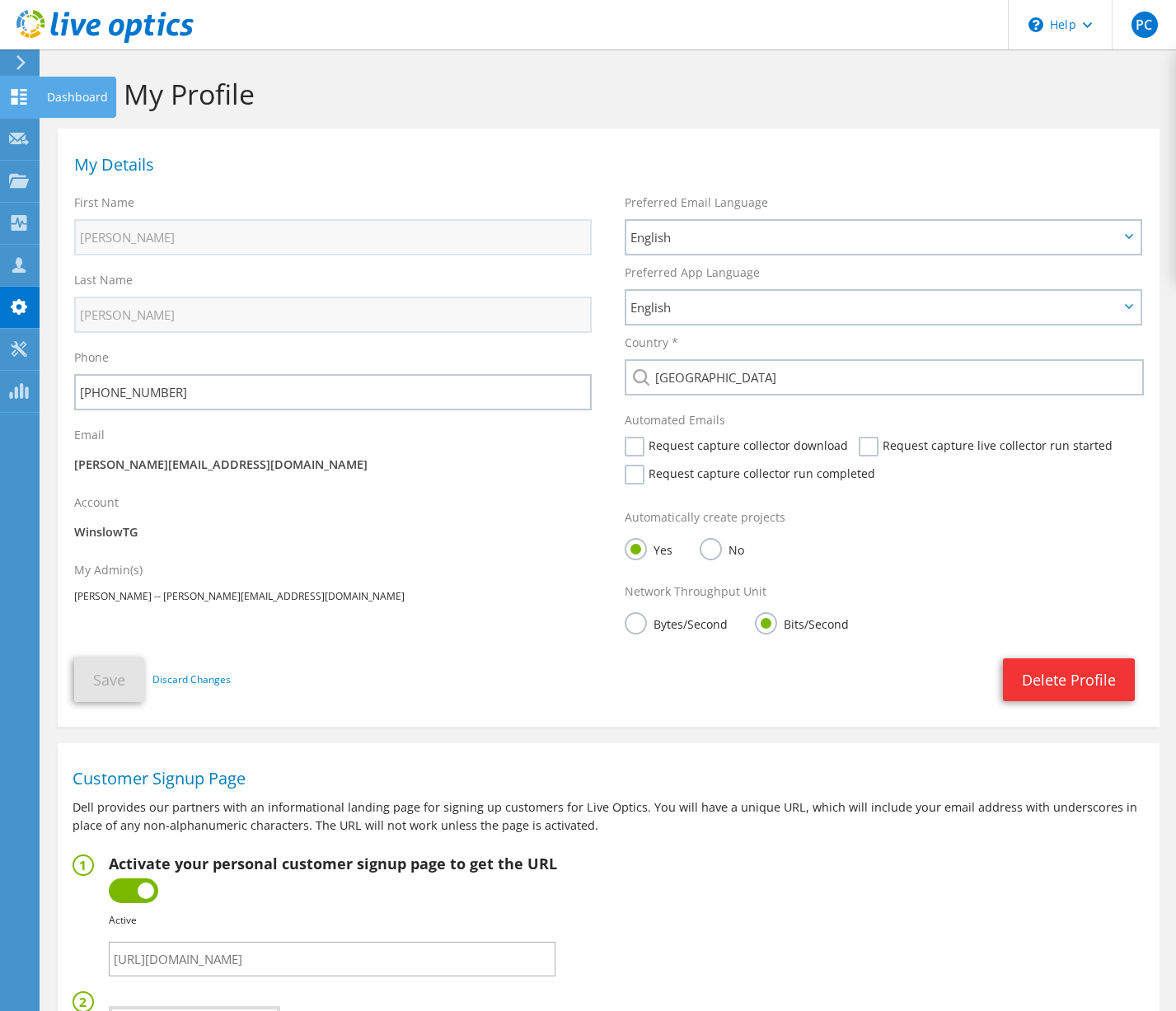
click at [12, 96] on icon at bounding box center [18, 97] width 20 height 15
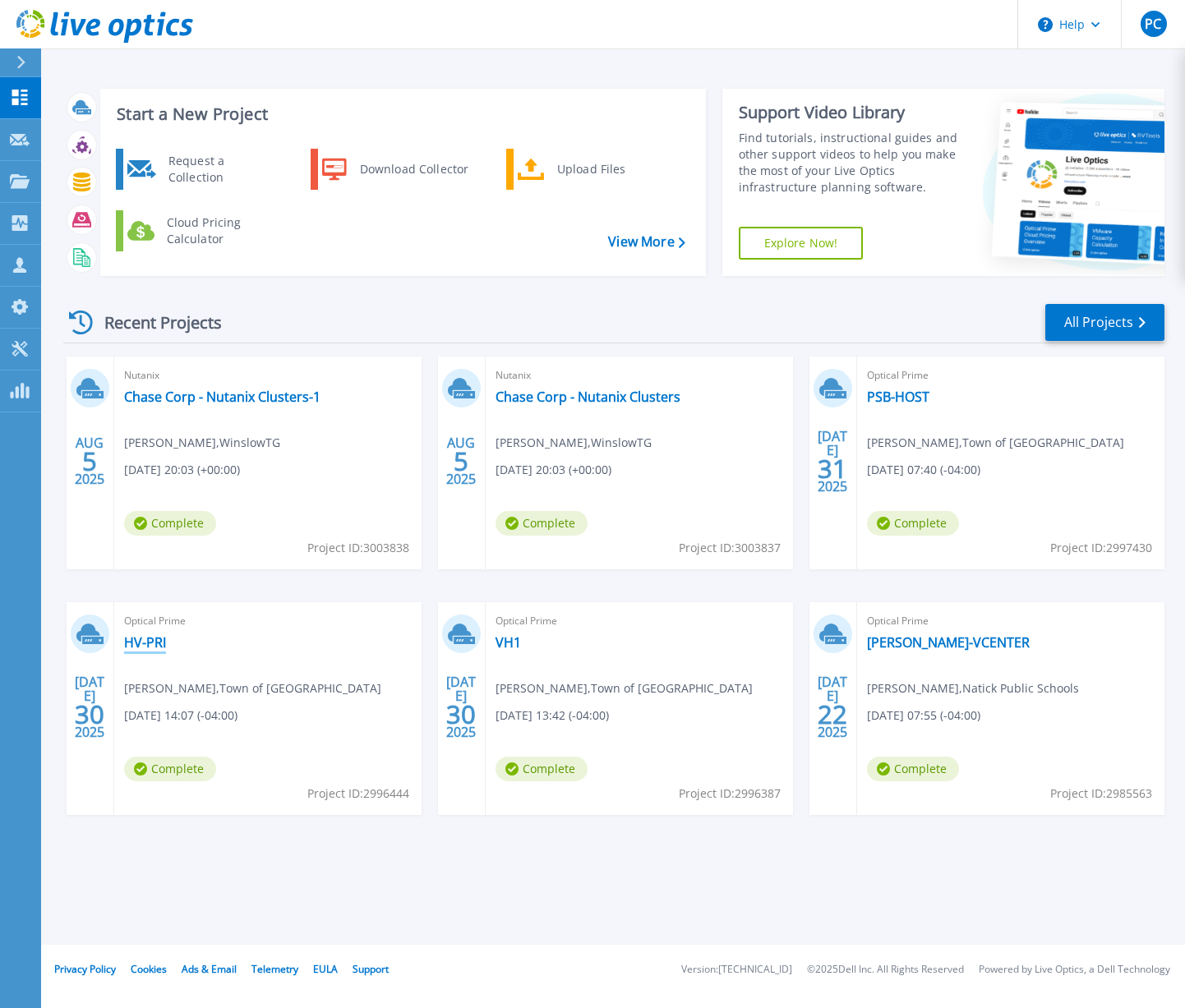
click at [134, 642] on link "HV-PRI" at bounding box center [145, 642] width 42 height 16
click at [885, 395] on link "PSB-HOST" at bounding box center [898, 396] width 62 height 16
click at [506, 640] on link "VH1" at bounding box center [508, 642] width 26 height 16
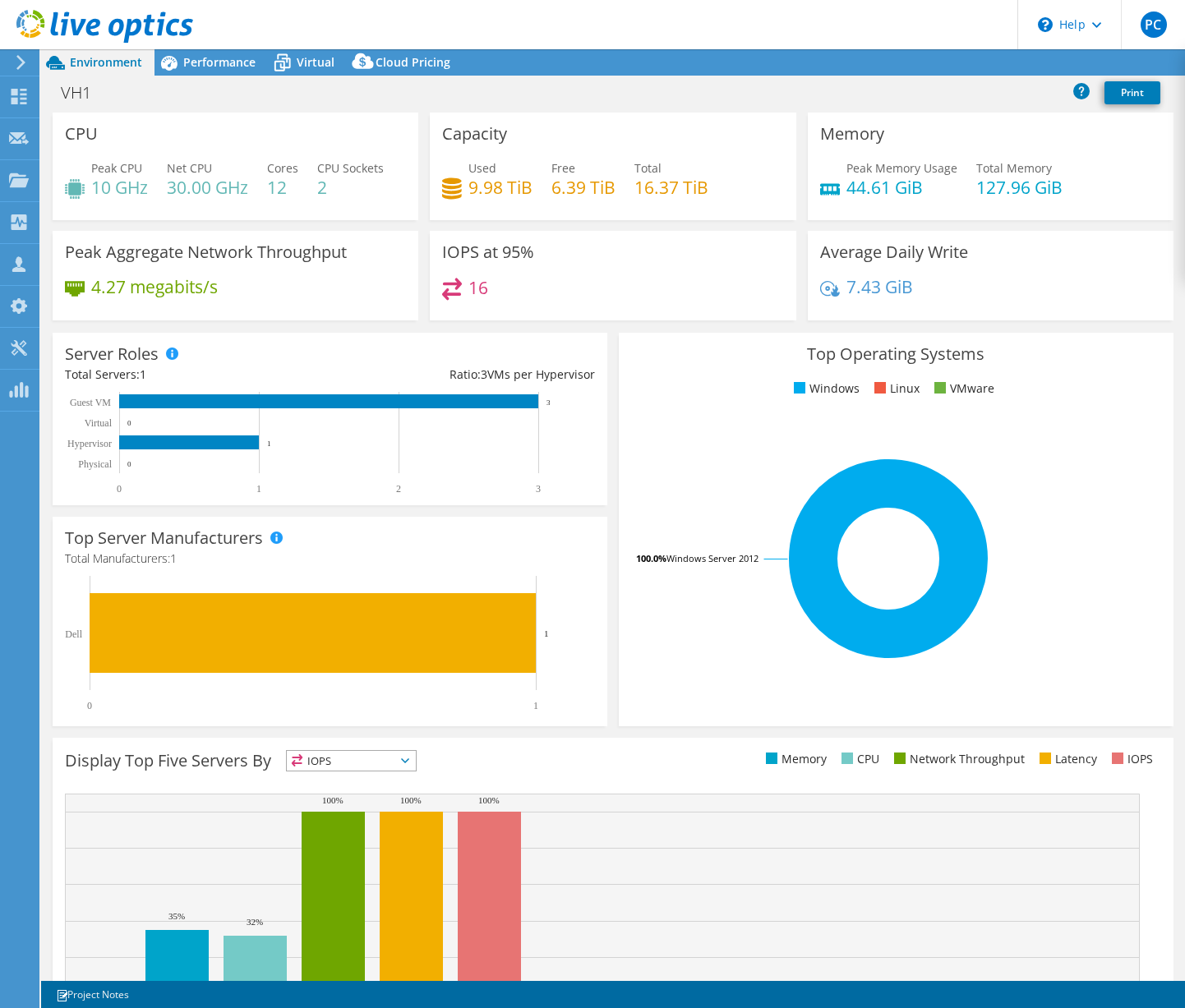
select select "USD"
click at [21, 95] on icon at bounding box center [18, 96] width 20 height 15
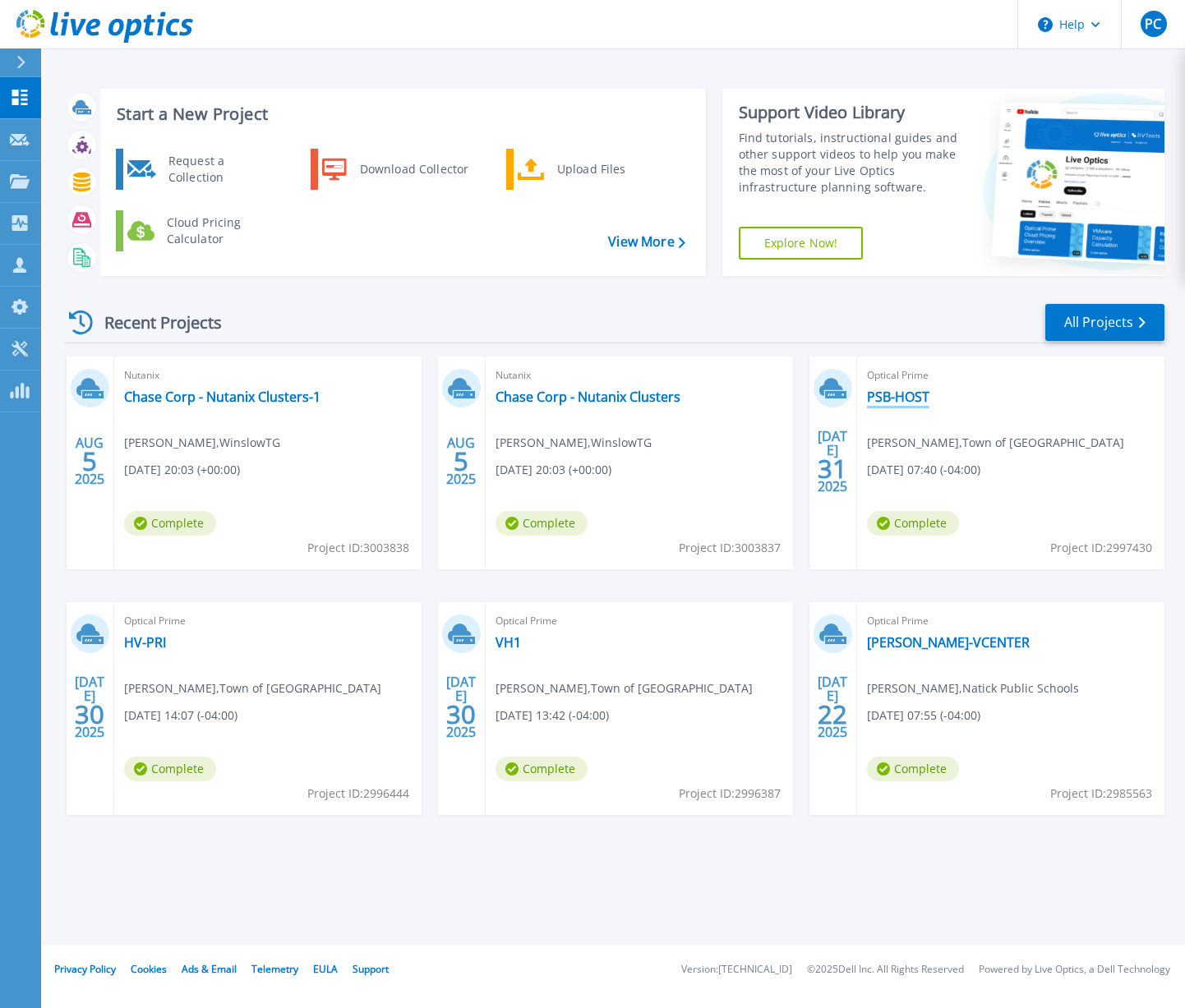
click at [882, 394] on link "PSB-HOST" at bounding box center [898, 396] width 62 height 16
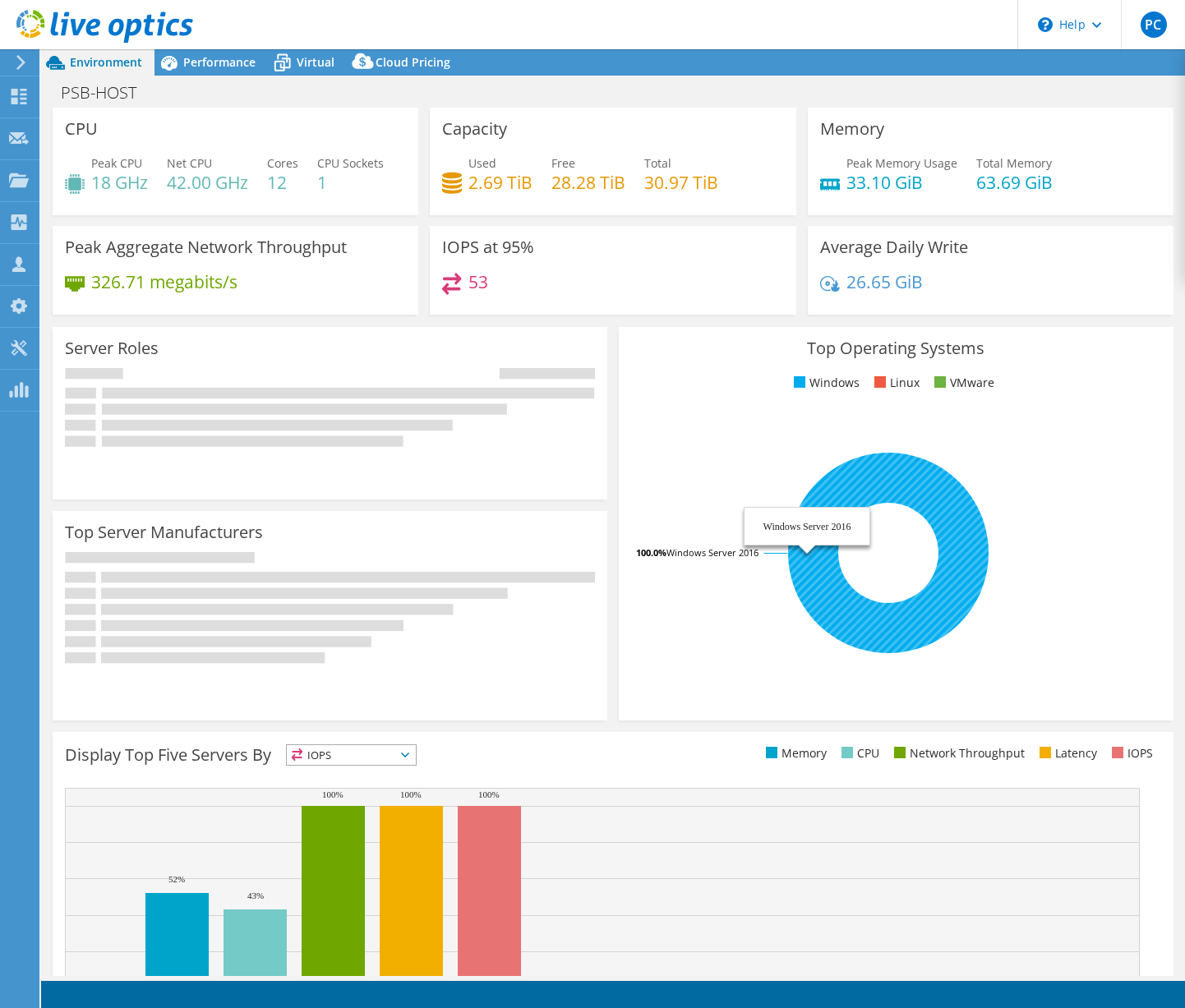
select select "USD"
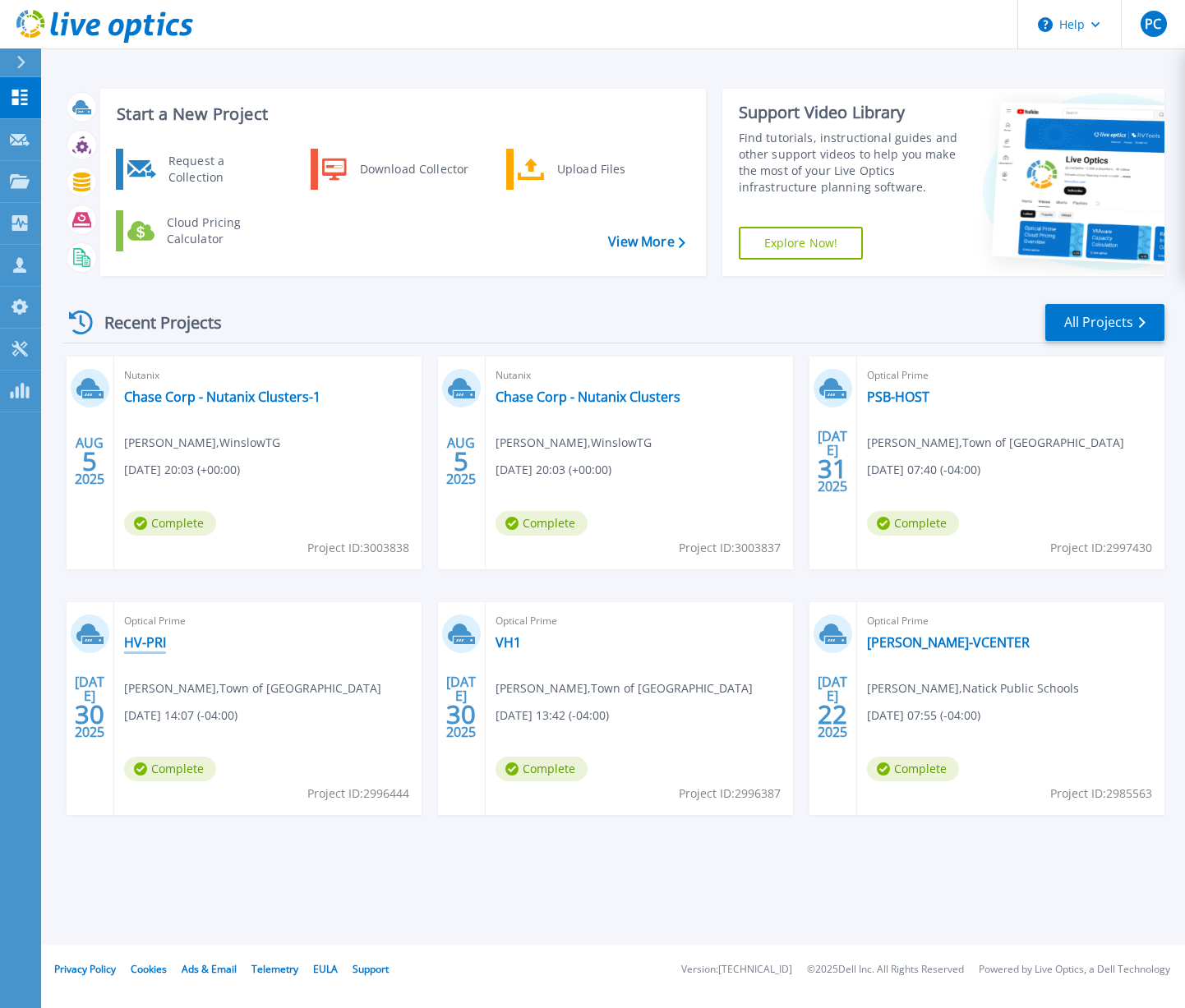
click at [143, 648] on link "HV-PRI" at bounding box center [145, 642] width 42 height 16
click at [497, 649] on link "VH1" at bounding box center [508, 642] width 26 height 16
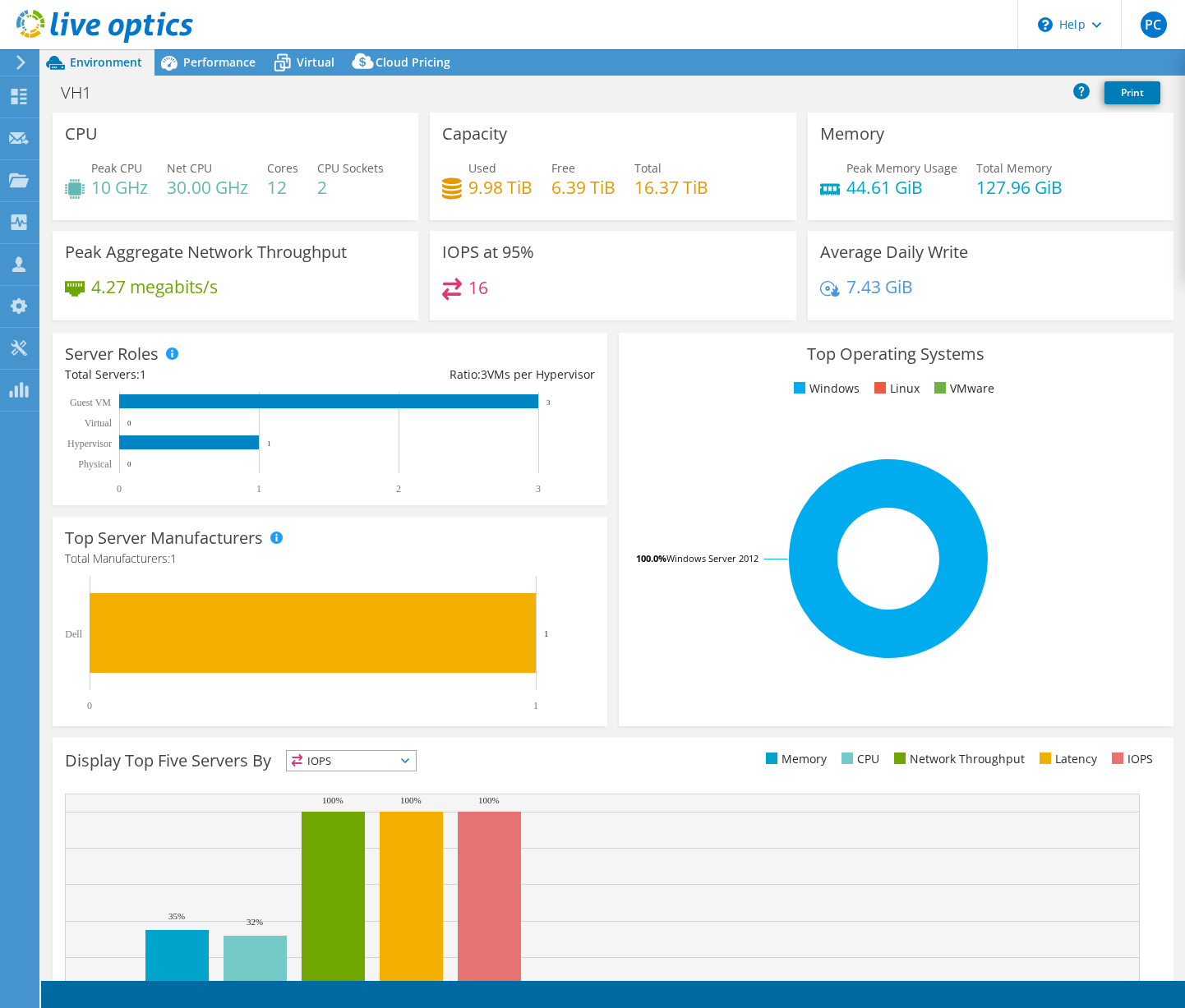
select select "USD"
